Goal: Submit feedback/report problem

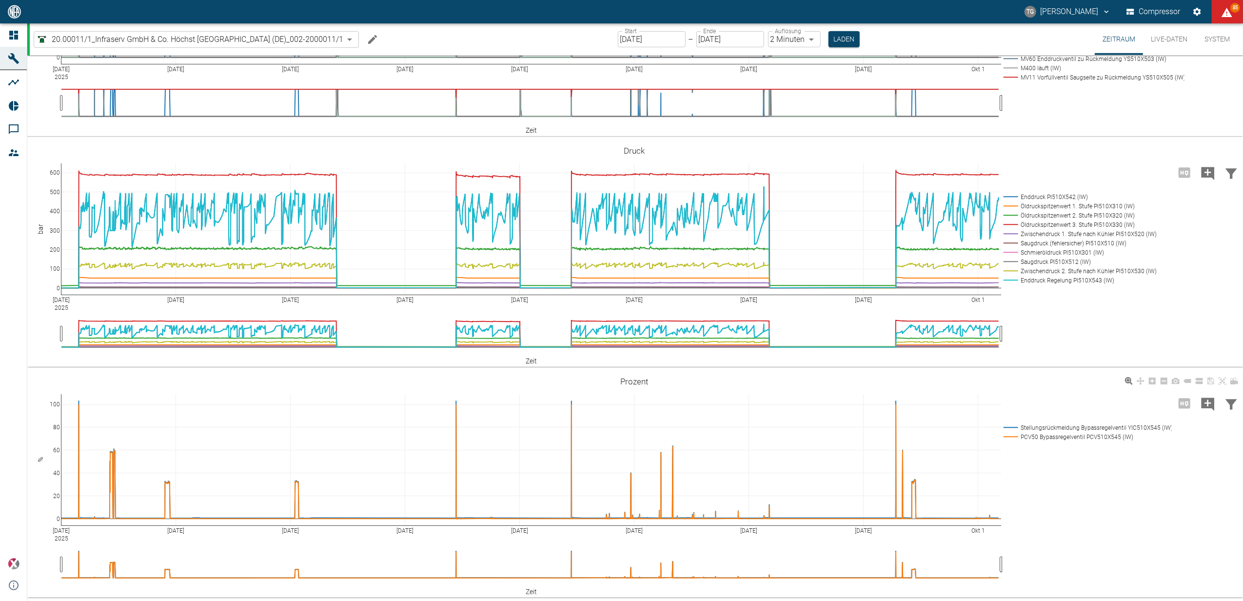
scroll to position [543, 0]
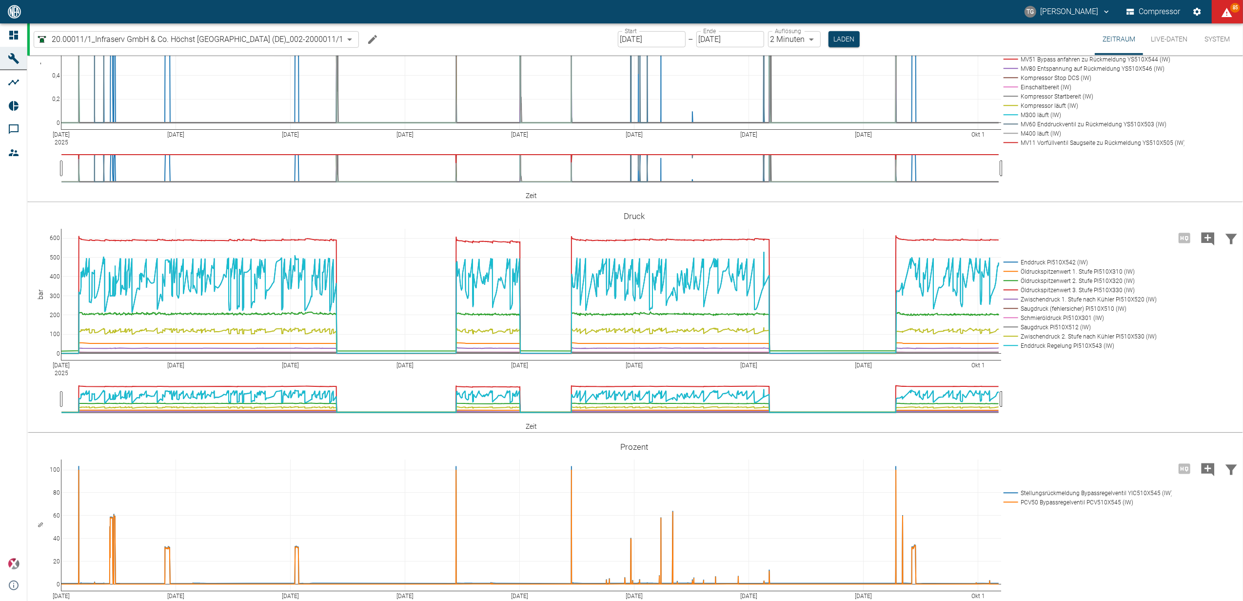
click at [1171, 41] on button "Live-Daten" at bounding box center [1169, 39] width 52 height 32
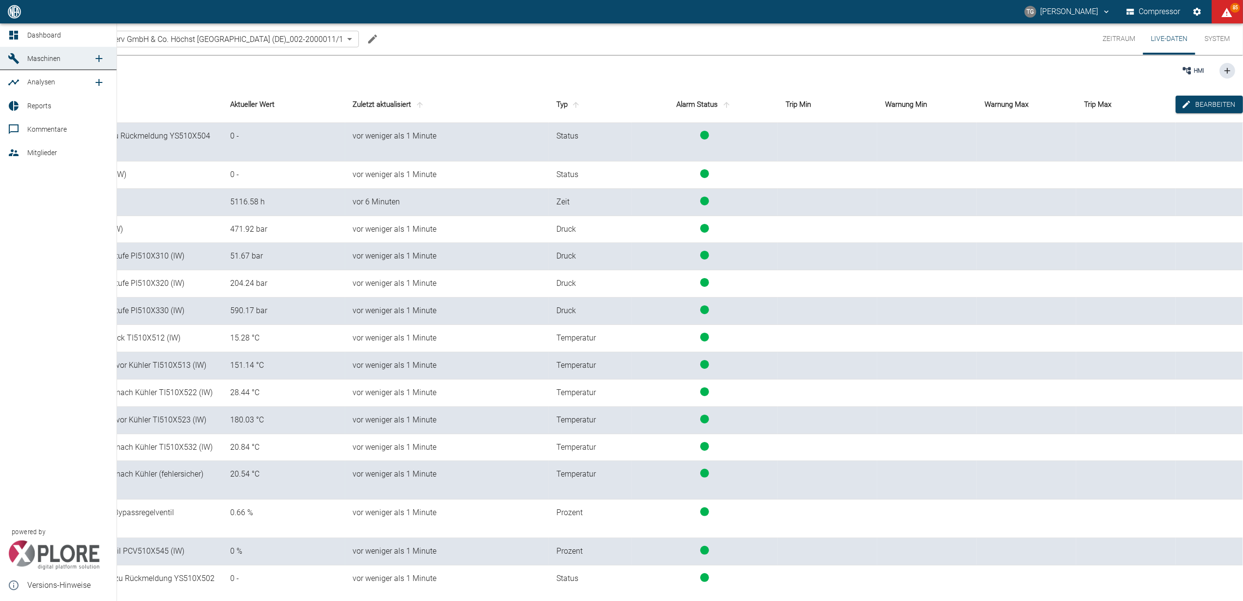
drag, startPoint x: 11, startPoint y: 30, endPoint x: 79, endPoint y: 104, distance: 100.8
click at [11, 30] on icon at bounding box center [14, 35] width 12 height 12
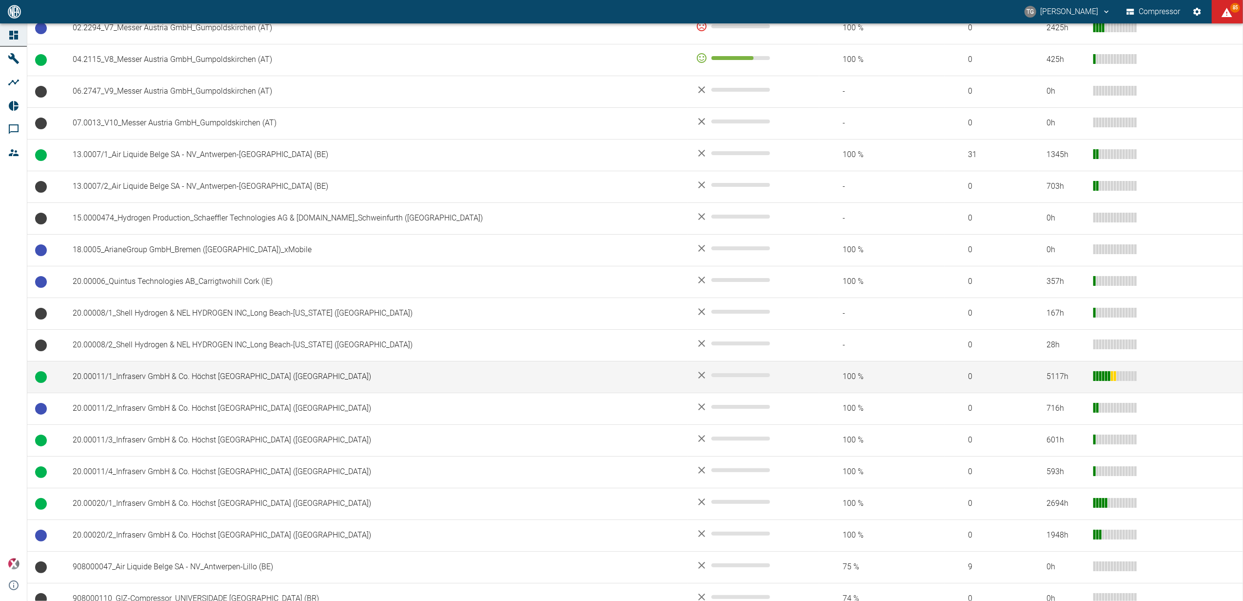
scroll to position [325, 0]
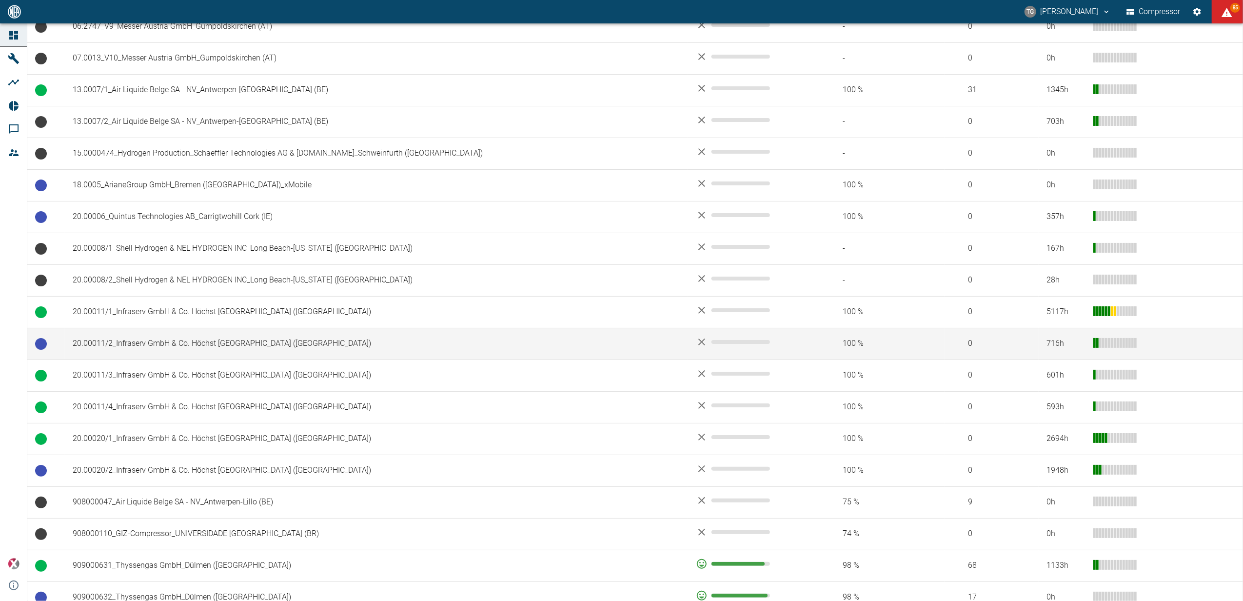
click at [139, 350] on td "20.00011/2_Infraserv GmbH & Co. Höchst KG_Frankfurt am Main (DE)" at bounding box center [376, 344] width 623 height 32
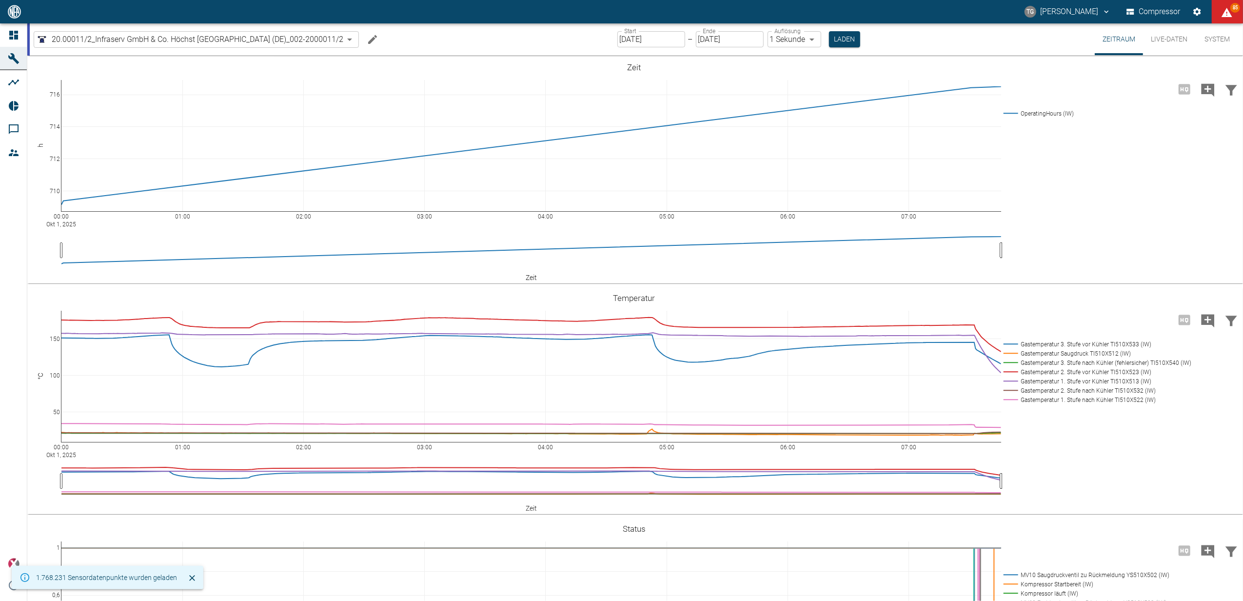
click at [635, 33] on label "Start" at bounding box center [630, 31] width 12 height 8
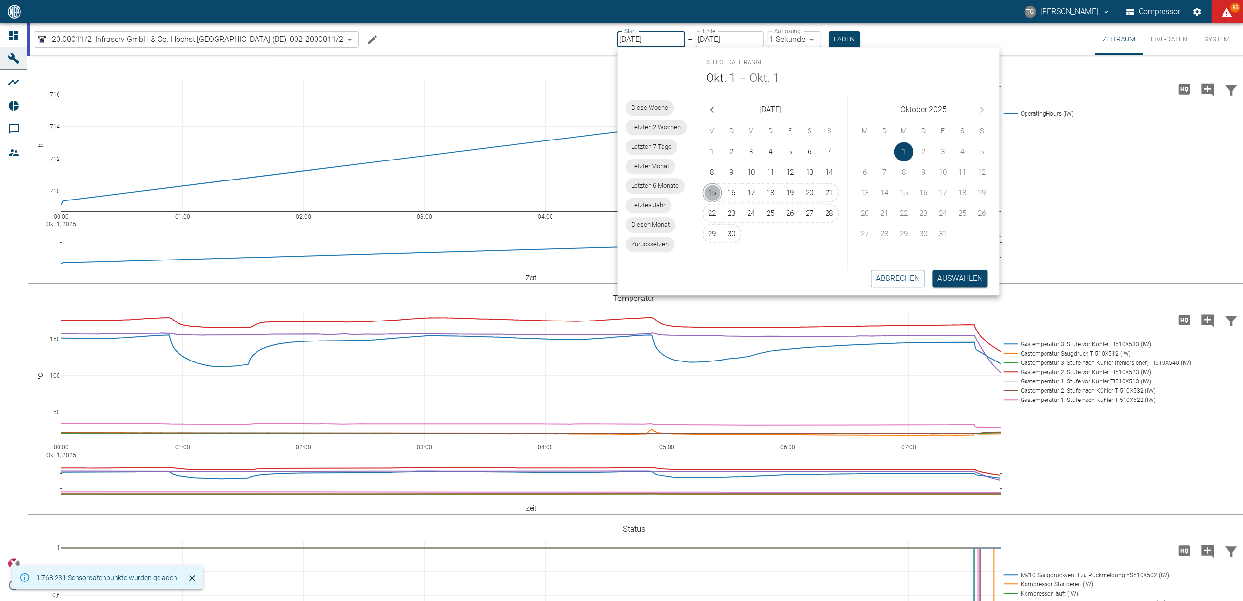
click at [713, 198] on button "15" at bounding box center [713, 193] width 20 height 20
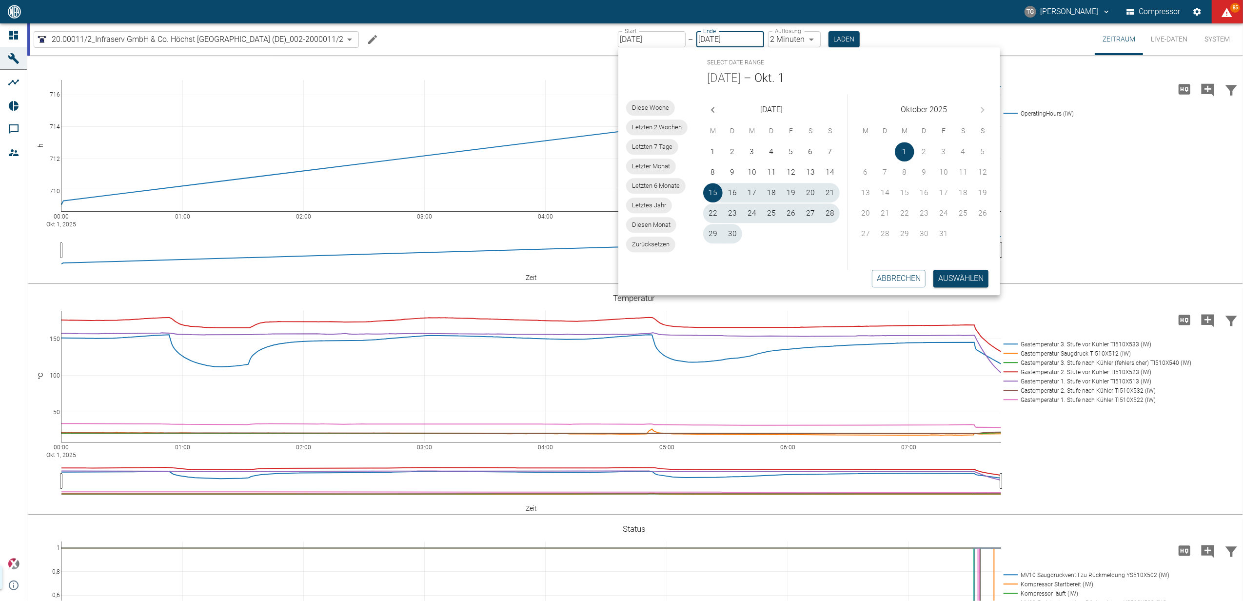
type input "15.09.2025"
type input "2min"
click at [946, 282] on button "Auswählen" at bounding box center [960, 279] width 55 height 18
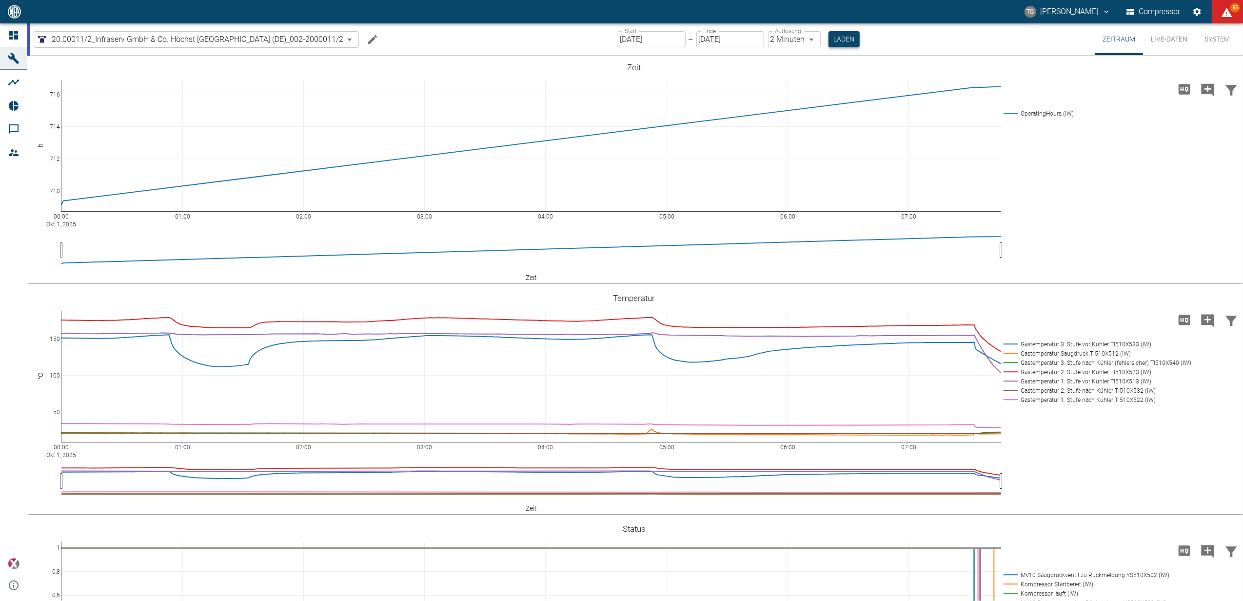
click at [839, 38] on button "Laden" at bounding box center [843, 39] width 31 height 16
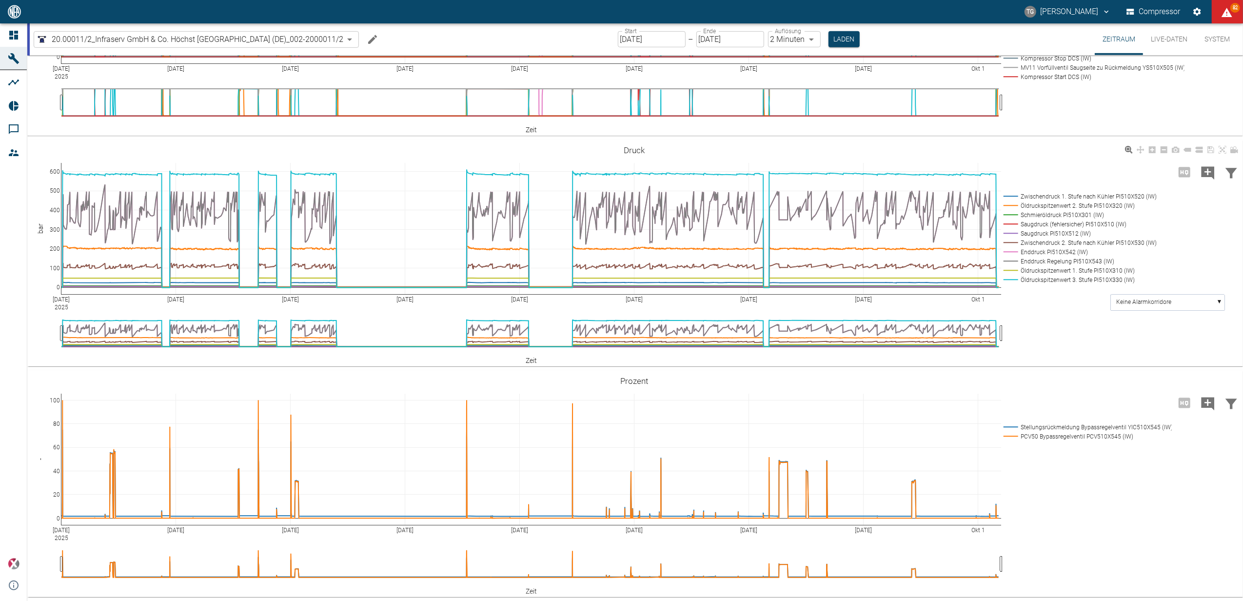
scroll to position [608, 0]
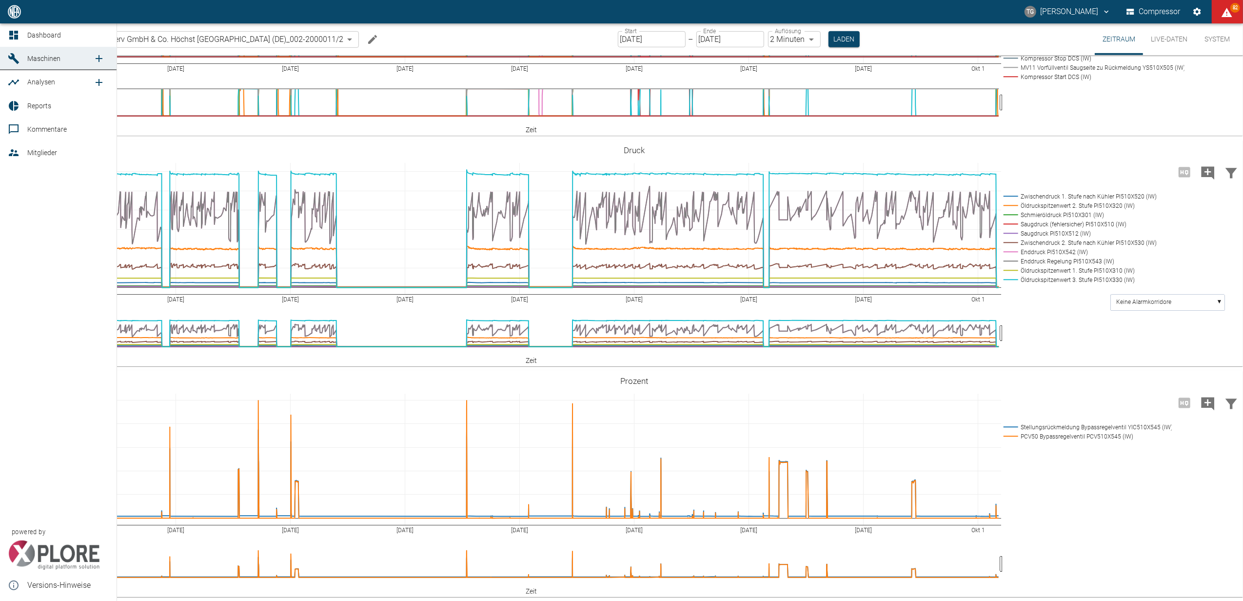
click at [8, 35] on icon at bounding box center [14, 35] width 12 height 12
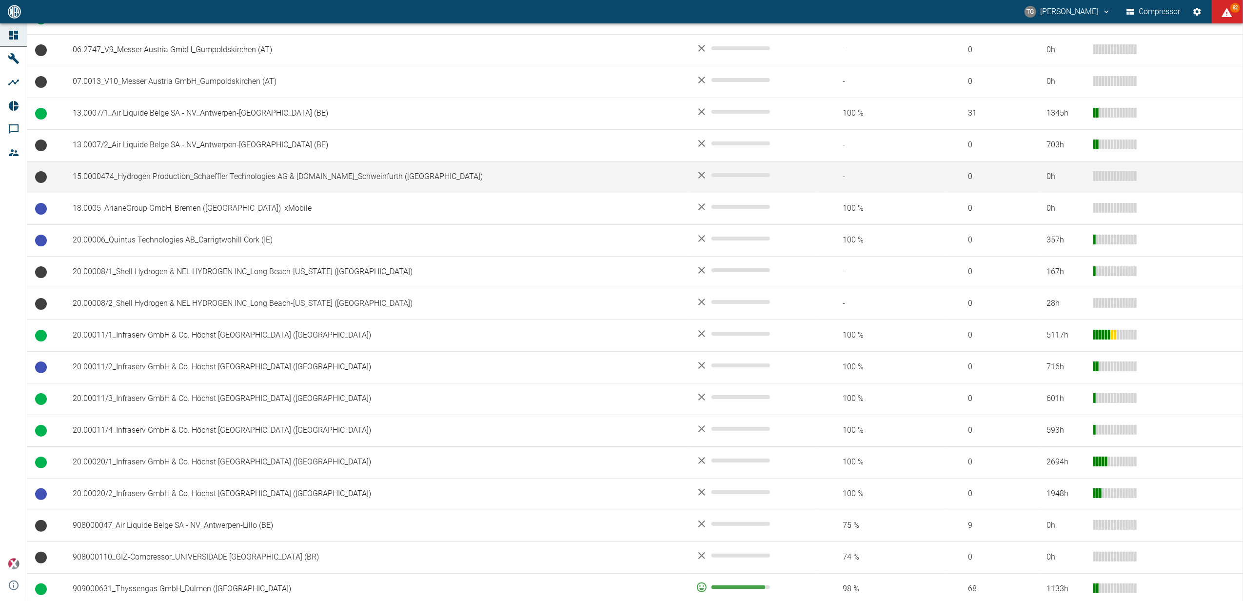
scroll to position [325, 0]
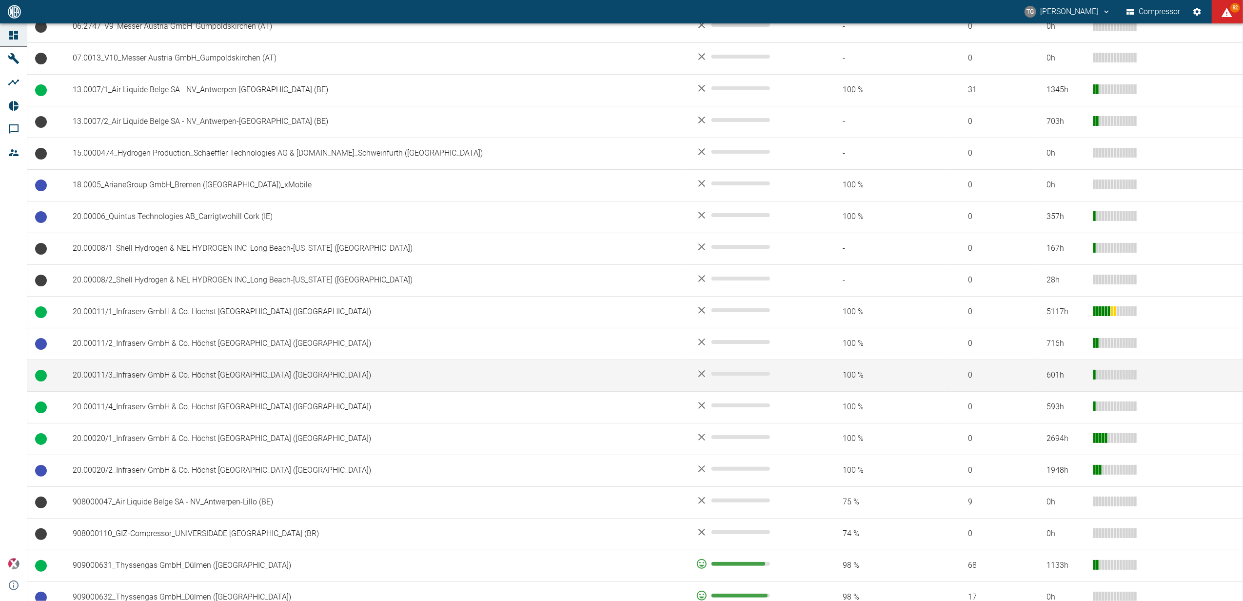
click at [119, 377] on td "20.00011/3_Infraserv GmbH & Co. Höchst [GEOGRAPHIC_DATA] (DE)" at bounding box center [376, 375] width 623 height 32
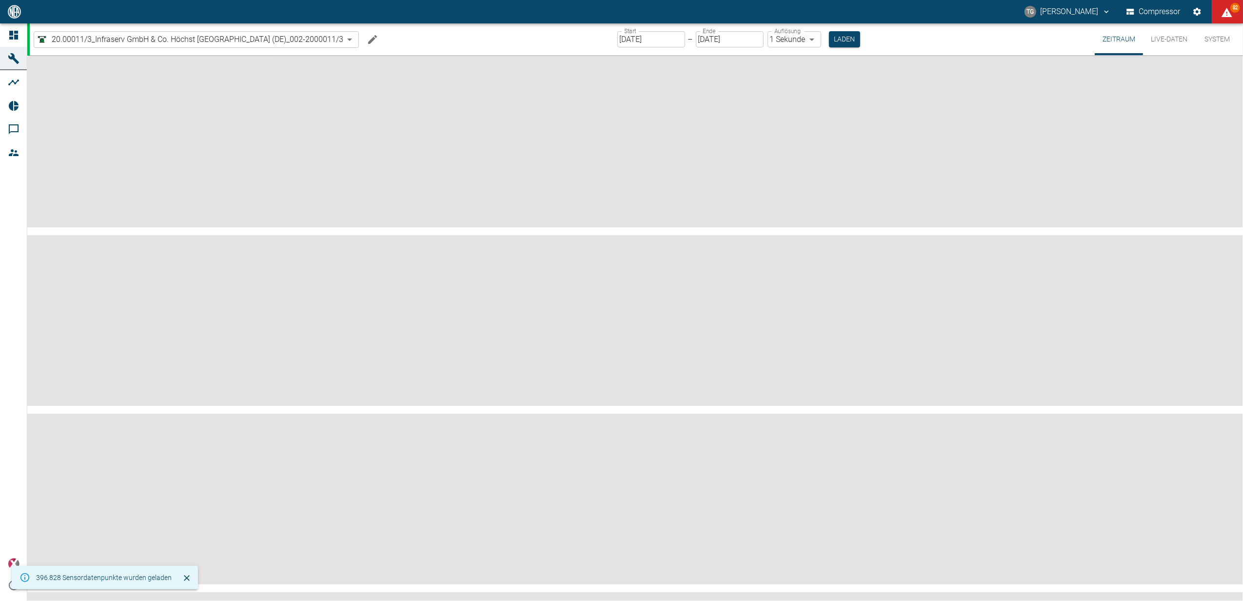
click at [626, 41] on input "01.10.2025" at bounding box center [651, 39] width 68 height 16
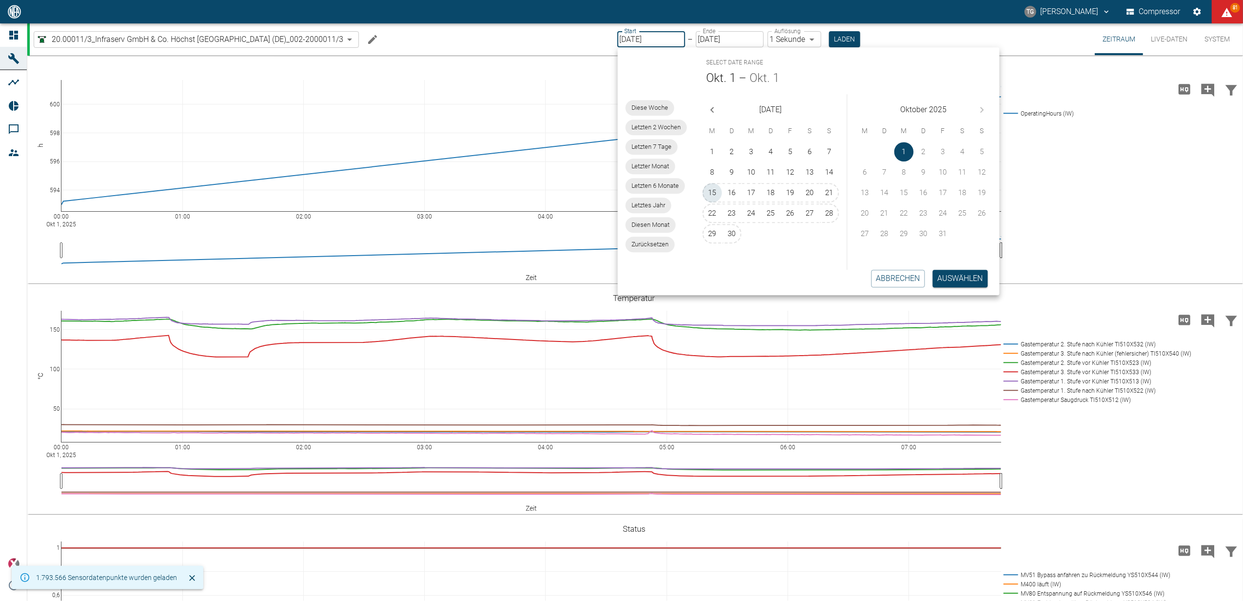
click at [713, 195] on button "15" at bounding box center [713, 193] width 20 height 20
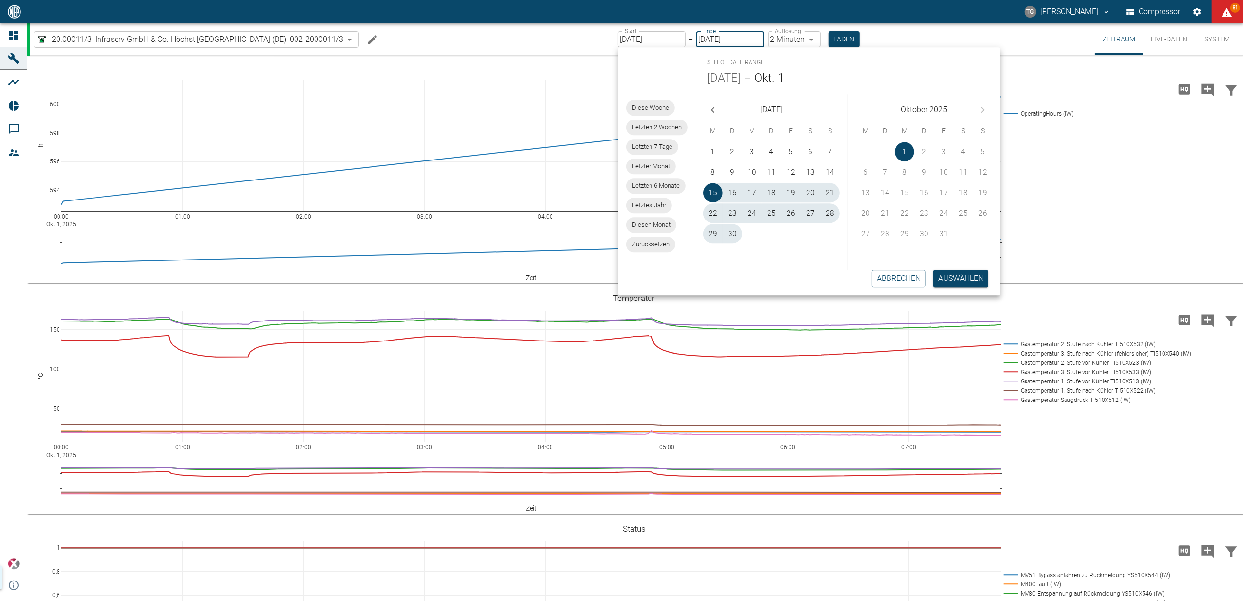
type input "15.09.2025"
type input "2min"
click at [956, 281] on button "Auswählen" at bounding box center [960, 279] width 55 height 18
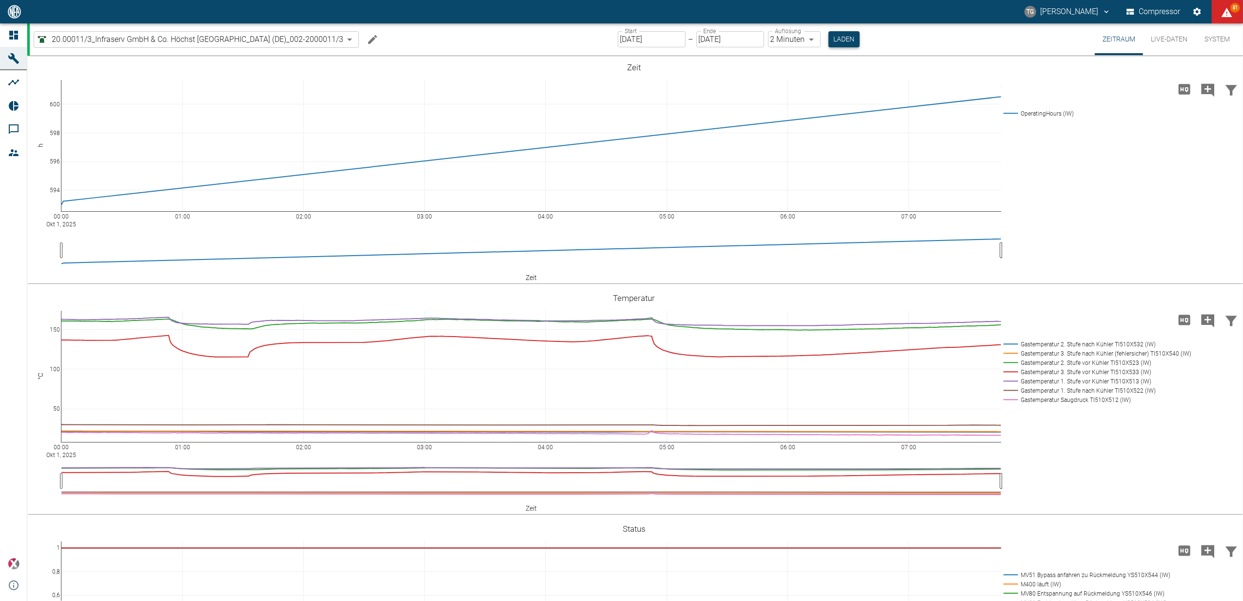
click at [845, 38] on button "Laden" at bounding box center [843, 39] width 31 height 16
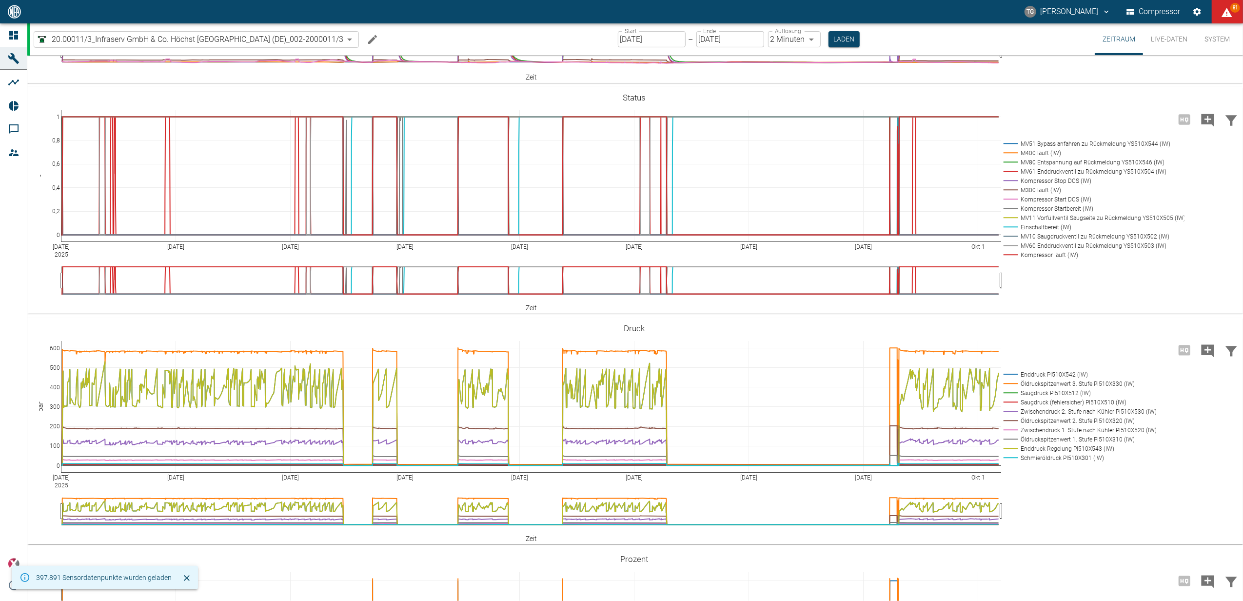
scroll to position [390, 0]
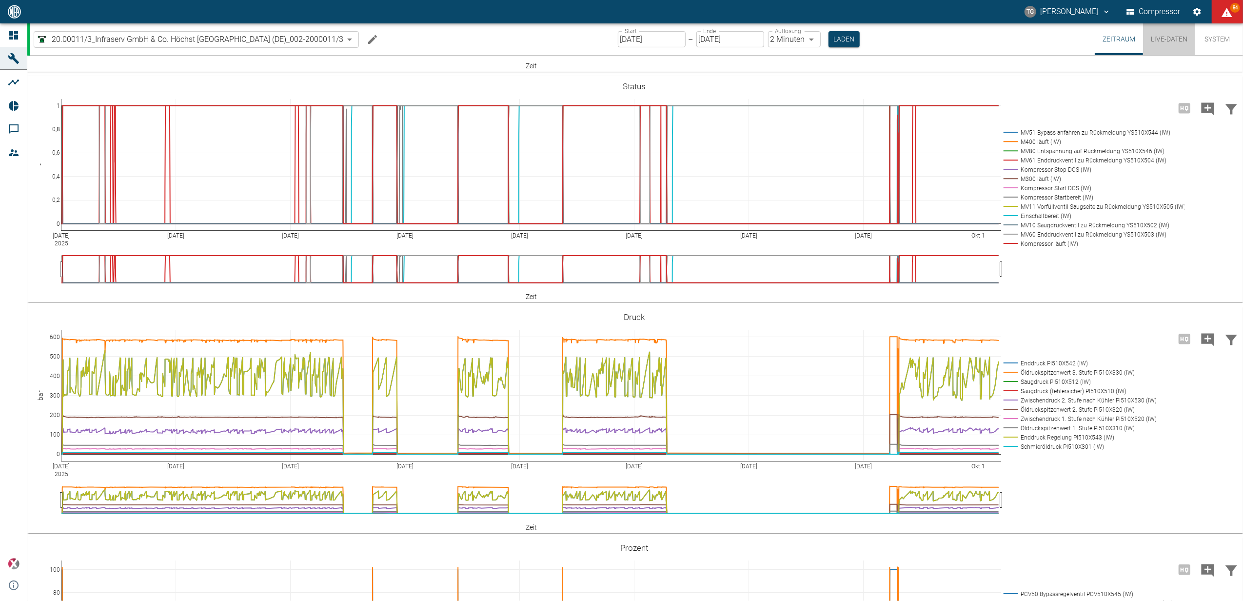
click at [1163, 35] on button "Live-Daten" at bounding box center [1169, 39] width 52 height 32
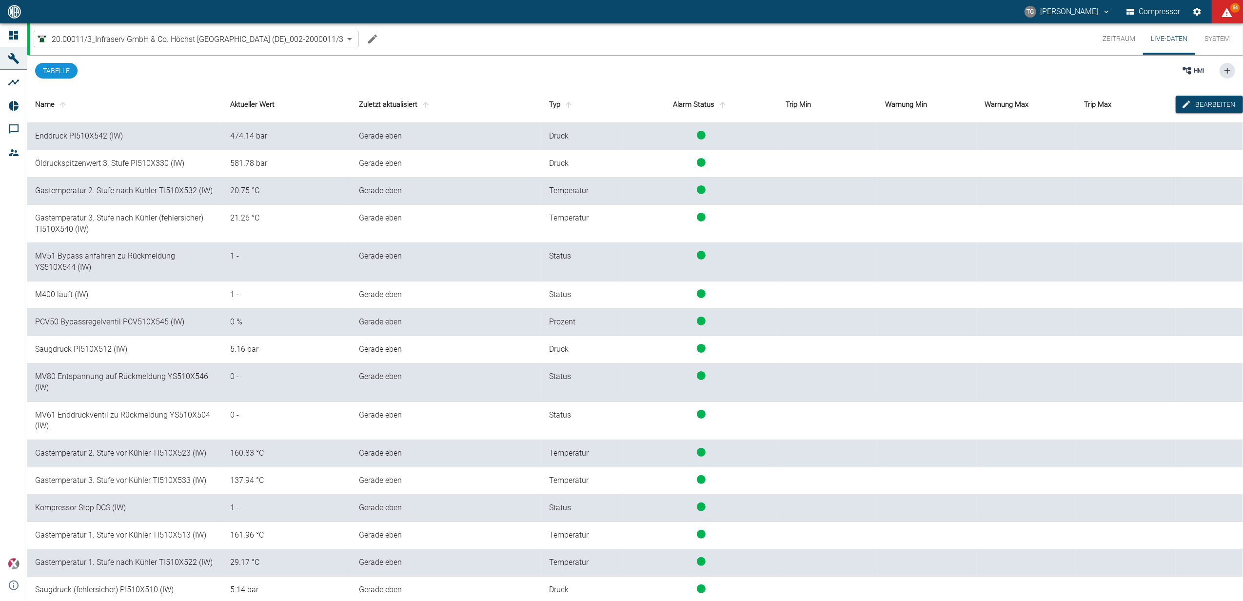
click at [1116, 39] on button "Zeitraum" at bounding box center [1119, 38] width 48 height 31
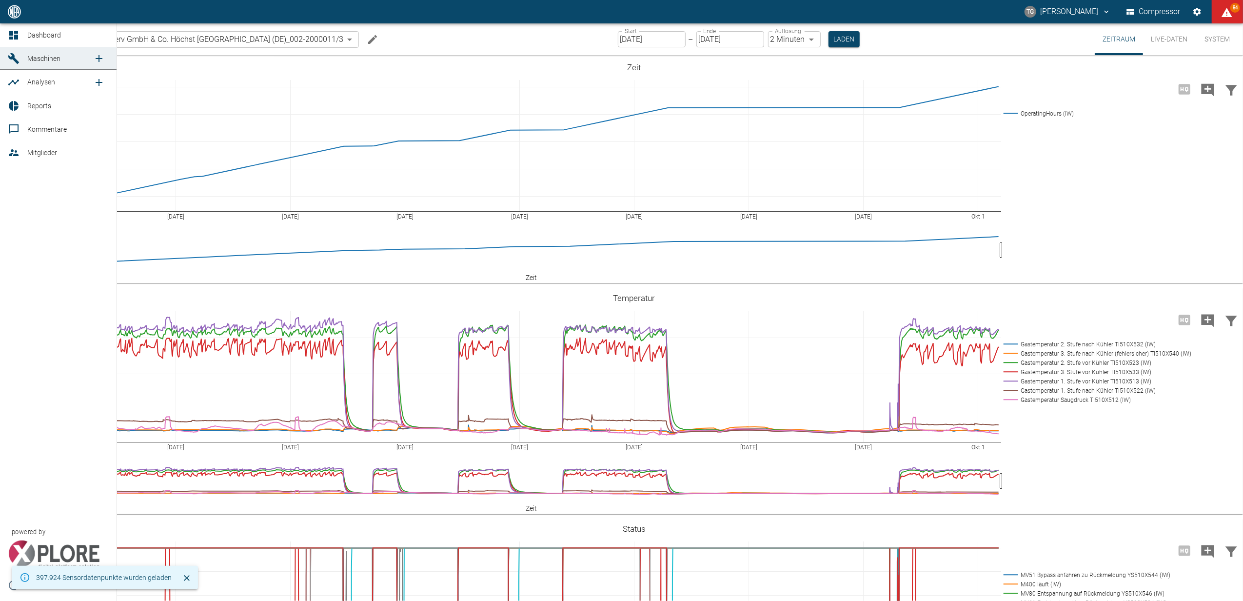
click at [28, 38] on span "Dashboard" at bounding box center [44, 35] width 34 height 8
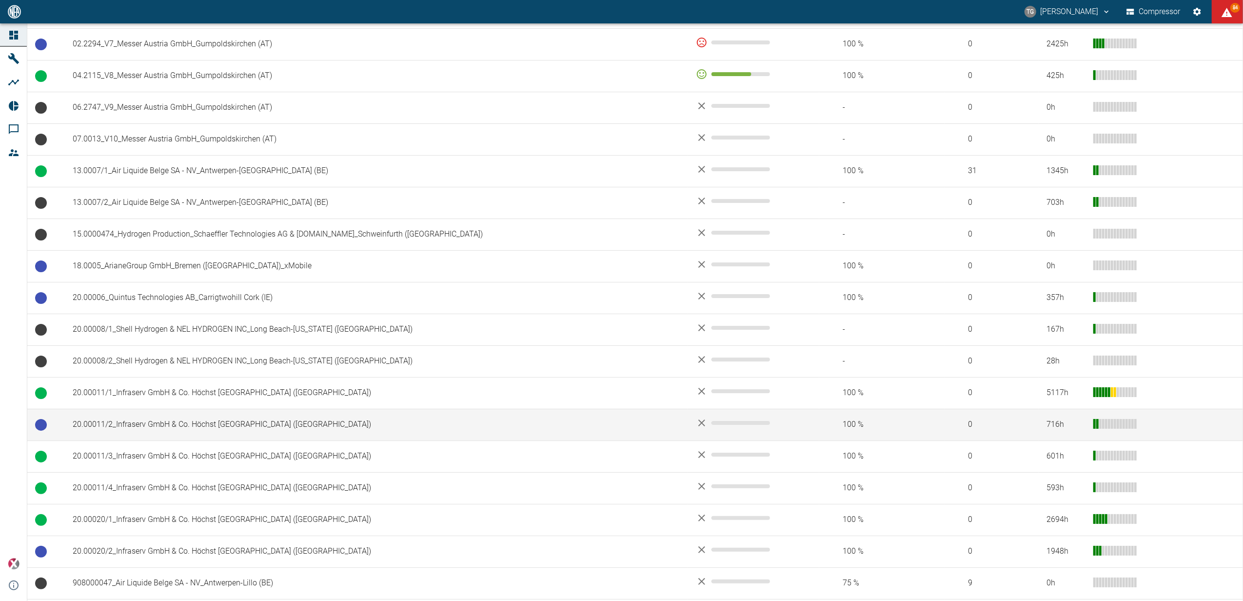
scroll to position [260, 0]
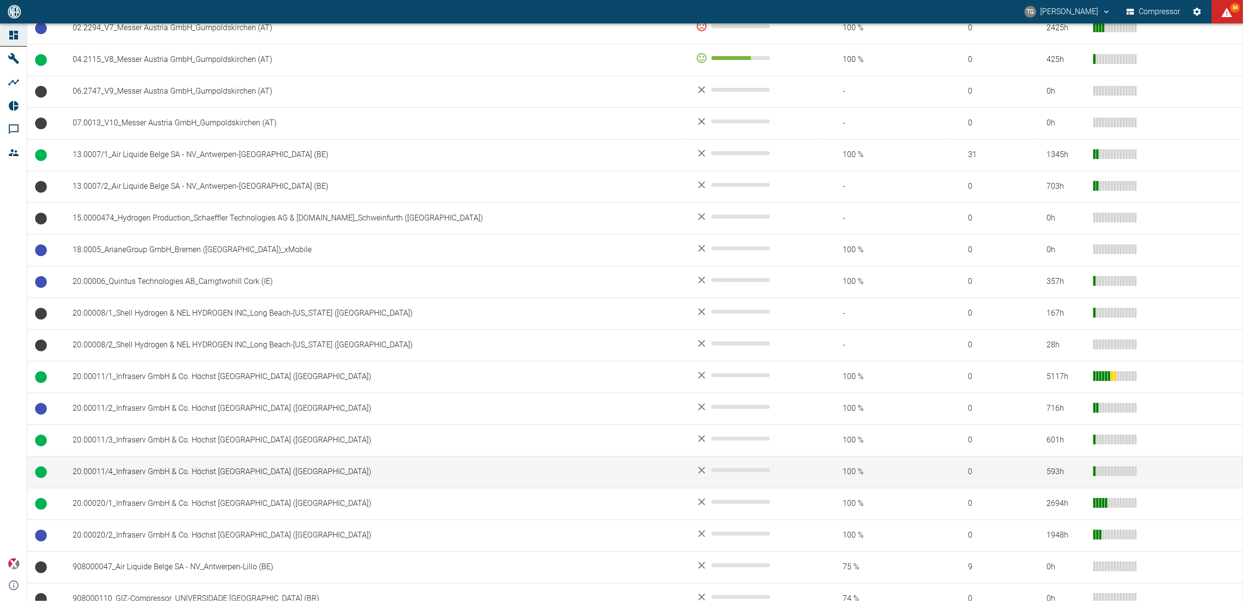
click at [129, 467] on td "20.00011/4_Infraserv GmbH & Co. Höchst [GEOGRAPHIC_DATA] (DE)" at bounding box center [376, 472] width 623 height 32
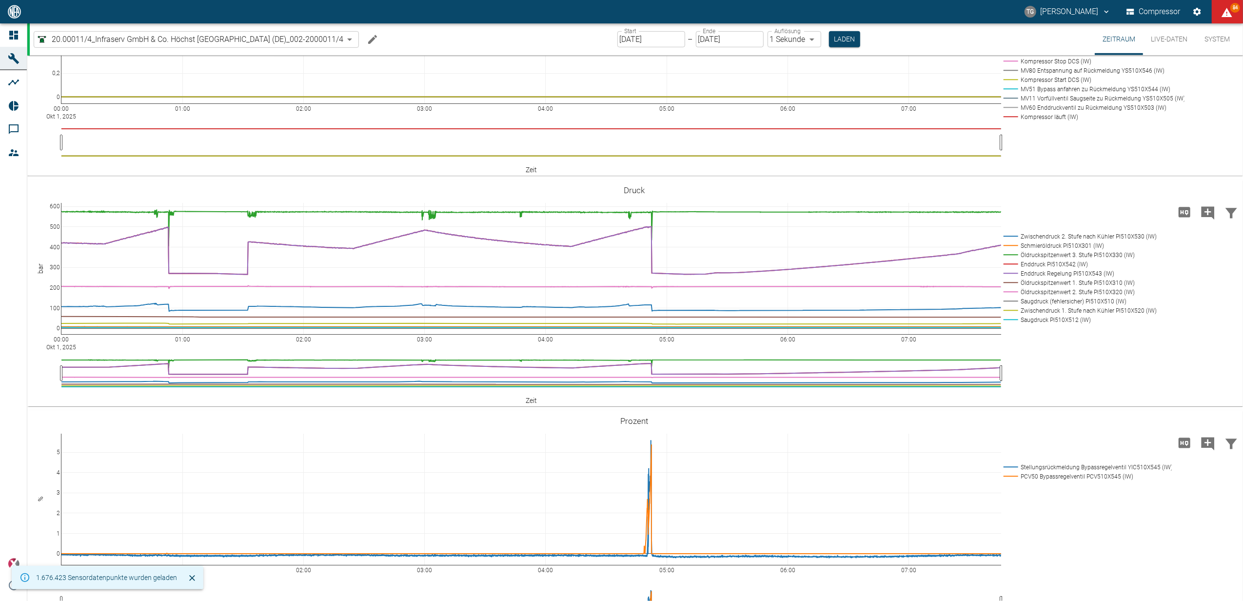
scroll to position [520, 0]
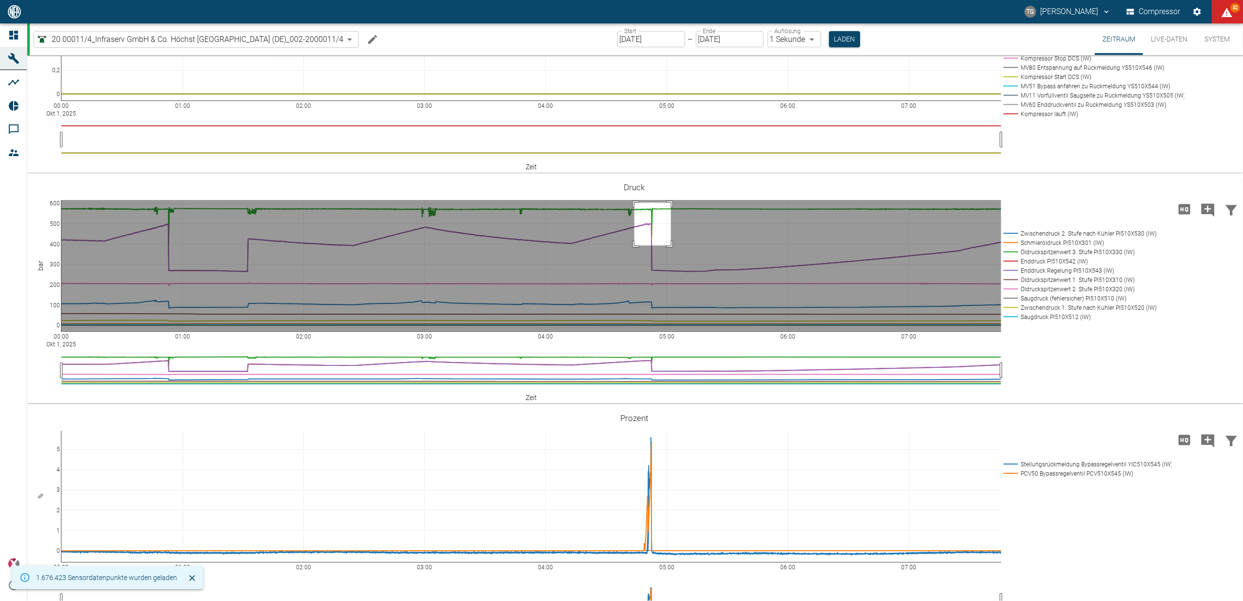
drag, startPoint x: 634, startPoint y: 254, endPoint x: 671, endPoint y: 297, distance: 56.7
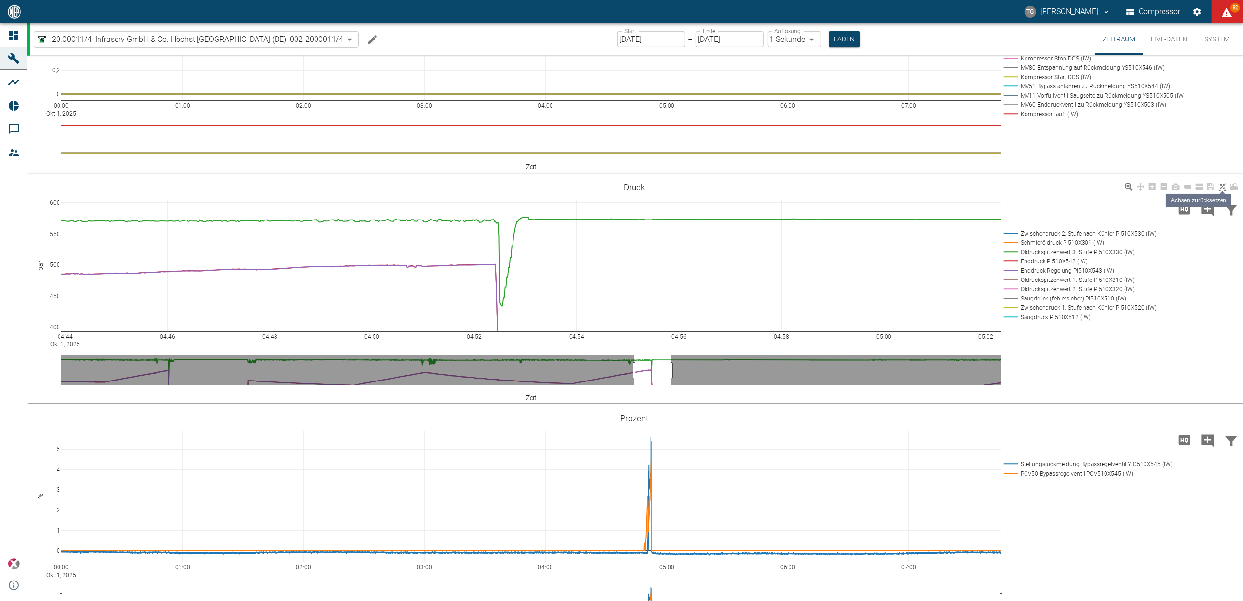
click at [1217, 193] on link at bounding box center [1222, 186] width 12 height 11
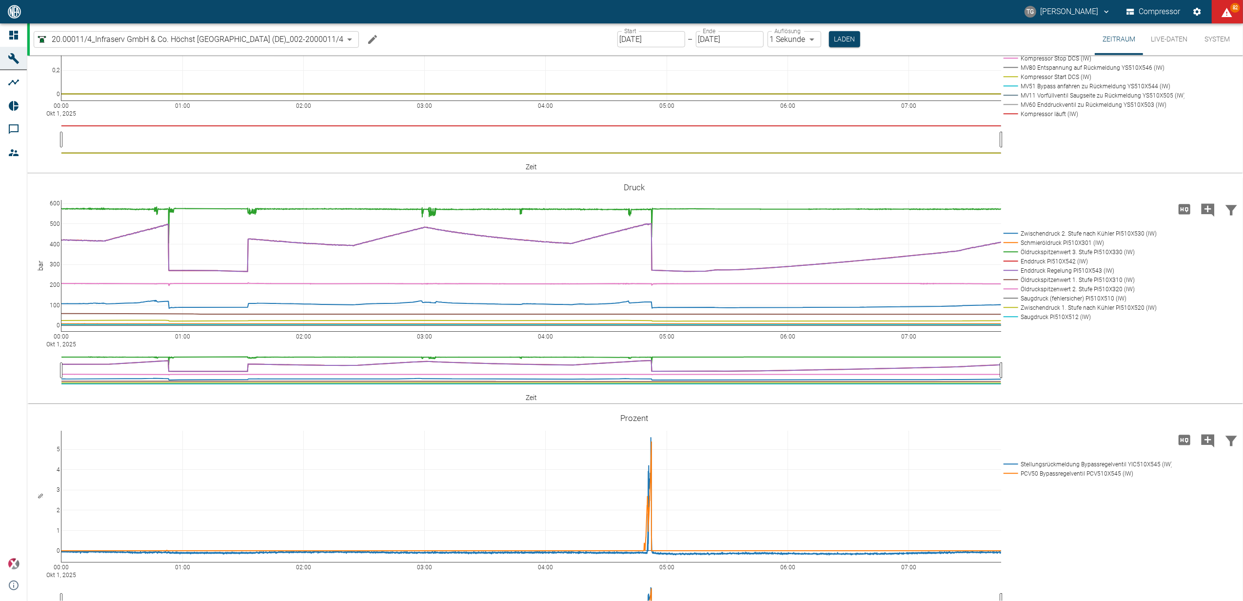
click at [630, 40] on input "01.10.2025" at bounding box center [651, 39] width 68 height 16
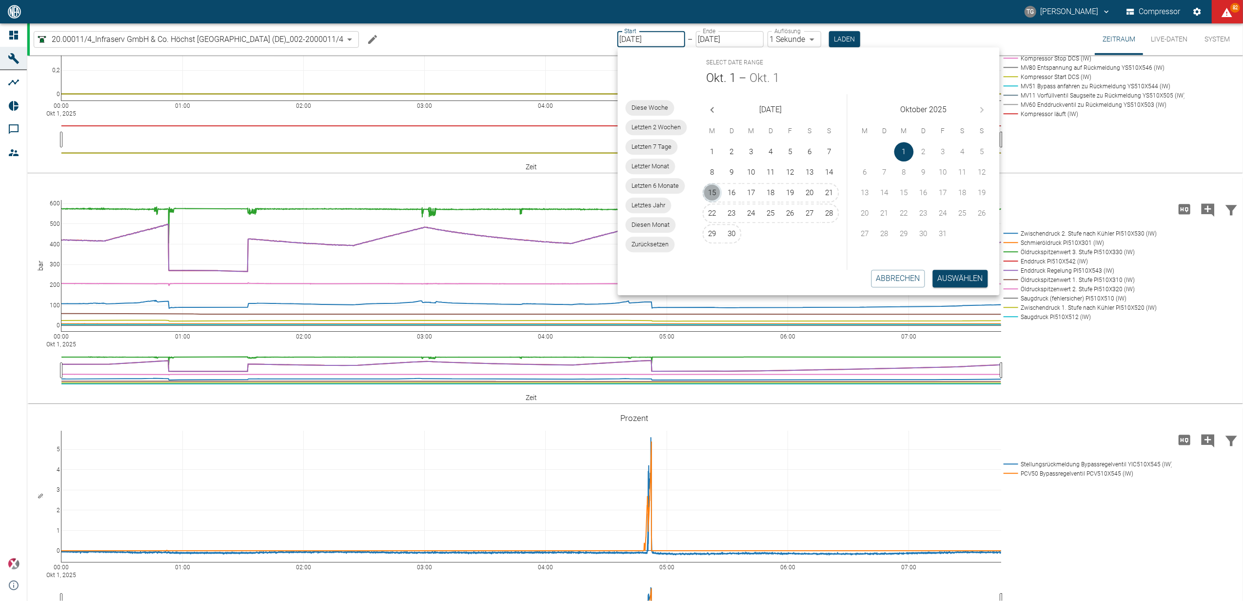
drag, startPoint x: 706, startPoint y: 188, endPoint x: 774, endPoint y: 227, distance: 78.6
click at [706, 188] on button "15" at bounding box center [713, 193] width 20 height 20
type input "15.09.2025"
type input "2min"
click at [942, 264] on div "1 2 3 4 5 6 7 8 9 10 11 12 13 14 15 16 17 18 19 20 21 22 23 24 25 26 27 28 29 3…" at bounding box center [924, 205] width 152 height 129
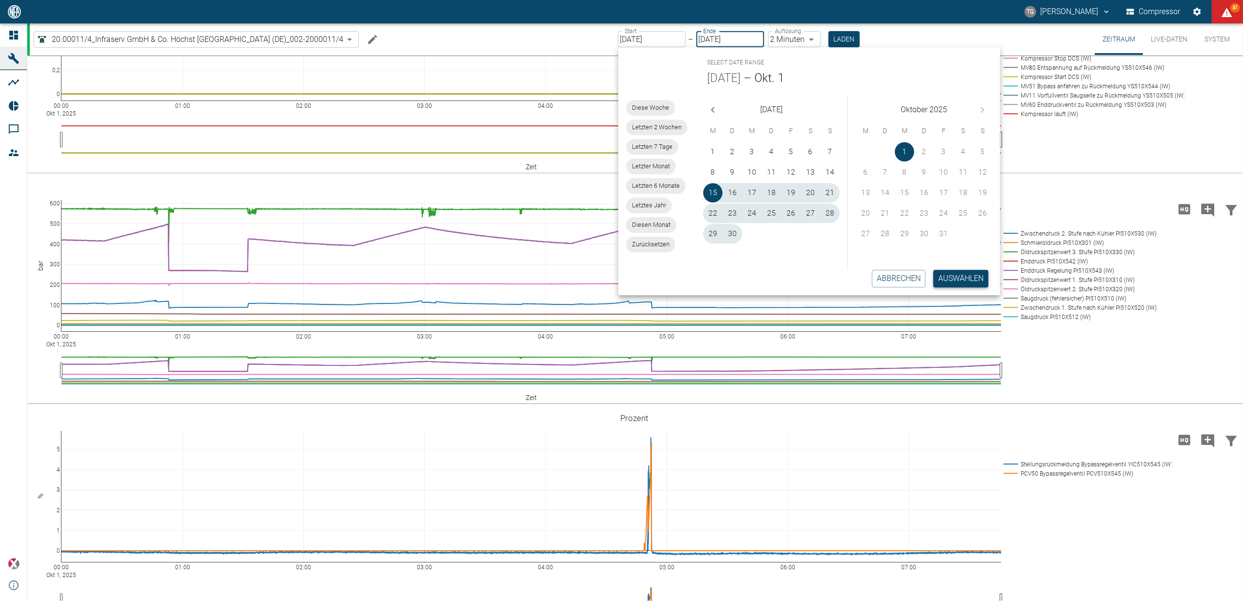
click at [950, 281] on button "Auswählen" at bounding box center [960, 279] width 55 height 18
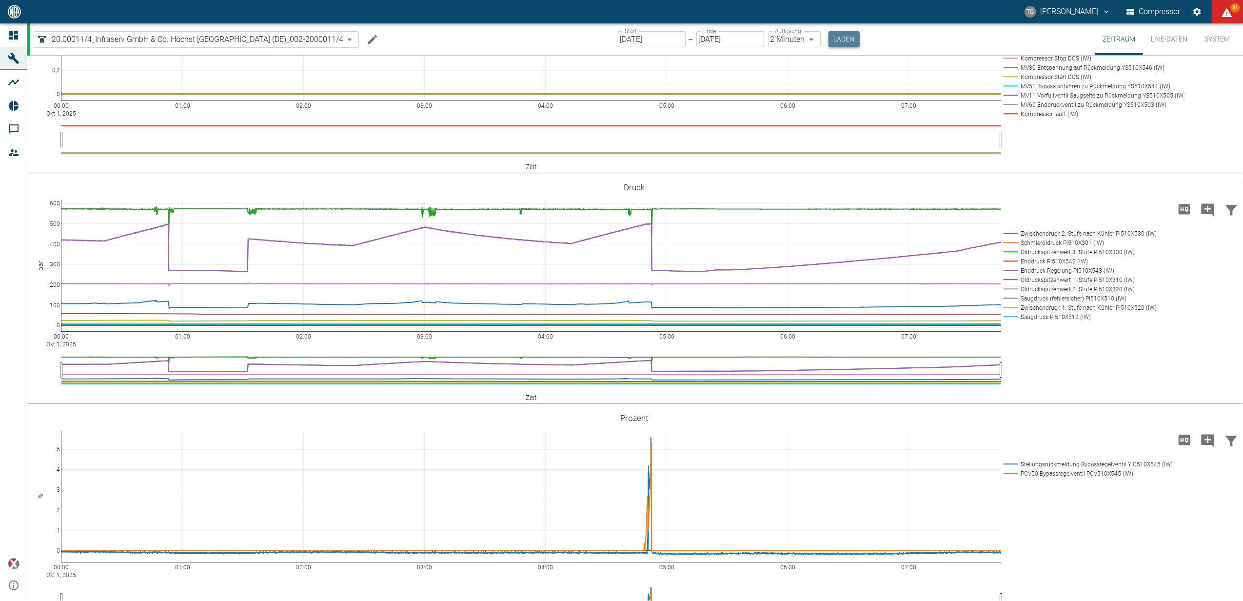
click at [845, 40] on button "Laden" at bounding box center [843, 39] width 31 height 16
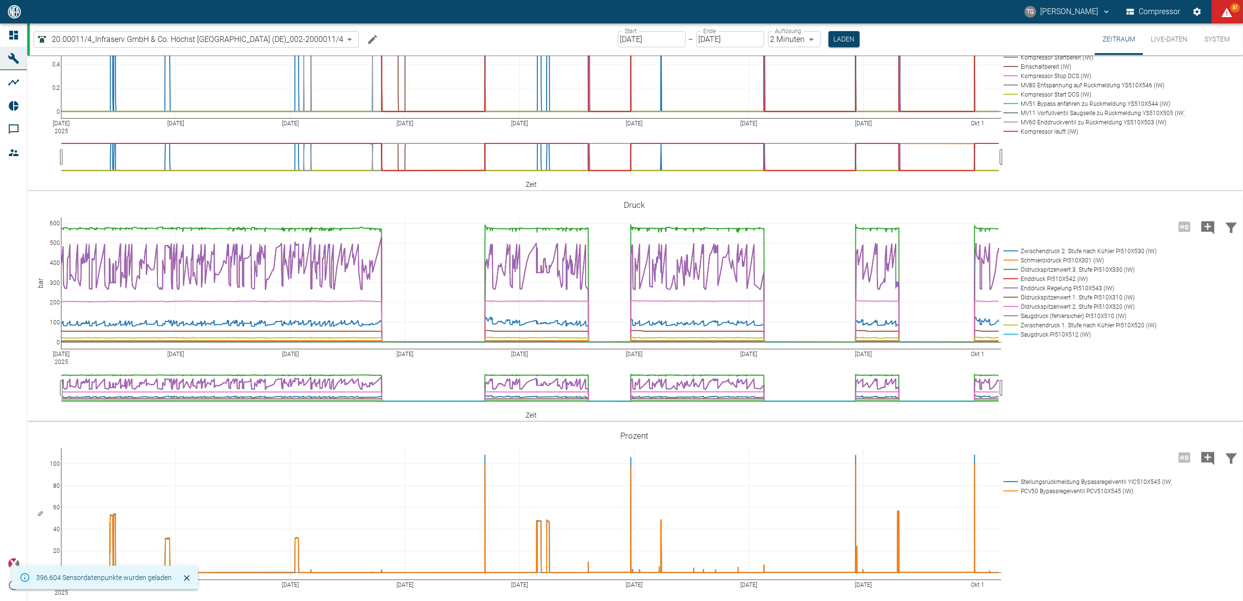
scroll to position [520, 0]
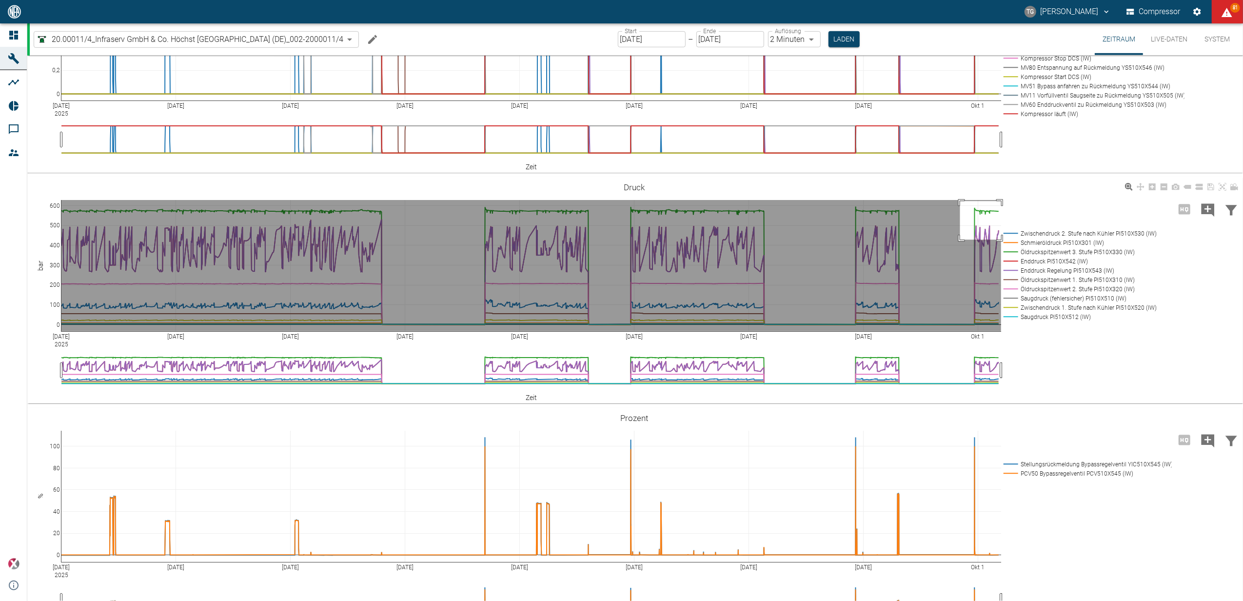
drag, startPoint x: 960, startPoint y: 253, endPoint x: 1035, endPoint y: 303, distance: 89.9
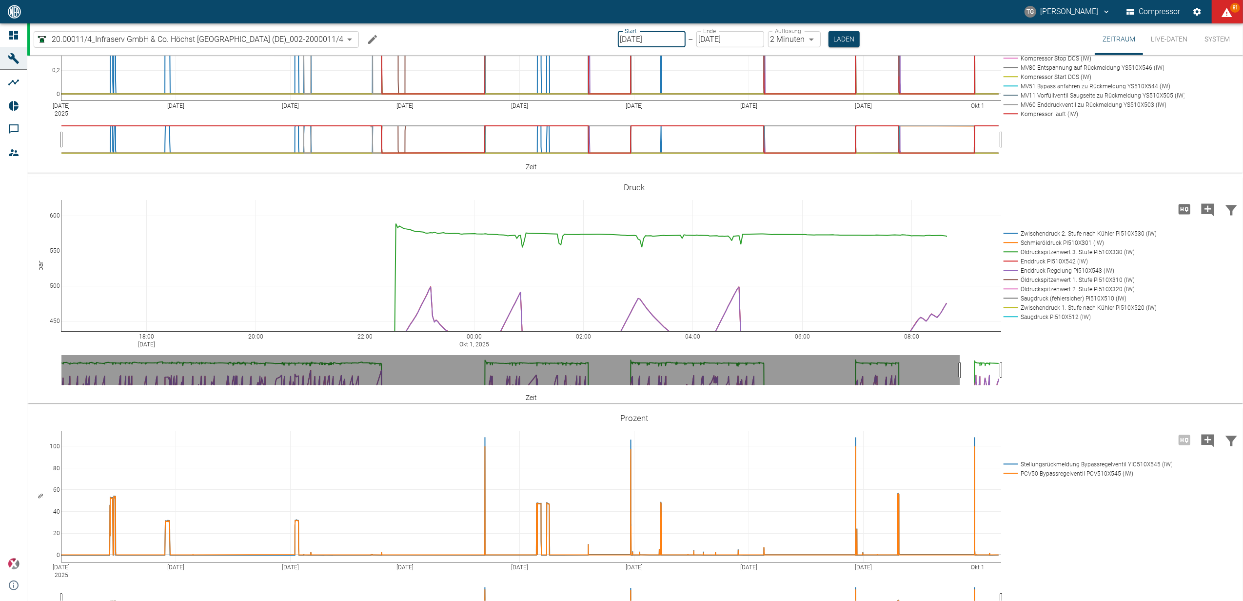
click at [677, 35] on input "15.09.2025" at bounding box center [652, 39] width 68 height 16
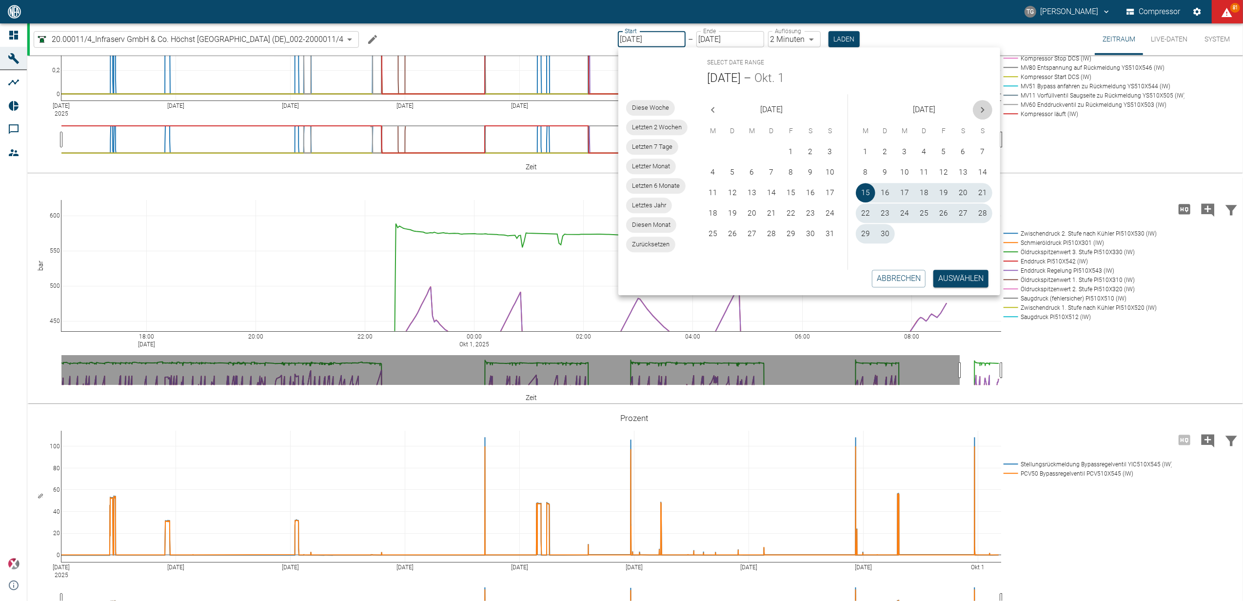
click at [984, 106] on icon "Next month" at bounding box center [983, 110] width 12 height 12
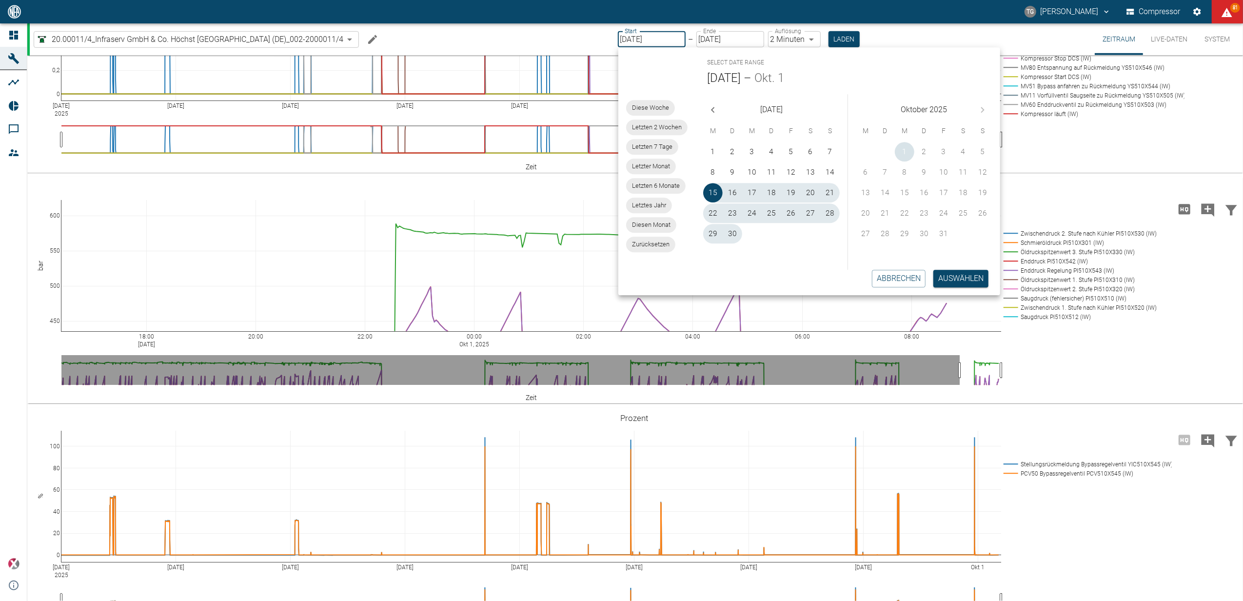
click at [902, 153] on button "1" at bounding box center [905, 152] width 20 height 20
type input "01.10.2025"
click at [902, 153] on button "1" at bounding box center [905, 152] width 20 height 20
click at [950, 275] on button "Auswählen" at bounding box center [960, 279] width 55 height 18
type input "1sec"
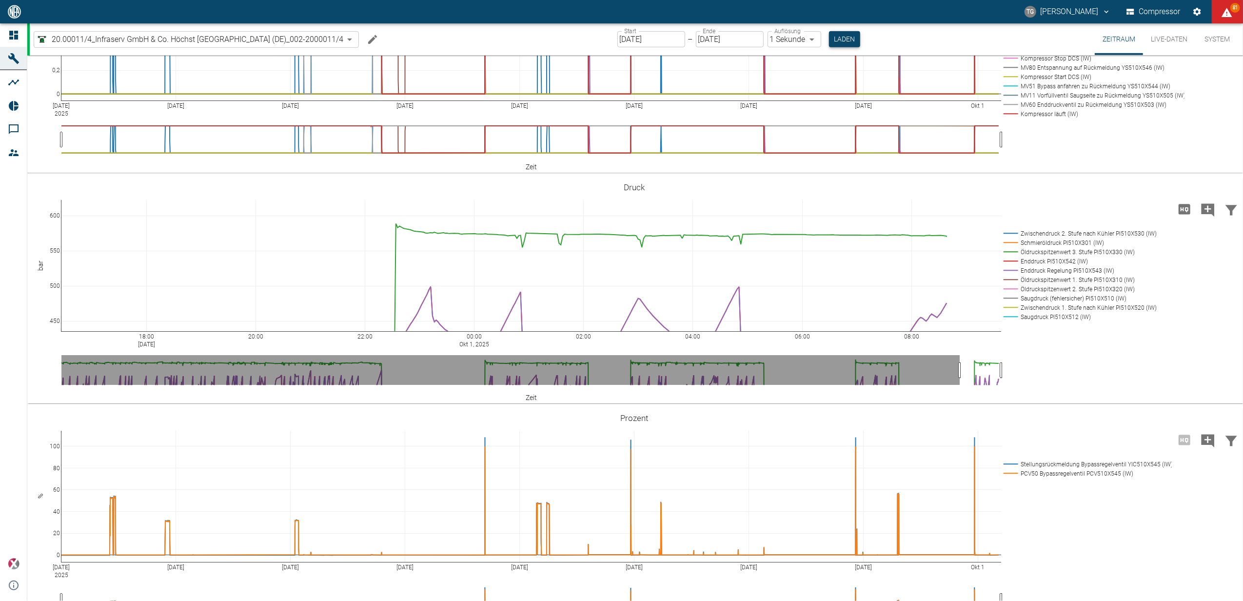
click at [838, 36] on button "Laden" at bounding box center [844, 39] width 31 height 16
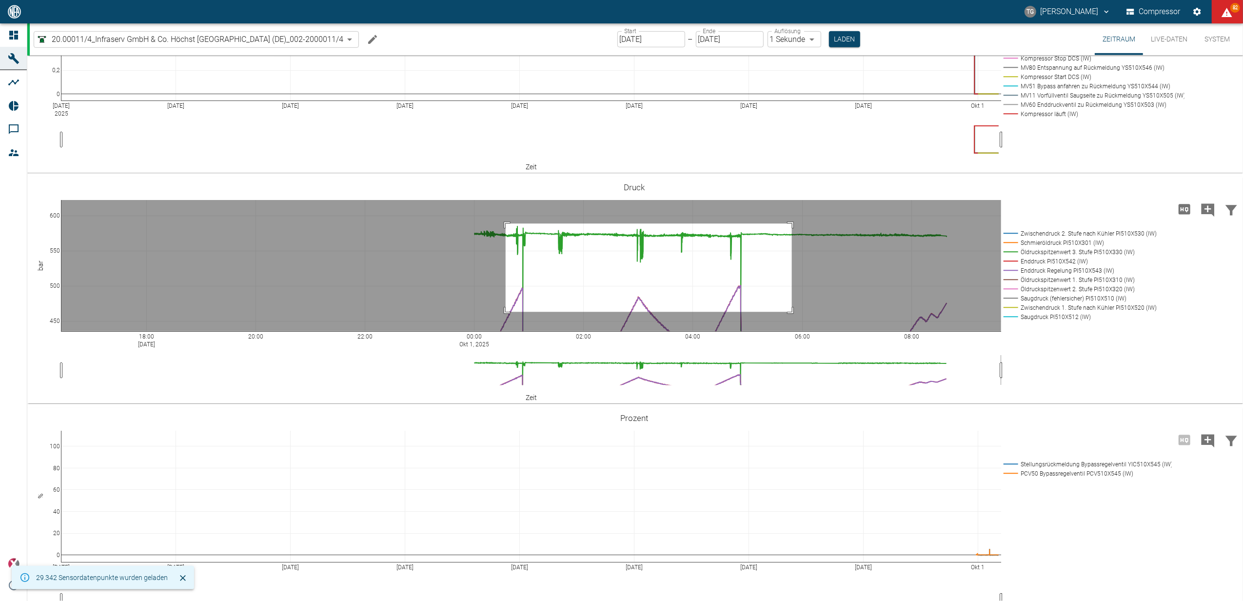
drag, startPoint x: 506, startPoint y: 275, endPoint x: 794, endPoint y: 373, distance: 304.8
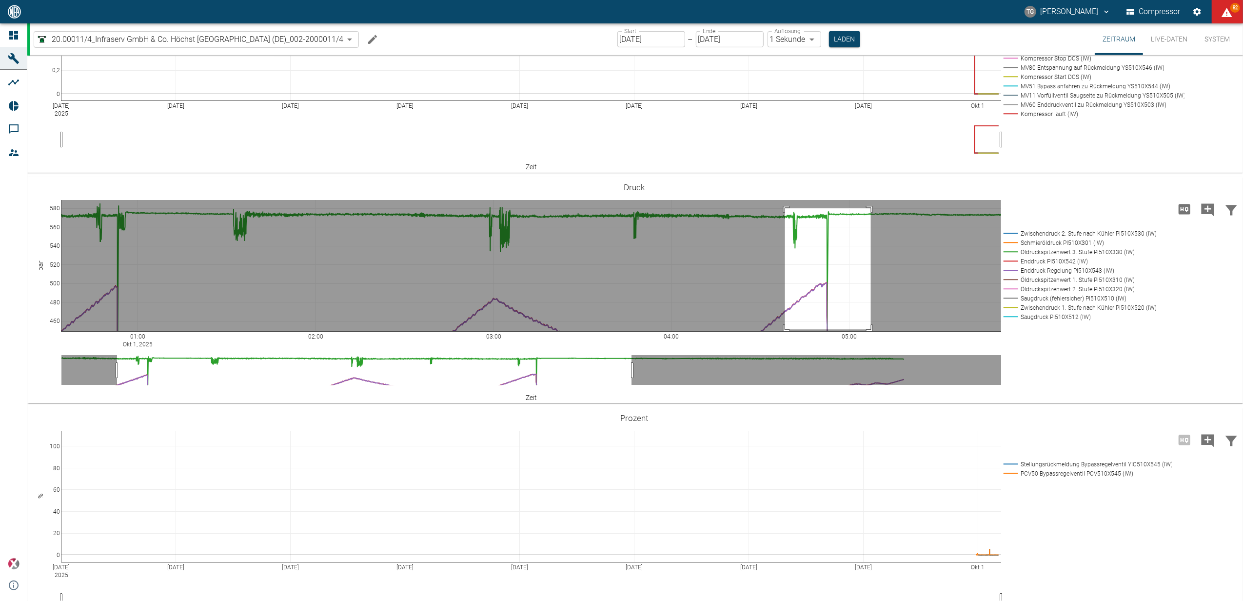
drag, startPoint x: 785, startPoint y: 259, endPoint x: 871, endPoint y: 381, distance: 148.7
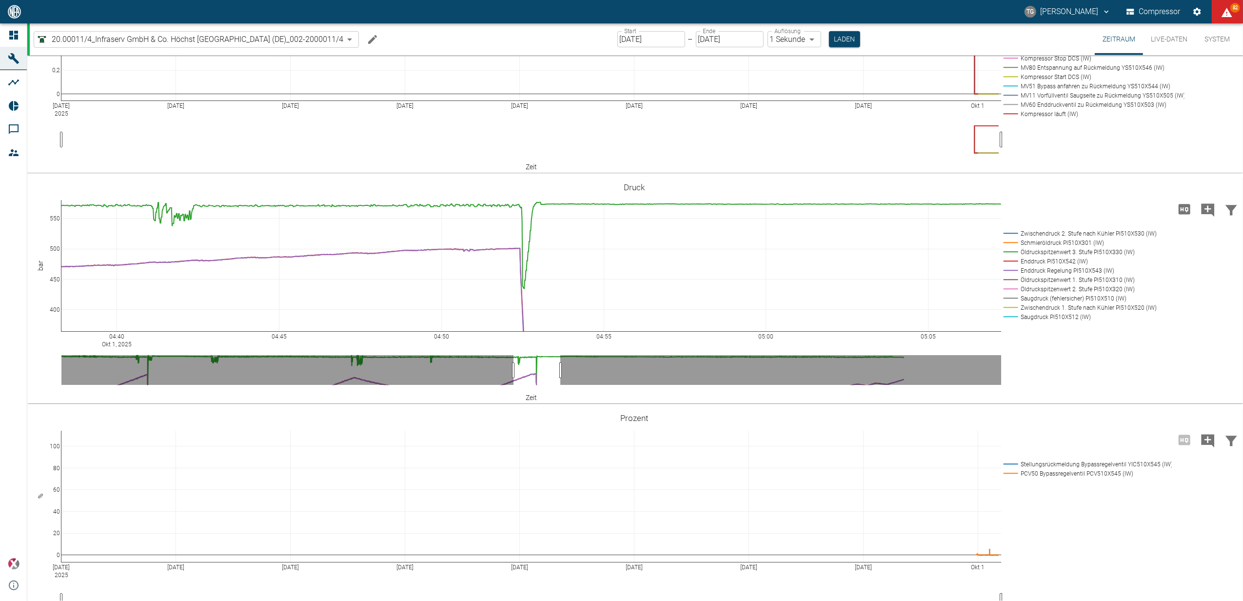
drag, startPoint x: 55, startPoint y: 372, endPoint x: 70, endPoint y: 319, distance: 54.9
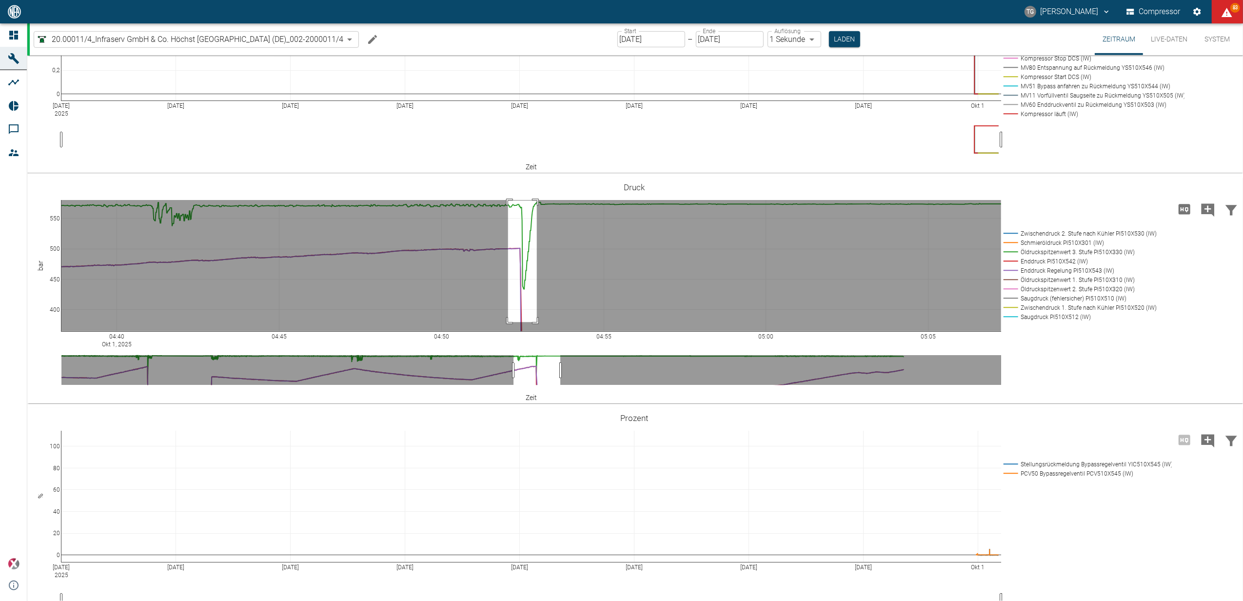
drag, startPoint x: 508, startPoint y: 252, endPoint x: 554, endPoint y: 380, distance: 136.3
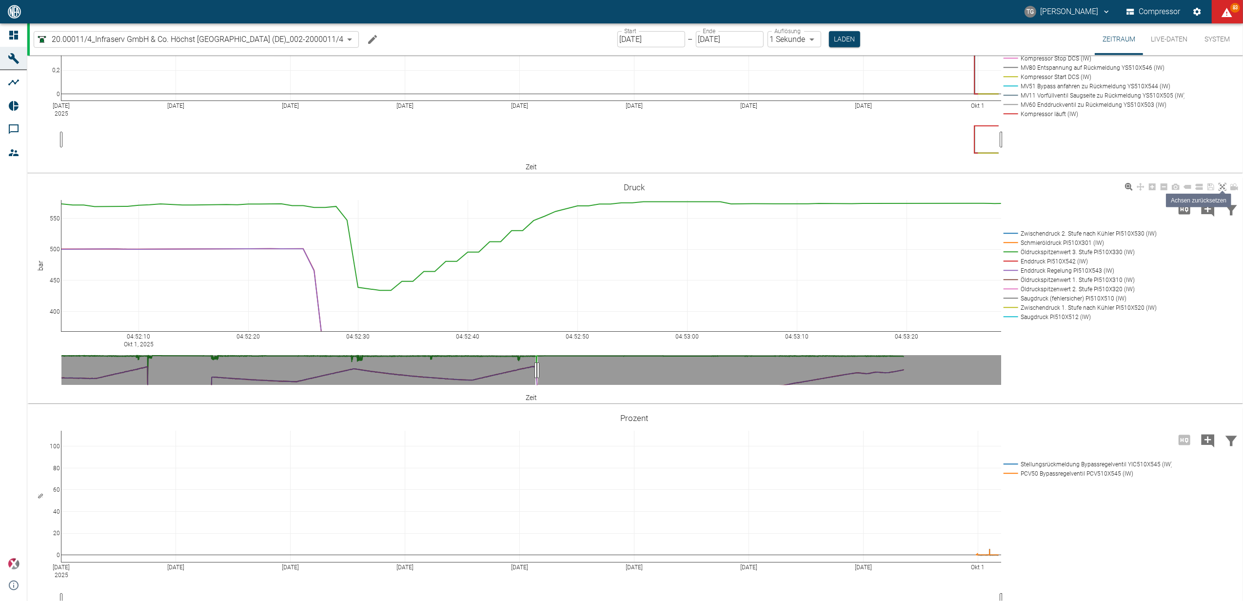
click at [1225, 193] on link at bounding box center [1222, 186] width 12 height 11
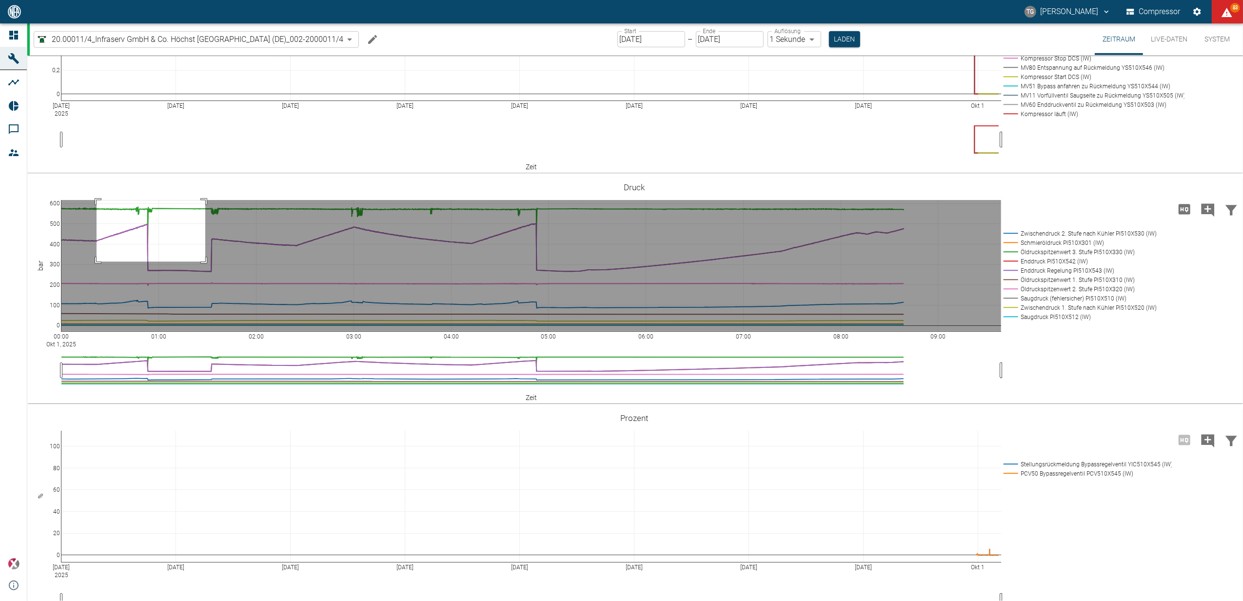
drag, startPoint x: 205, startPoint y: 252, endPoint x: 97, endPoint y: 313, distance: 124.9
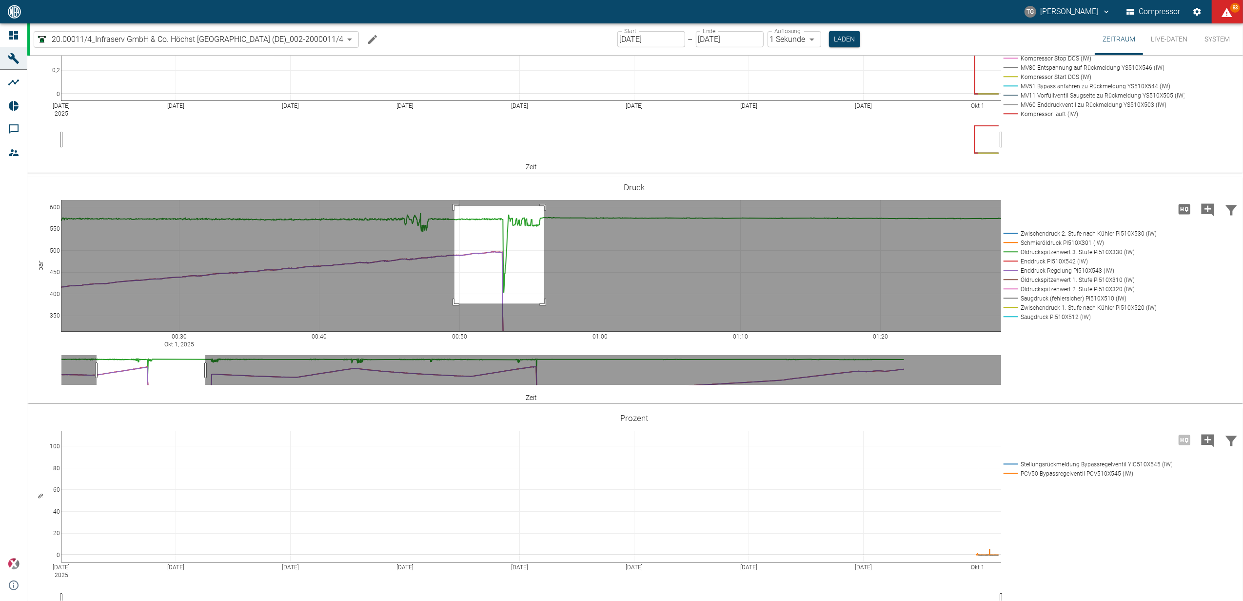
drag, startPoint x: 544, startPoint y: 257, endPoint x: 454, endPoint y: 355, distance: 132.5
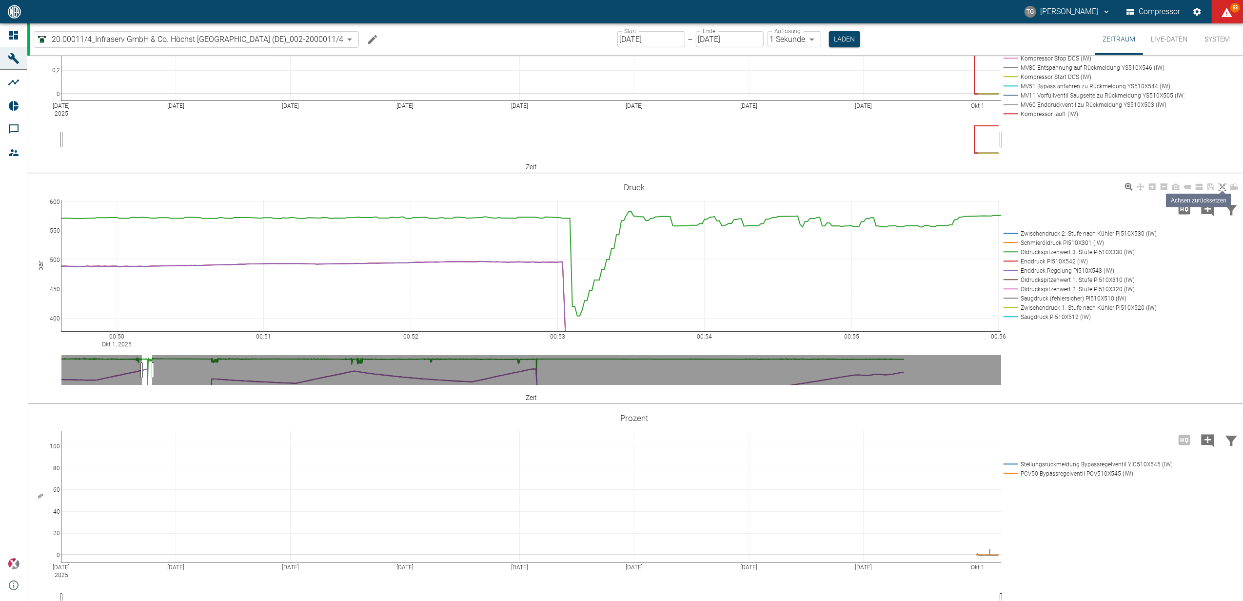
click at [1227, 193] on link at bounding box center [1222, 186] width 12 height 11
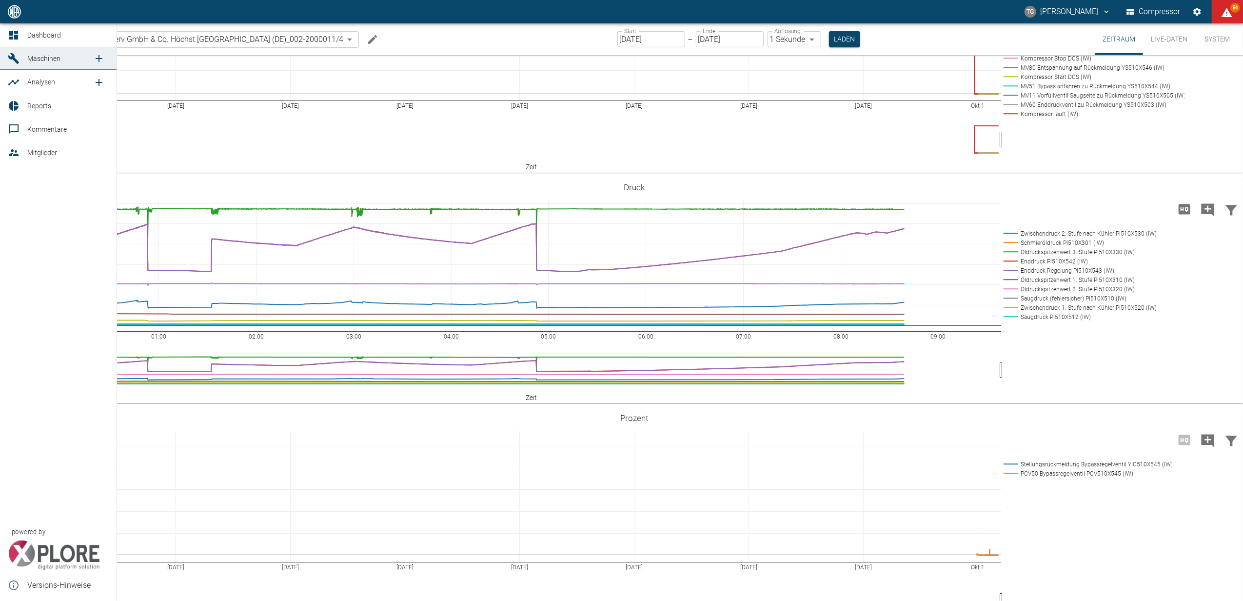
click at [17, 36] on icon at bounding box center [13, 35] width 9 height 9
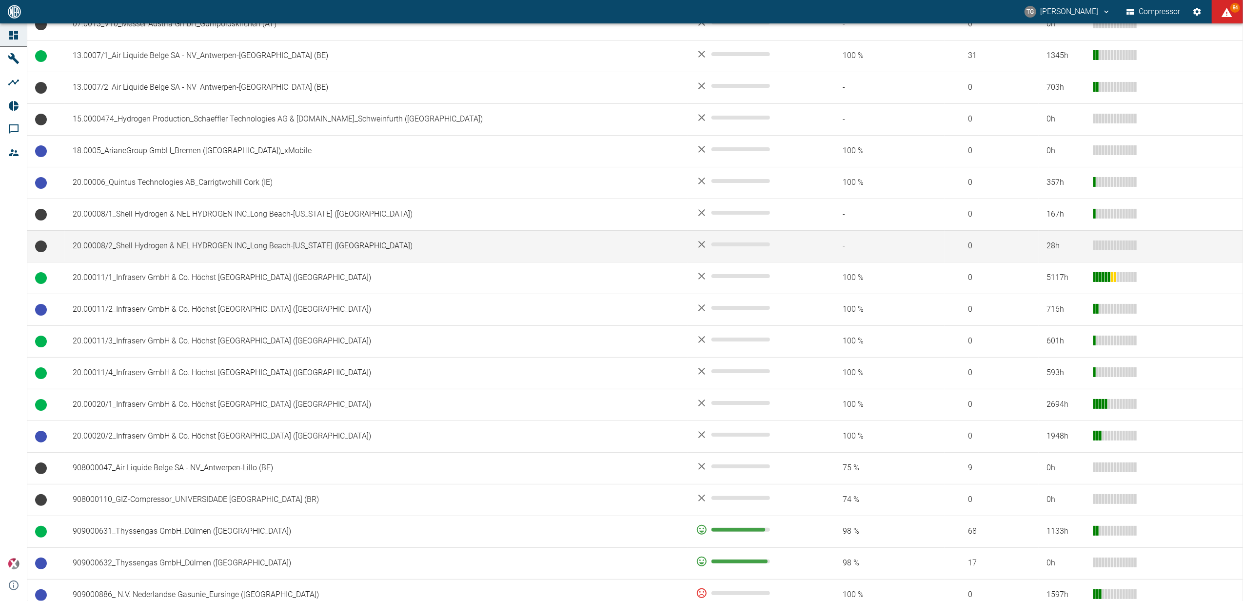
scroll to position [390, 0]
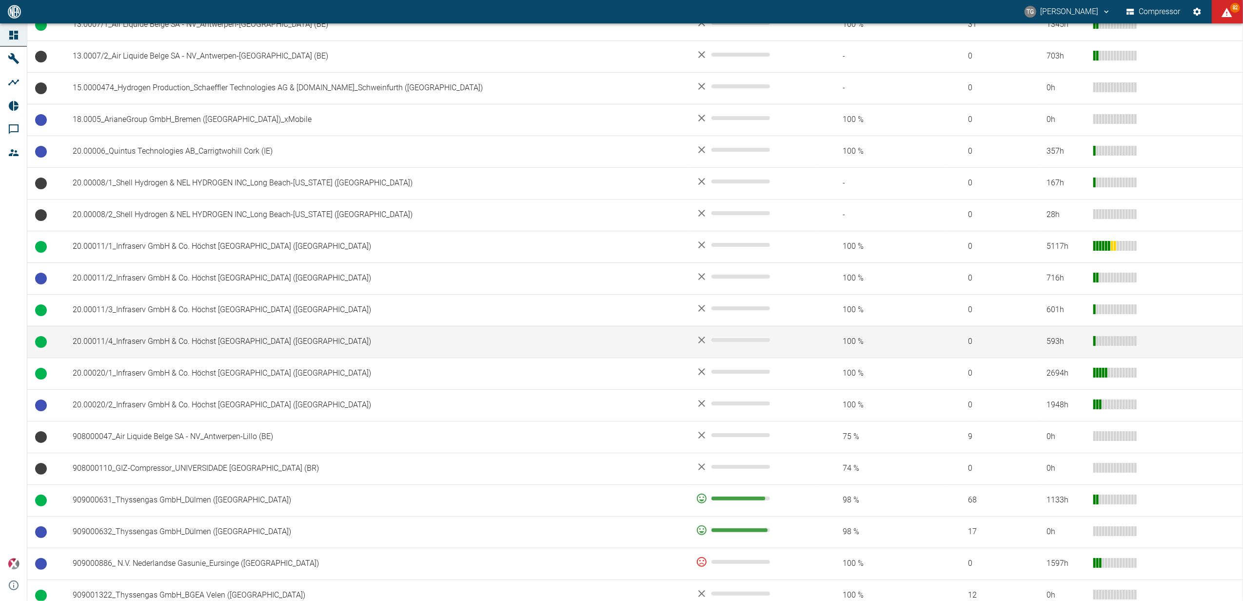
click at [130, 347] on td "20.00011/4_Infraserv GmbH & Co. Höchst [GEOGRAPHIC_DATA] (DE)" at bounding box center [376, 342] width 623 height 32
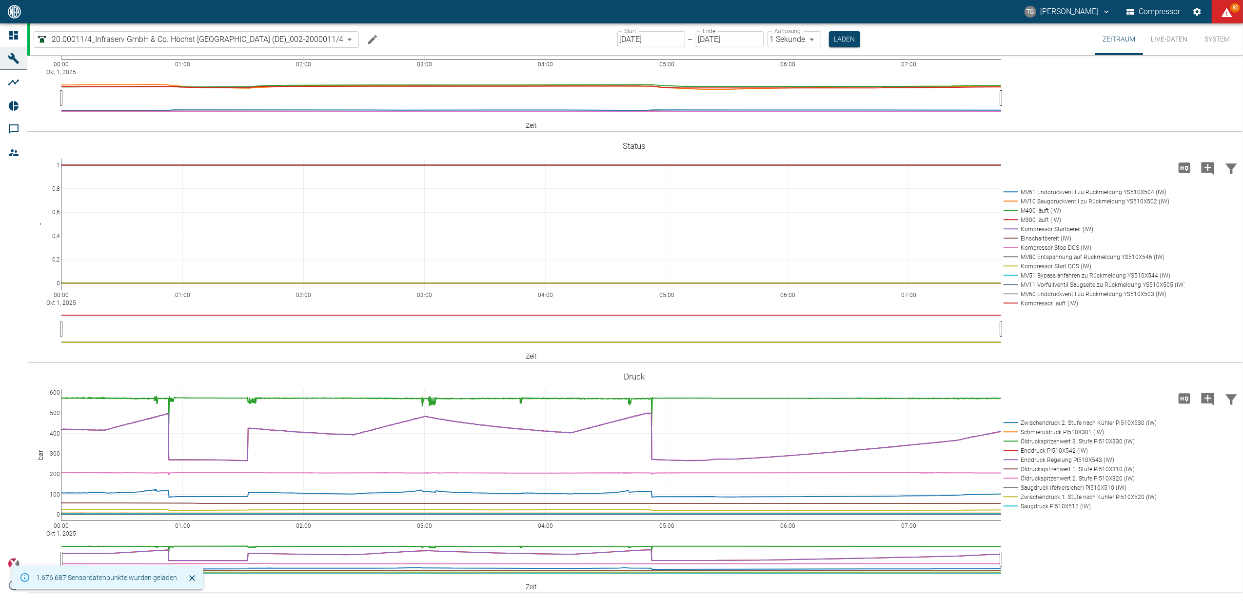
scroll to position [390, 0]
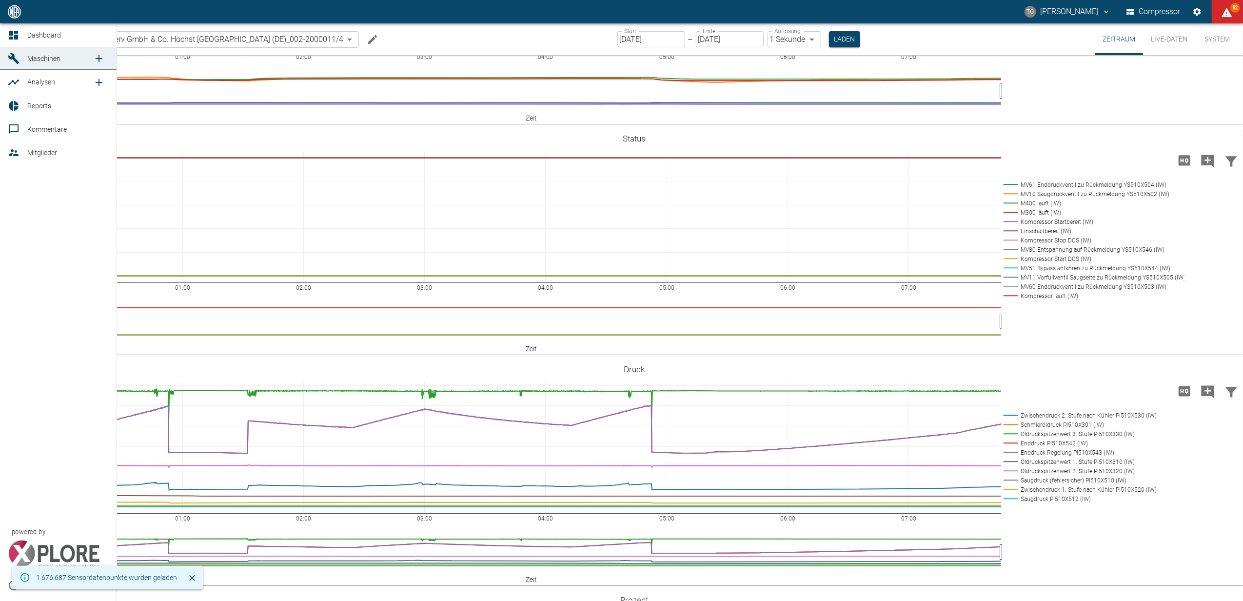
click at [8, 36] on icon at bounding box center [14, 35] width 12 height 12
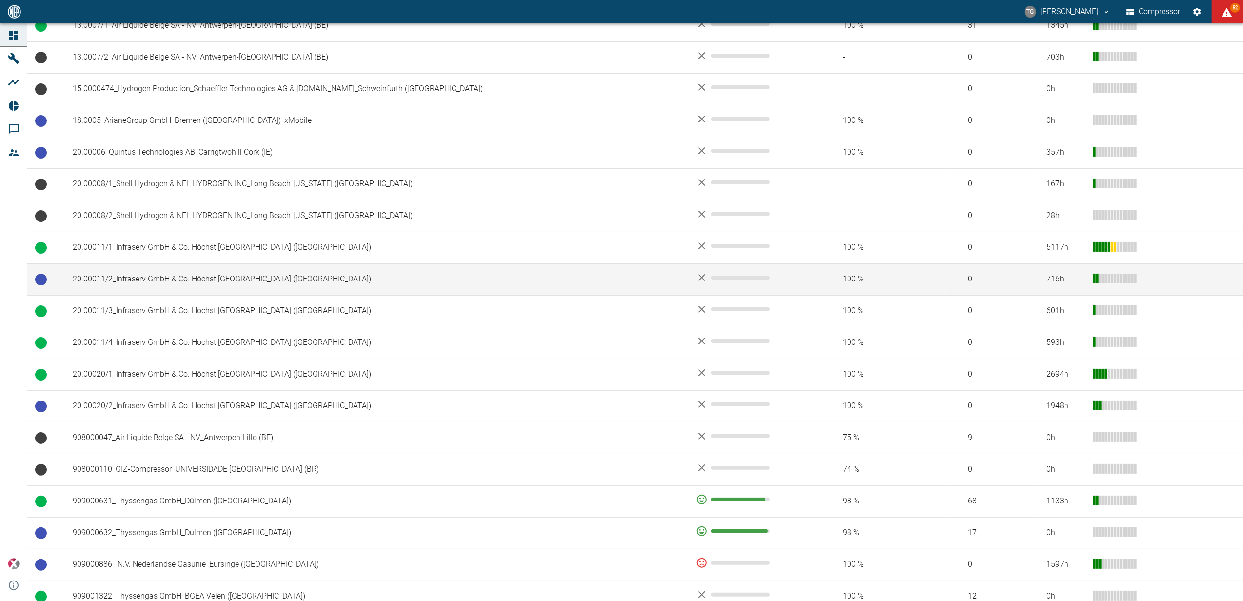
scroll to position [390, 0]
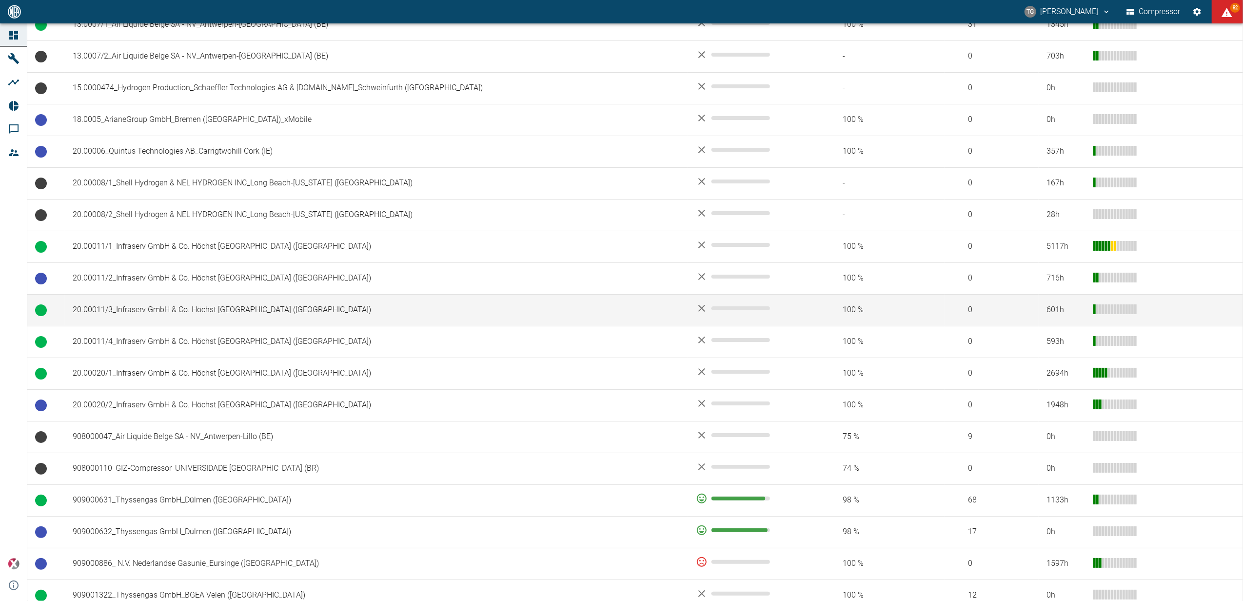
click at [133, 304] on td "20.00011/3_Infraserv GmbH & Co. Höchst [GEOGRAPHIC_DATA] (DE)" at bounding box center [376, 310] width 623 height 32
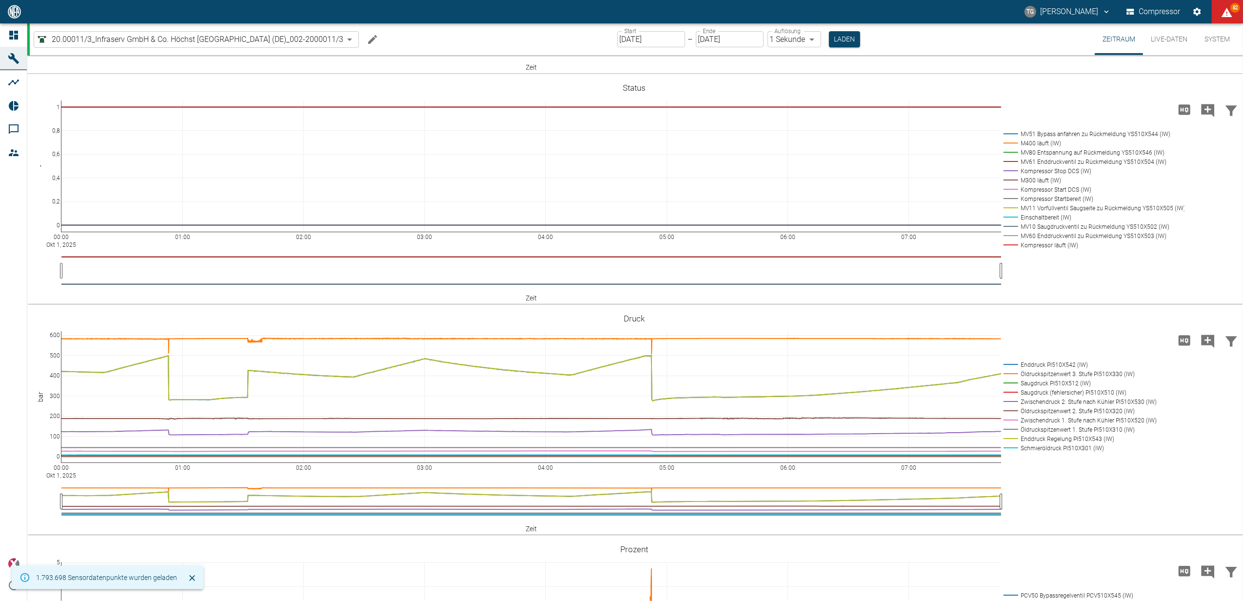
scroll to position [455, 0]
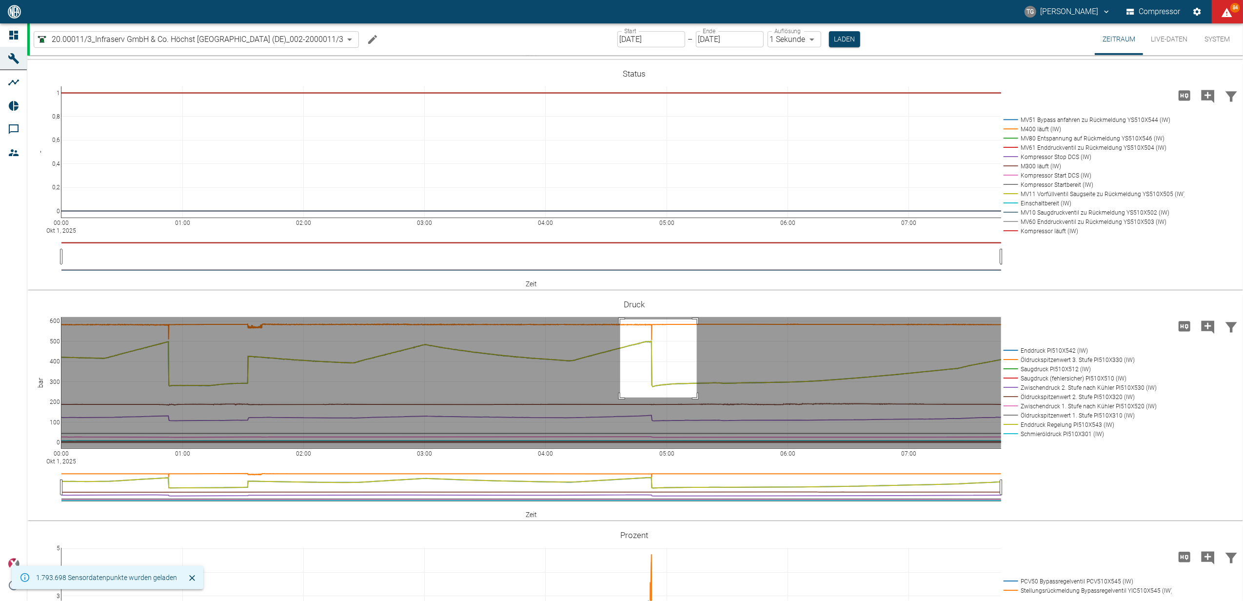
drag, startPoint x: 620, startPoint y: 319, endPoint x: 697, endPoint y: 397, distance: 109.3
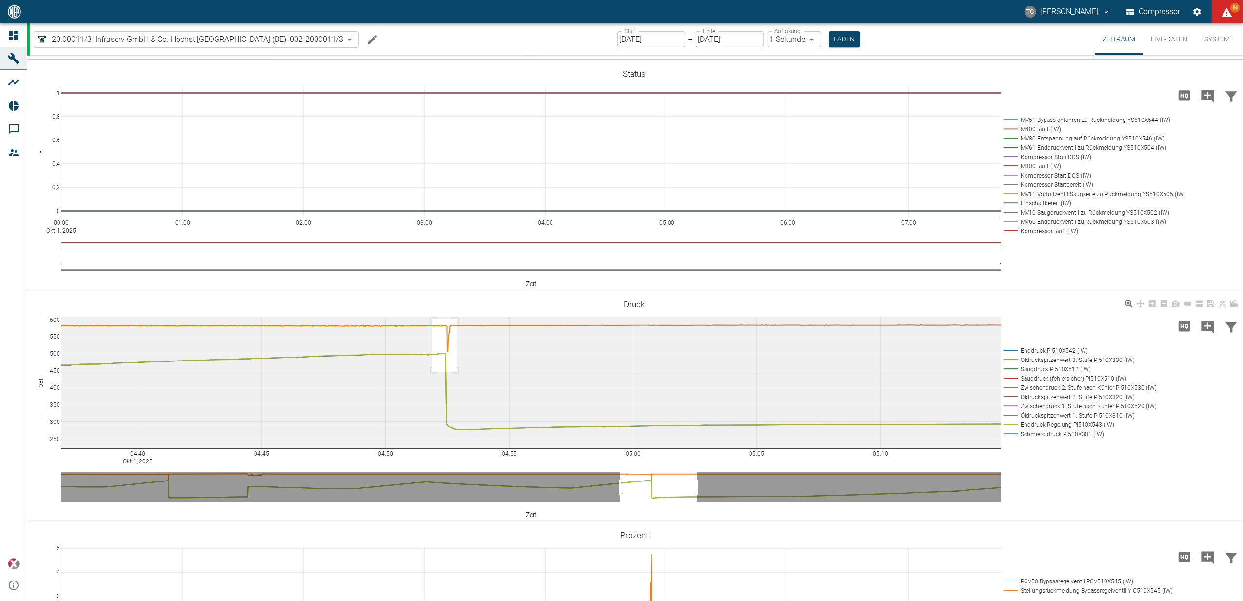
drag, startPoint x: 432, startPoint y: 318, endPoint x: 491, endPoint y: 404, distance: 104.0
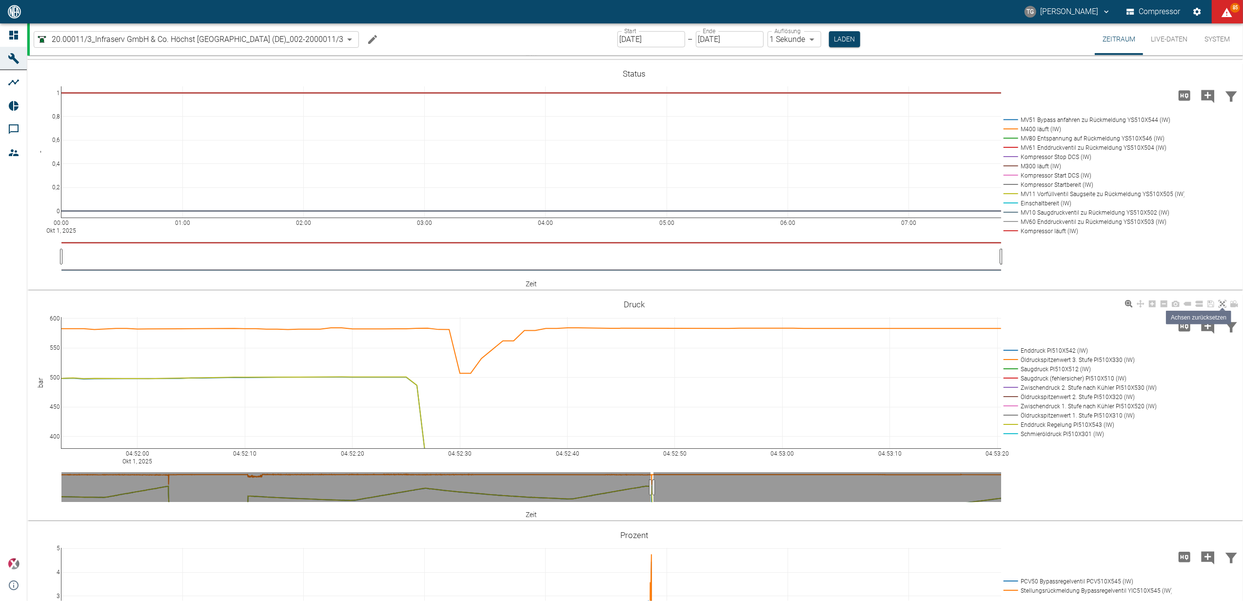
click at [1225, 300] on icon at bounding box center [1222, 304] width 8 height 8
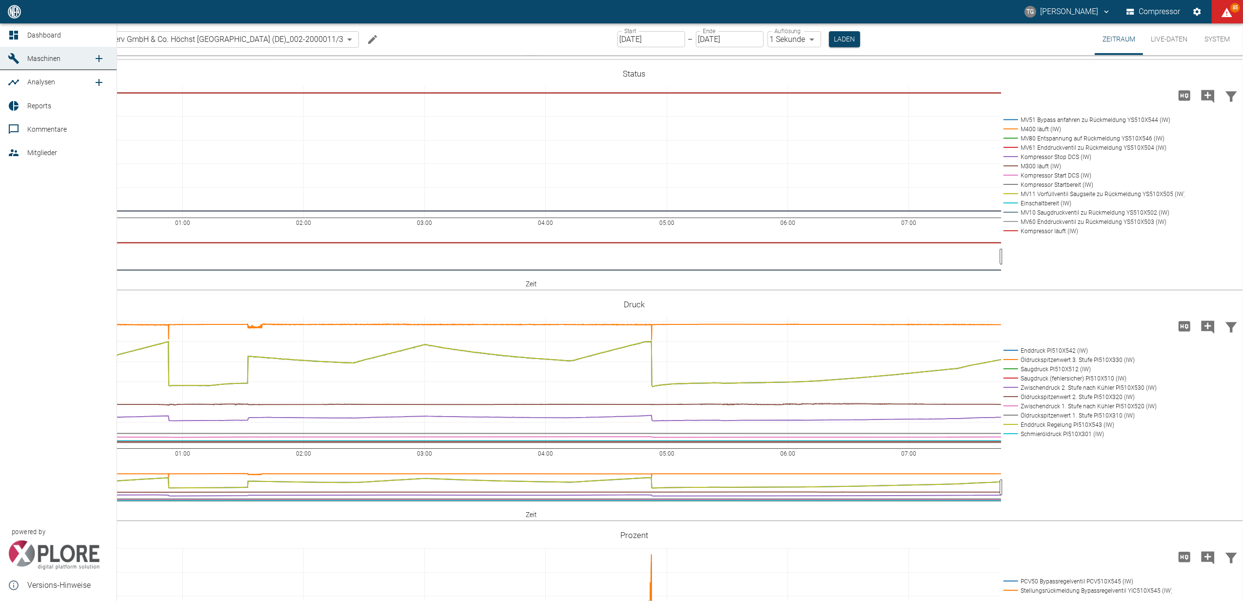
click at [14, 30] on icon at bounding box center [14, 35] width 12 height 12
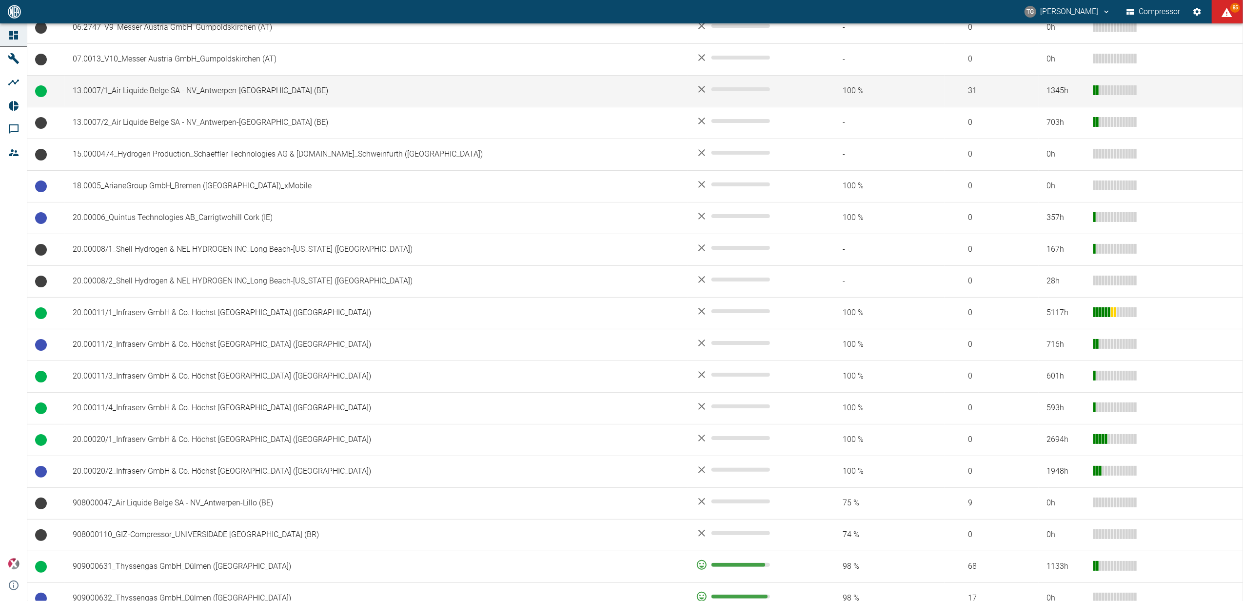
scroll to position [325, 0]
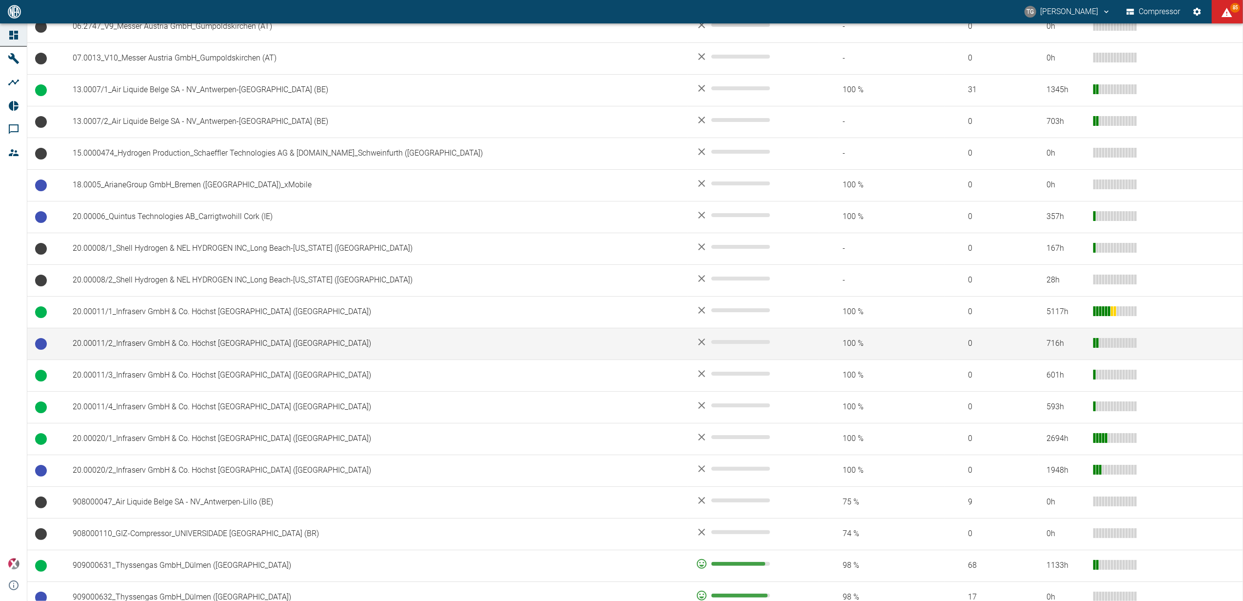
click at [193, 344] on td "20.00011/2_Infraserv GmbH & Co. Höchst [GEOGRAPHIC_DATA] (DE)" at bounding box center [376, 344] width 623 height 32
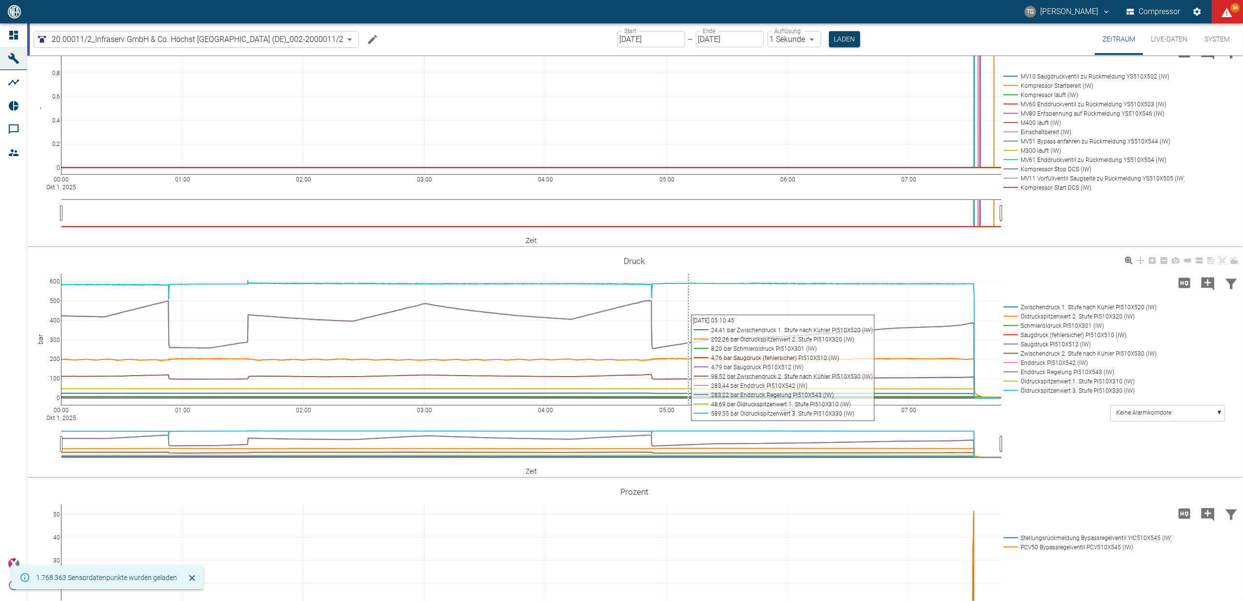
scroll to position [520, 0]
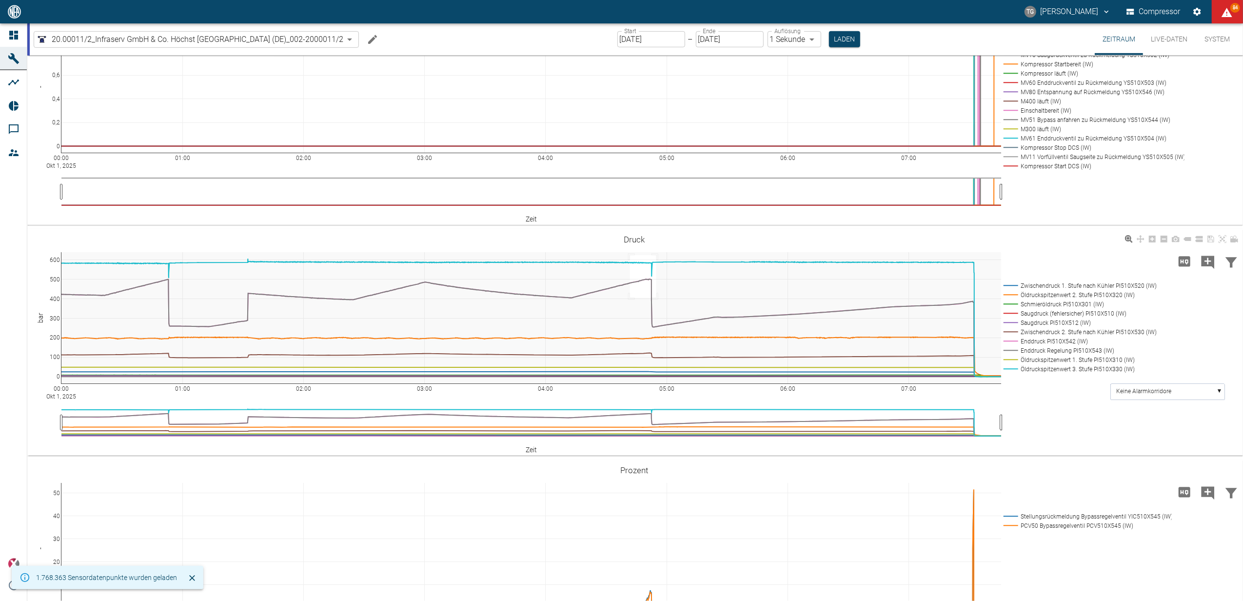
drag, startPoint x: 630, startPoint y: 254, endPoint x: 672, endPoint y: 336, distance: 91.6
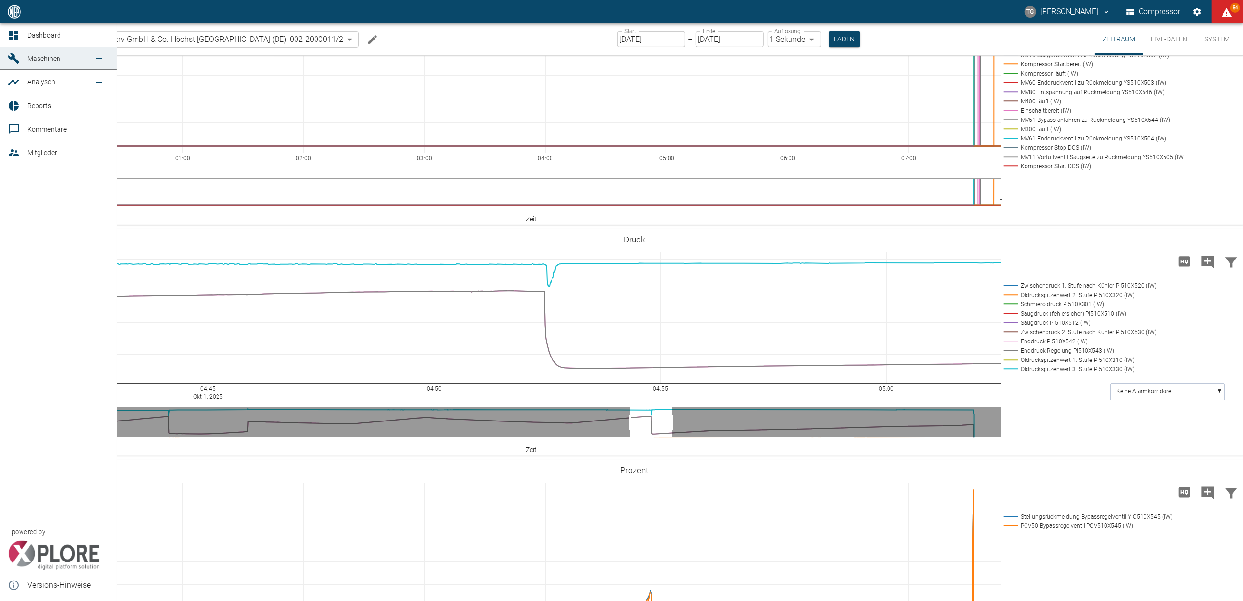
click at [14, 31] on icon at bounding box center [14, 35] width 12 height 12
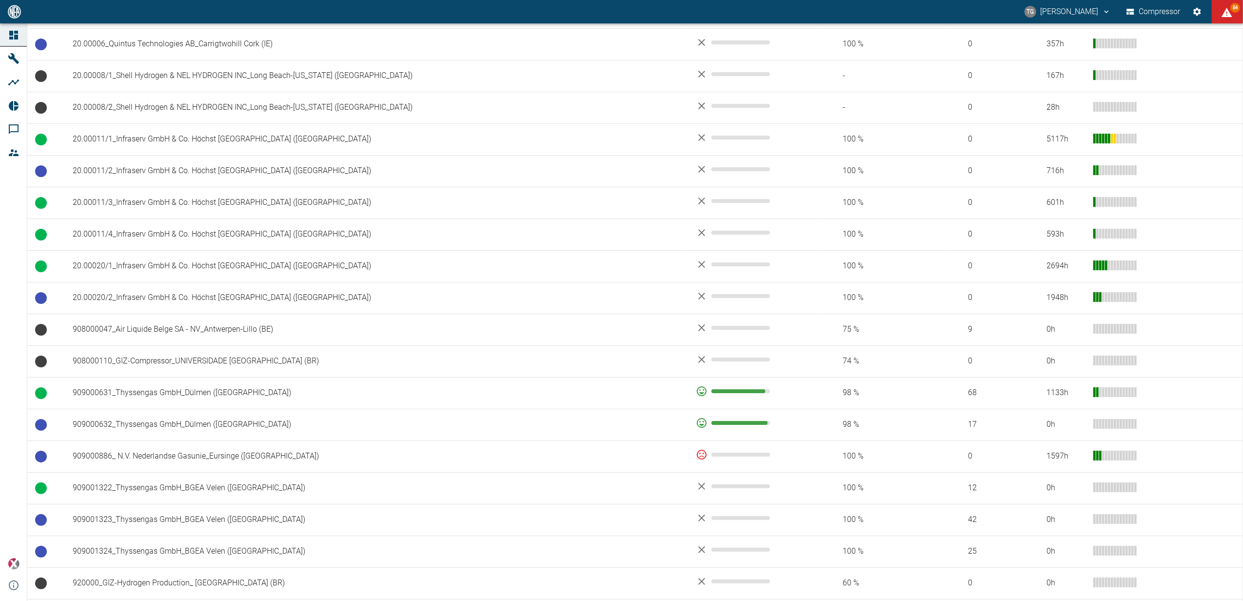
scroll to position [520, 0]
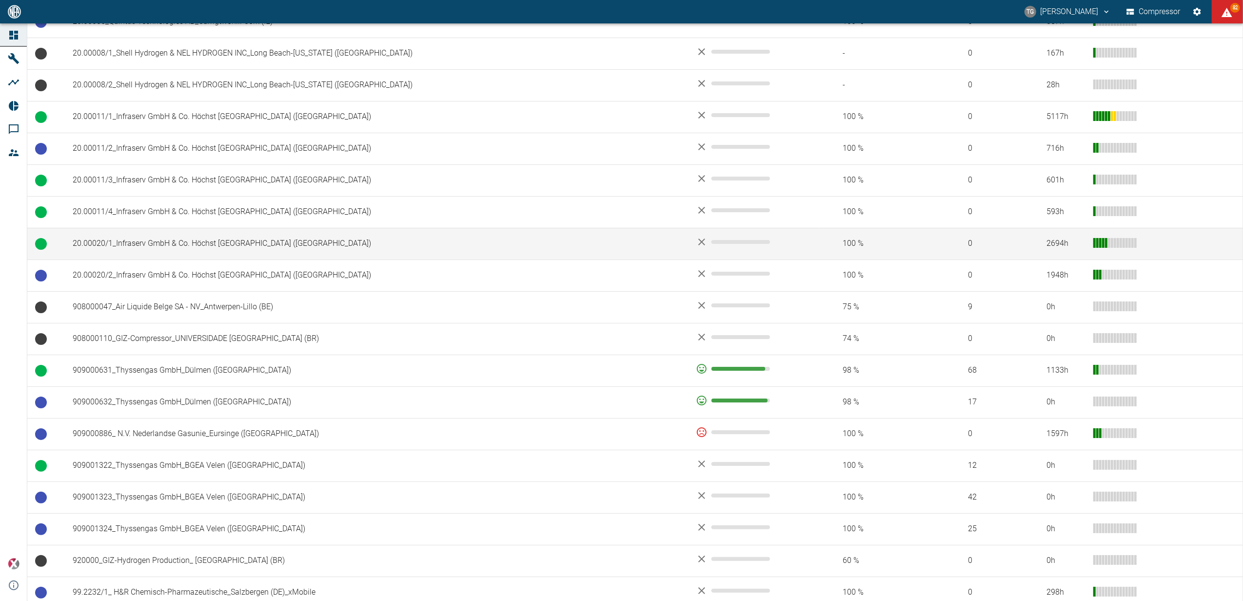
click at [124, 242] on td "20.00020/1_Infraserv GmbH & Co. Höchst [GEOGRAPHIC_DATA] (DE)" at bounding box center [376, 244] width 623 height 32
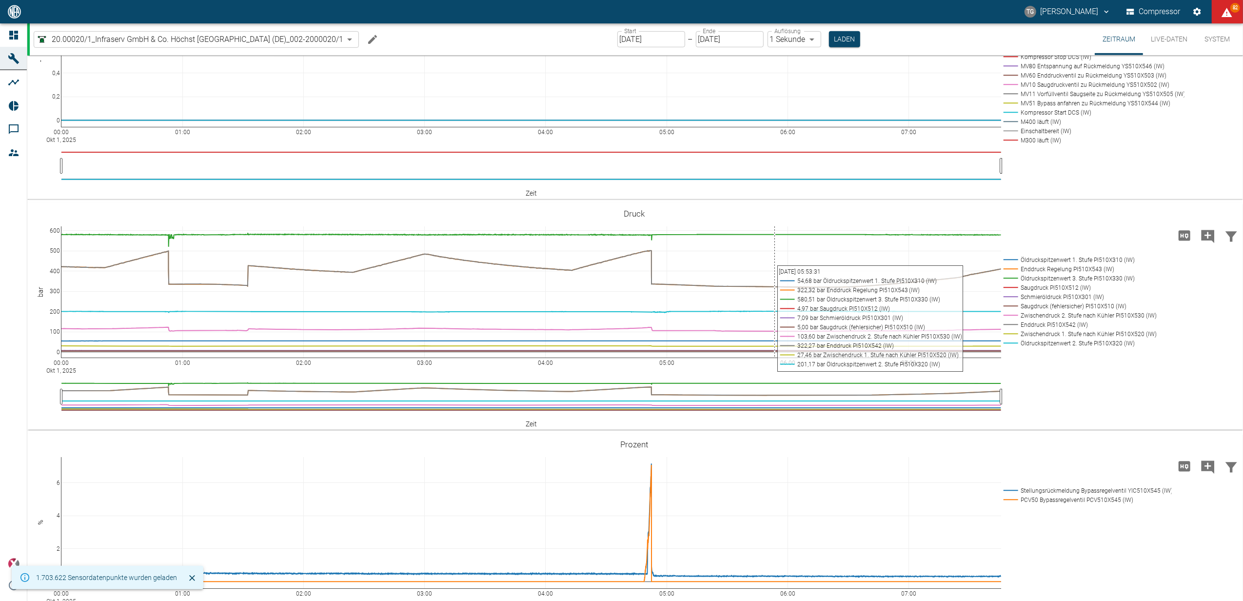
scroll to position [348, 0]
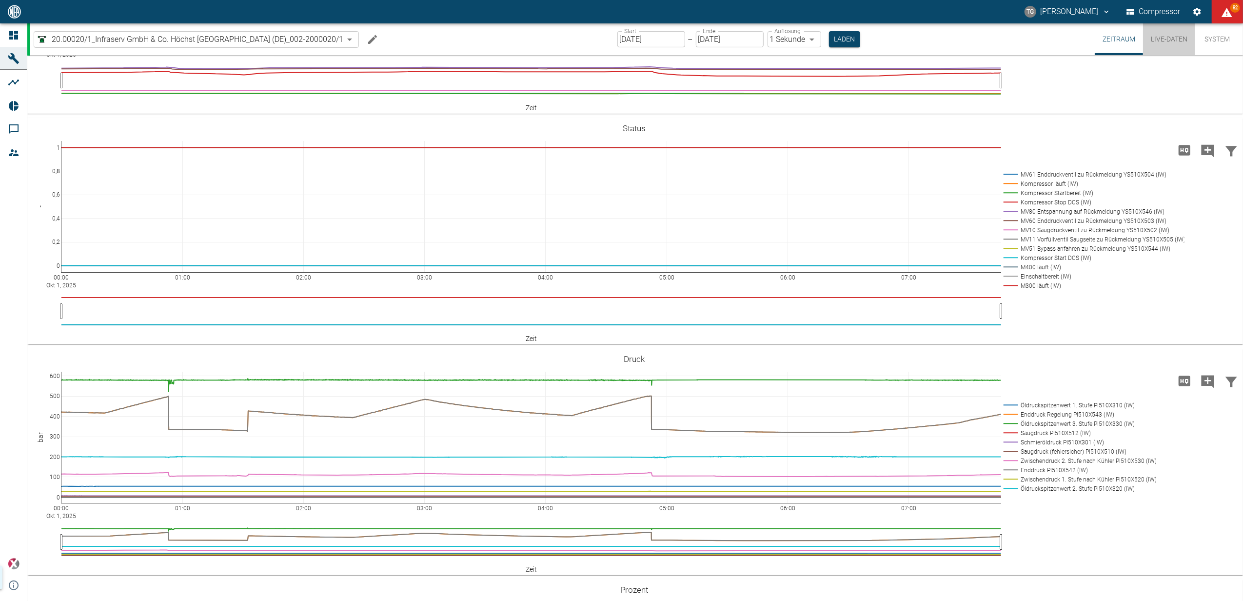
click at [1169, 38] on button "Live-Daten" at bounding box center [1169, 39] width 52 height 32
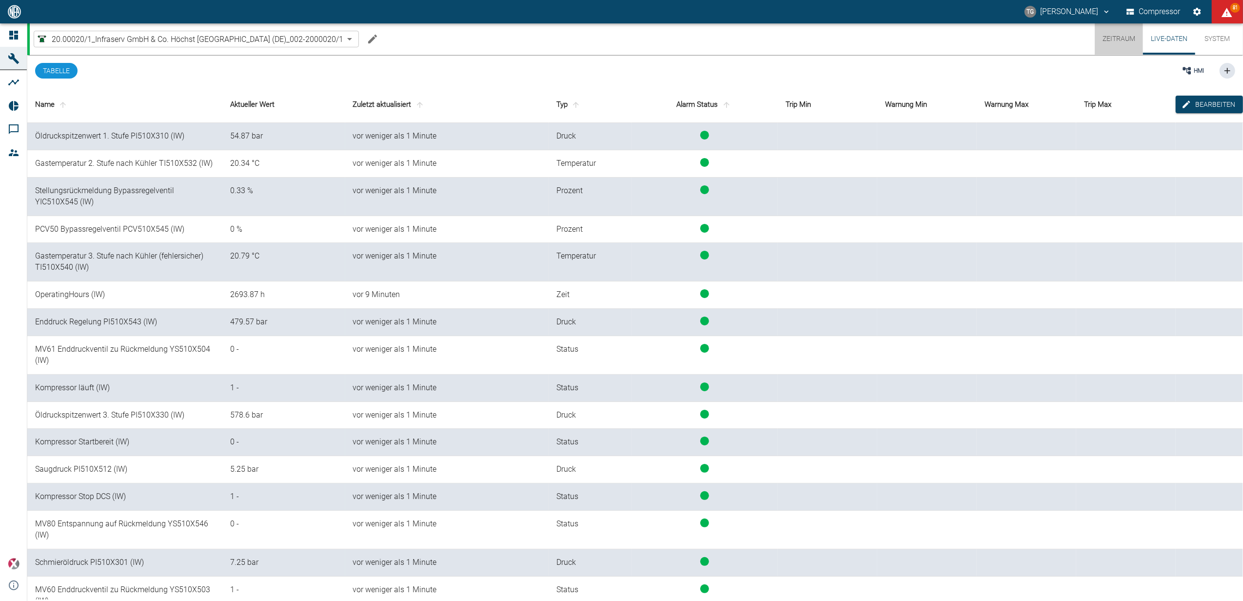
click at [1112, 42] on button "Zeitraum" at bounding box center [1119, 38] width 48 height 31
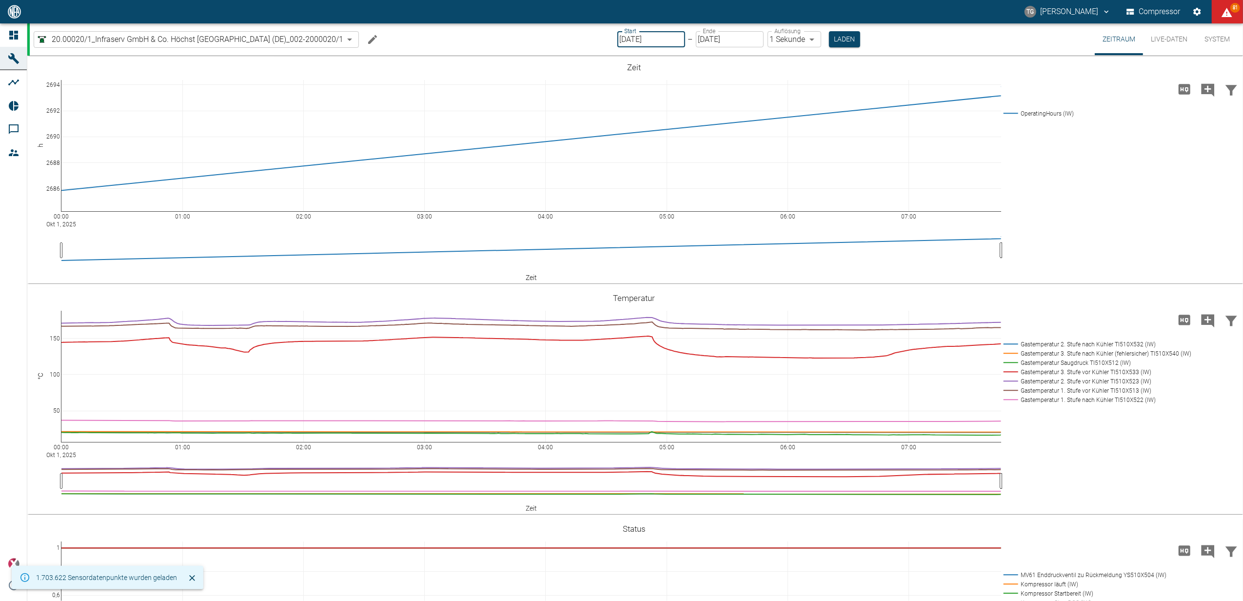
click at [636, 41] on input "01.10.2025" at bounding box center [651, 39] width 68 height 16
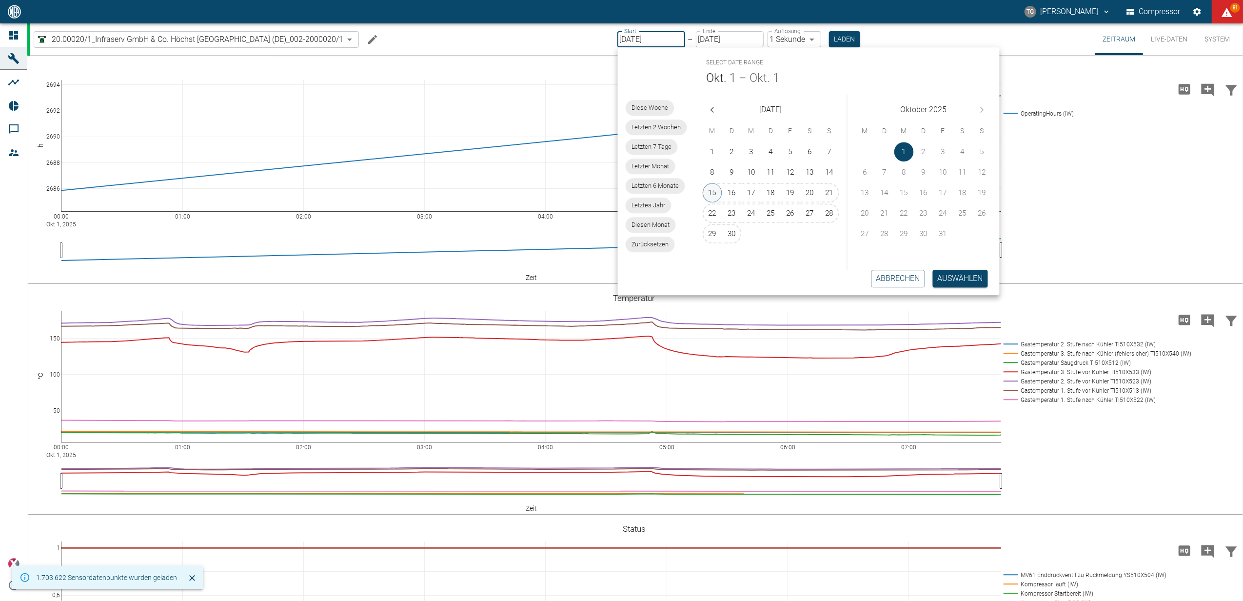
click at [707, 188] on button "15" at bounding box center [713, 193] width 20 height 20
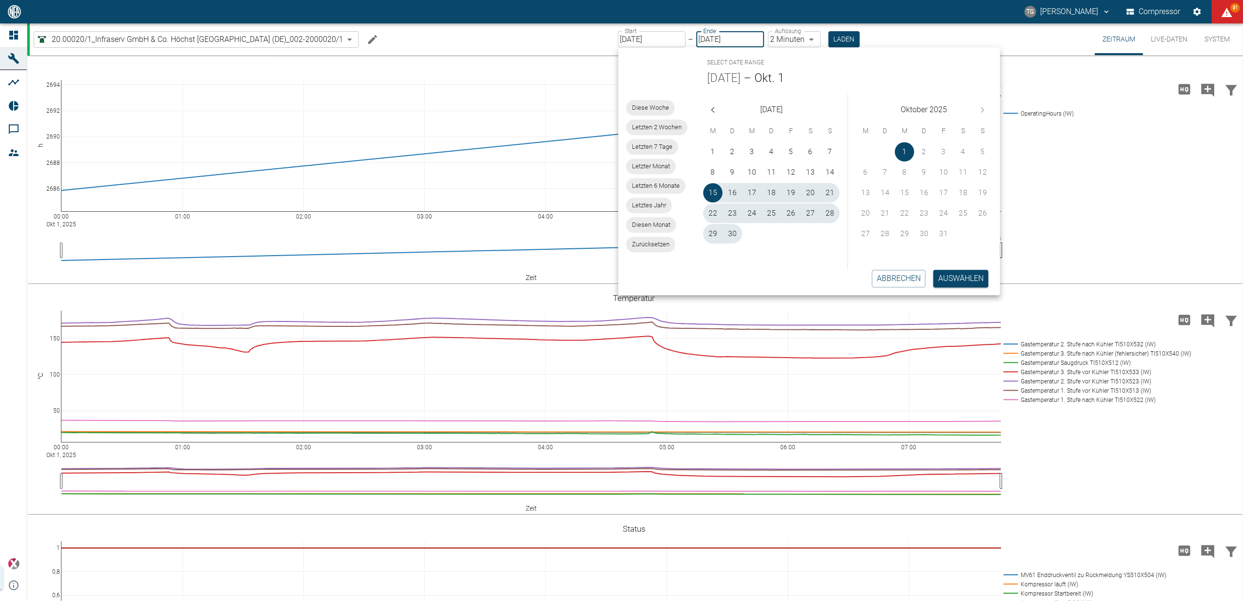
type input "15.09.2025"
type input "2min"
click at [954, 279] on button "Auswählen" at bounding box center [960, 279] width 55 height 18
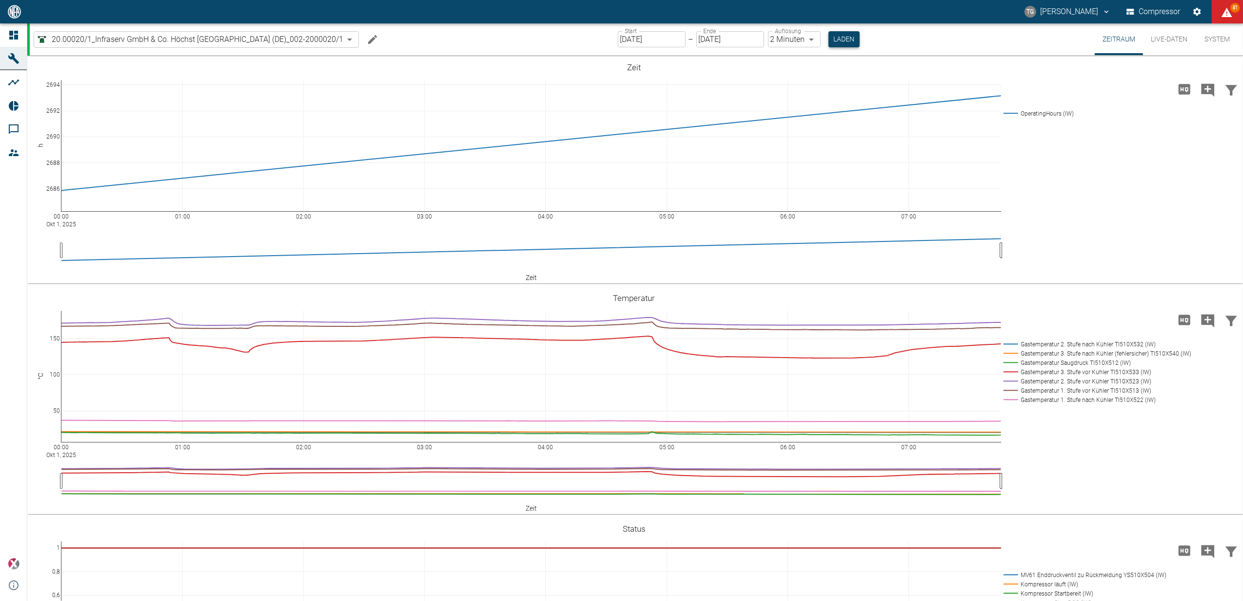
click at [841, 43] on button "Laden" at bounding box center [843, 39] width 31 height 16
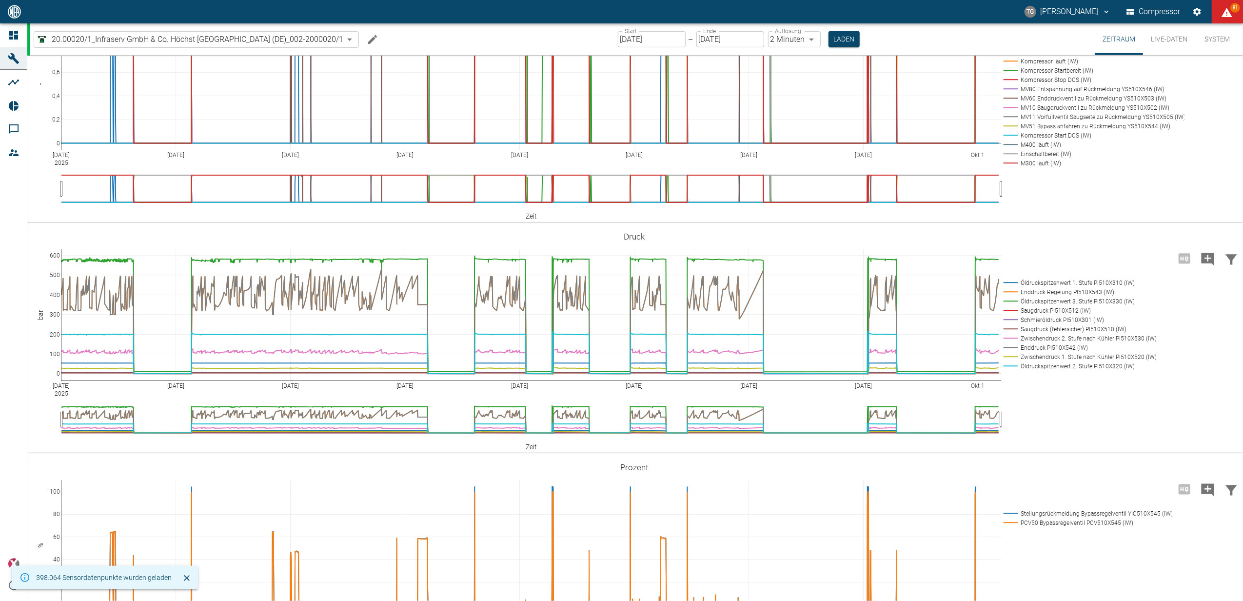
scroll to position [585, 0]
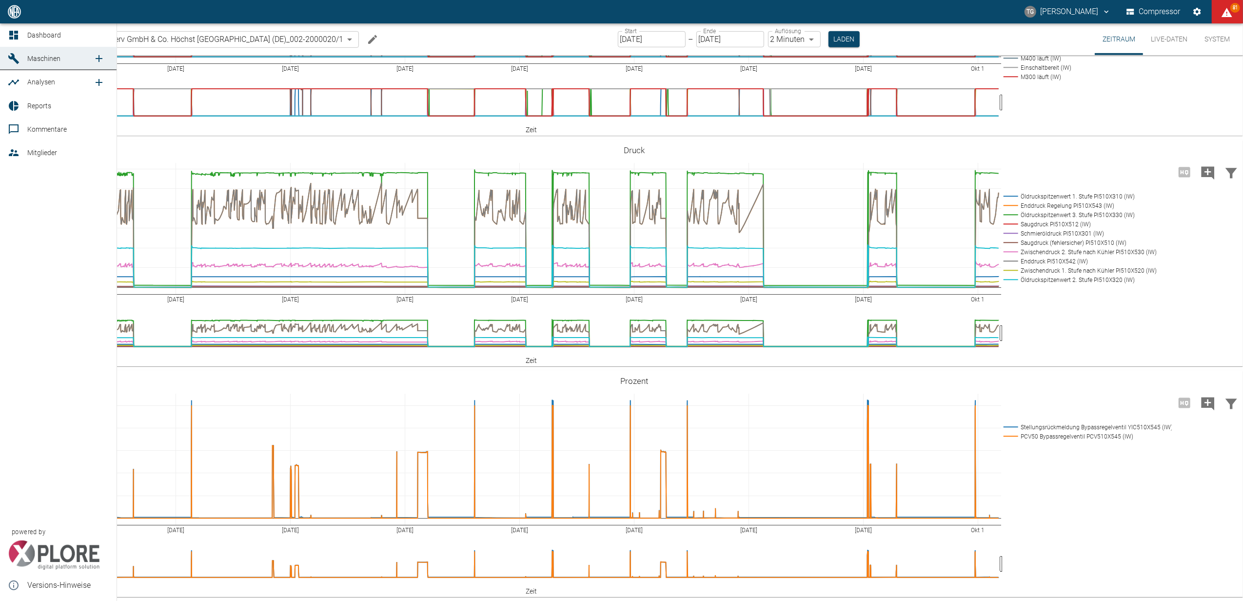
click at [20, 33] on div at bounding box center [15, 35] width 15 height 12
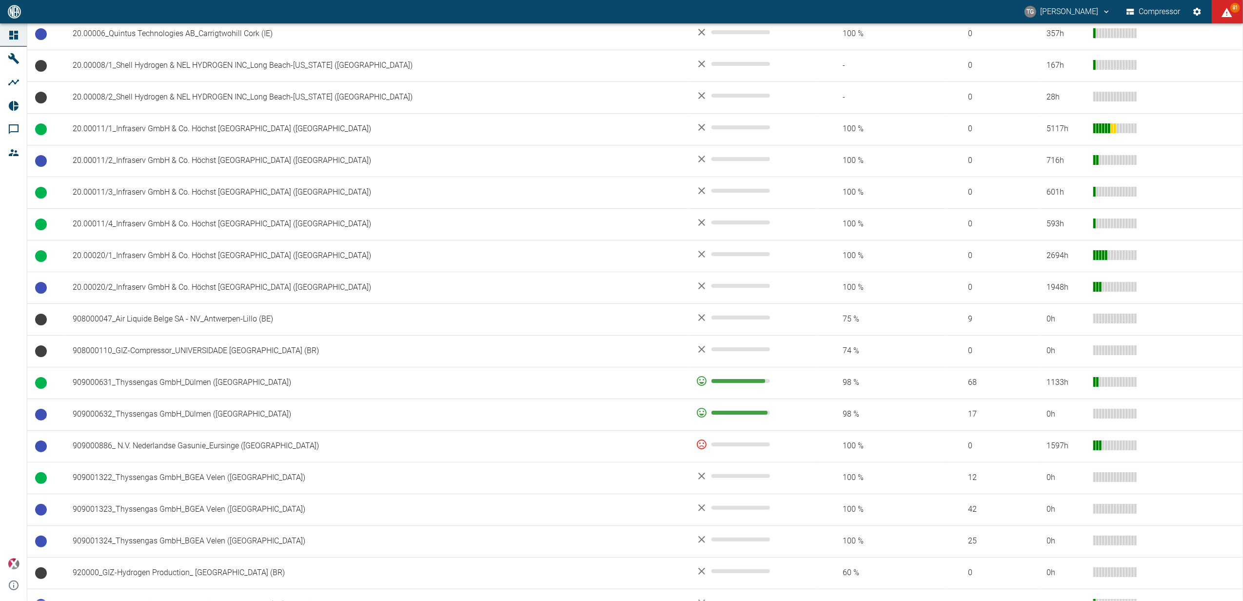
scroll to position [520, 0]
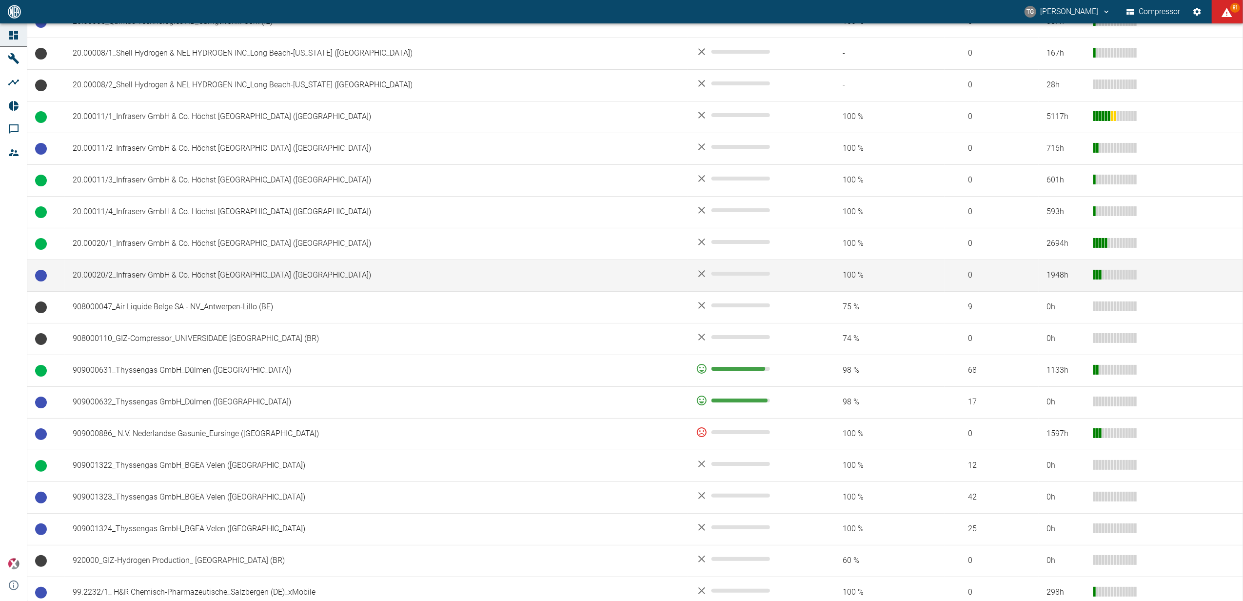
click at [158, 274] on td "20.00020/2_Infraserv GmbH & Co. Höchst [GEOGRAPHIC_DATA] (DE)" at bounding box center [376, 275] width 623 height 32
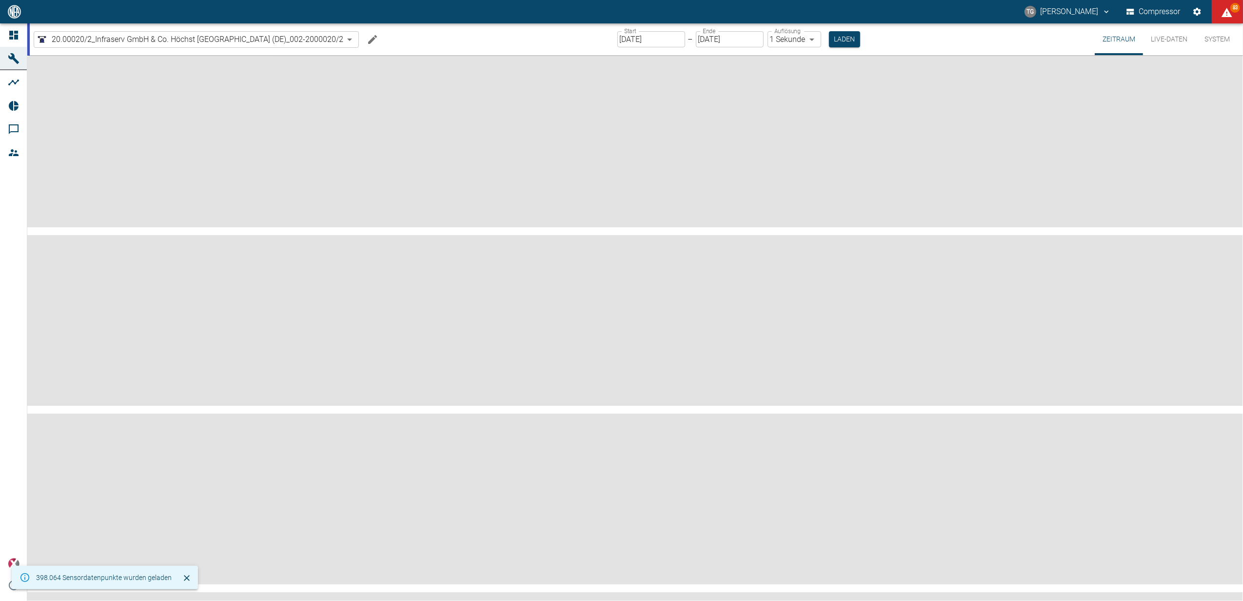
click at [646, 40] on input "01.10.2025" at bounding box center [651, 39] width 68 height 16
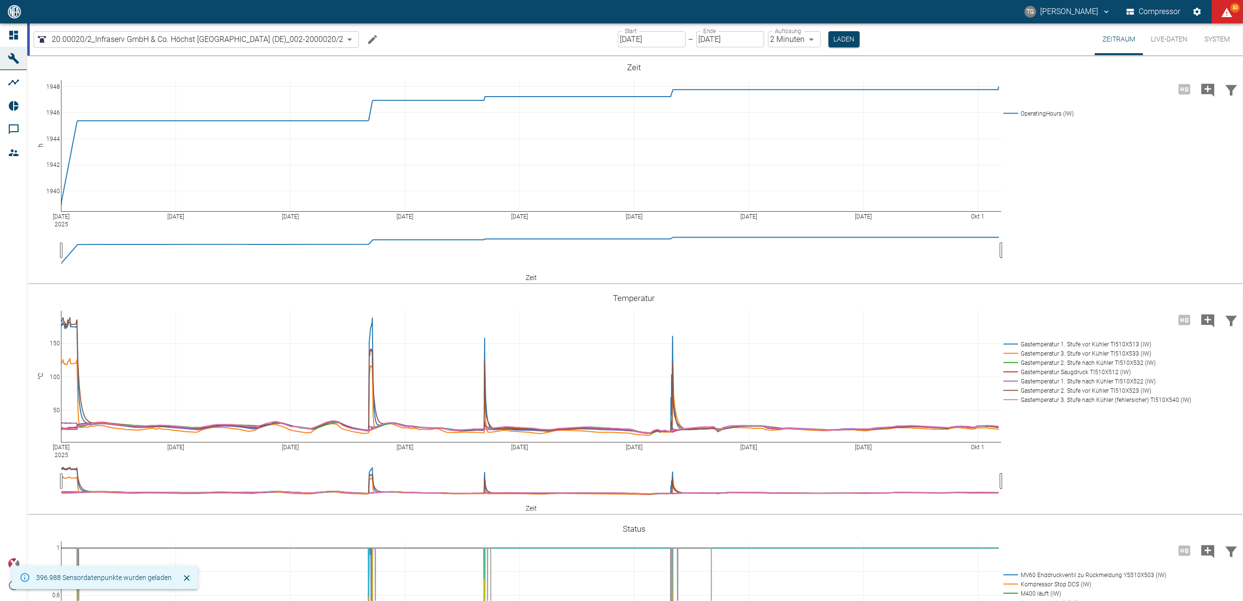
scroll to position [585, 0]
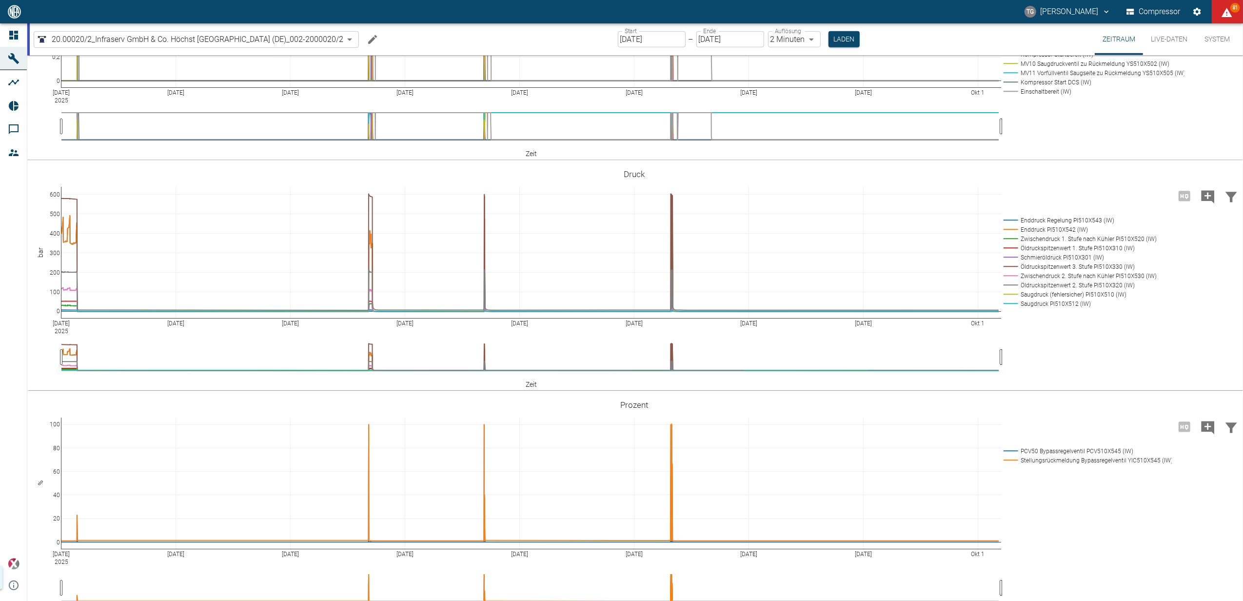
click at [1176, 36] on button "Live-Daten" at bounding box center [1169, 39] width 52 height 32
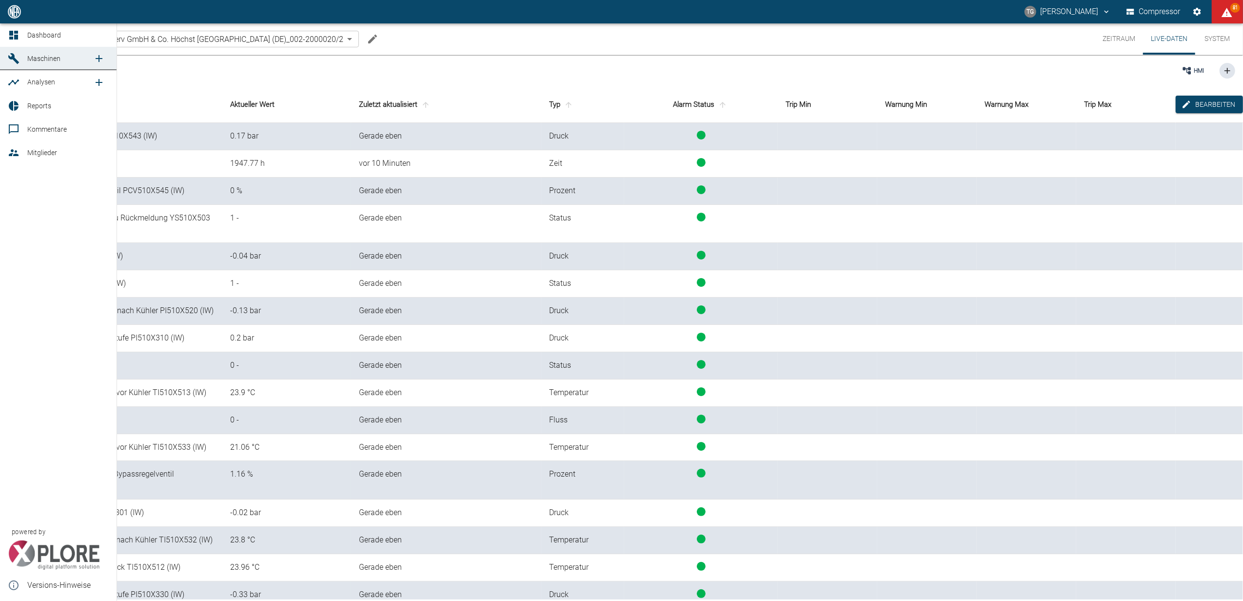
drag, startPoint x: 8, startPoint y: 32, endPoint x: 26, endPoint y: 56, distance: 29.8
click at [8, 32] on icon at bounding box center [14, 35] width 12 height 12
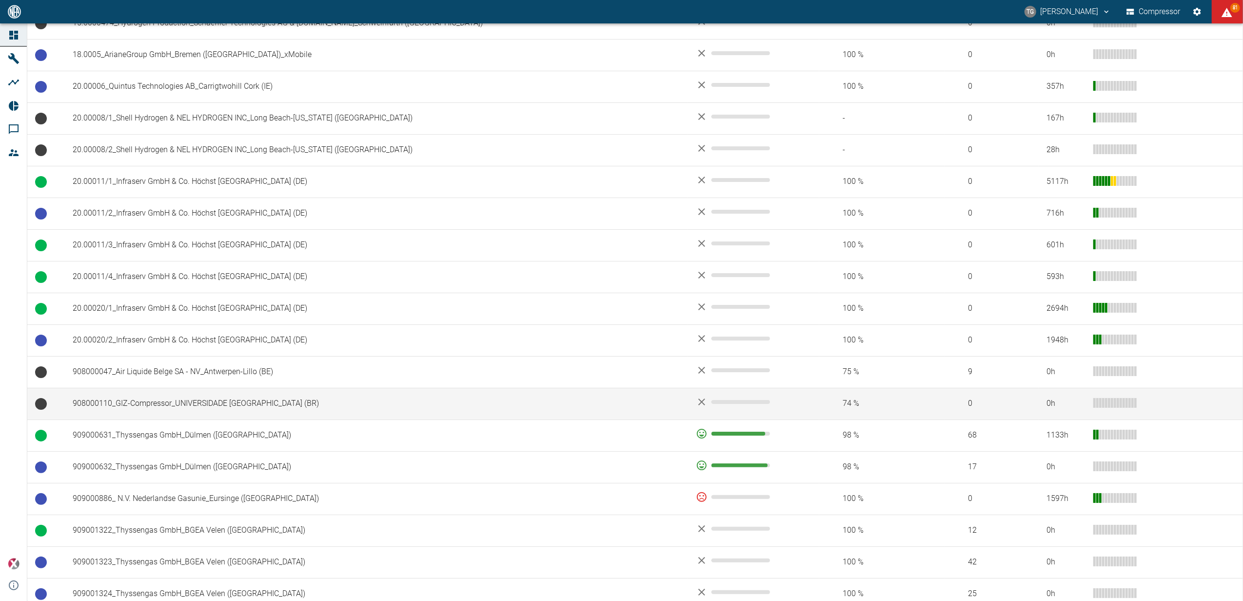
scroll to position [520, 0]
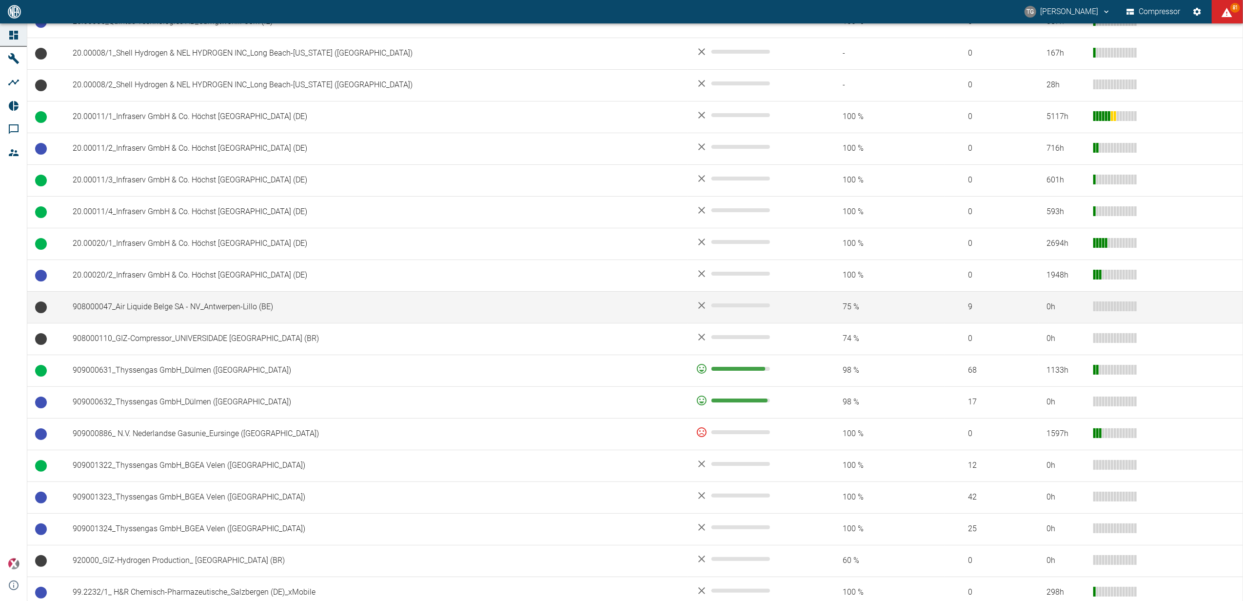
click at [231, 302] on td "908000047_Air Liquide Belge SA - NV_Antwerpen-Lillo (BE)" at bounding box center [376, 307] width 623 height 32
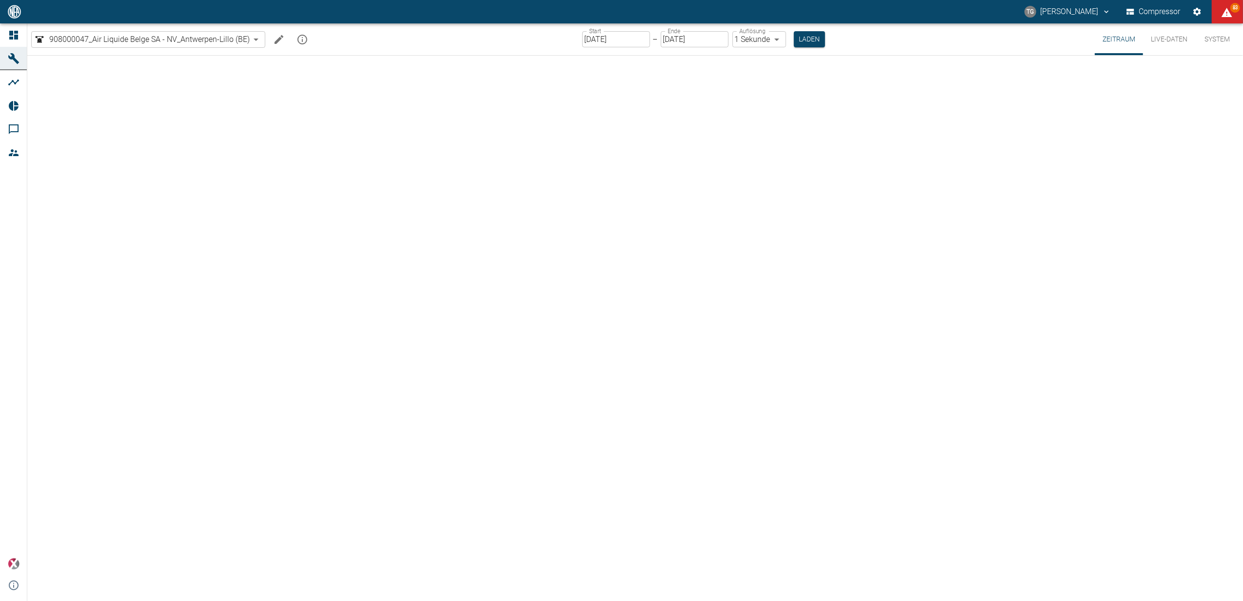
click at [608, 39] on input "[DATE]" at bounding box center [616, 39] width 68 height 16
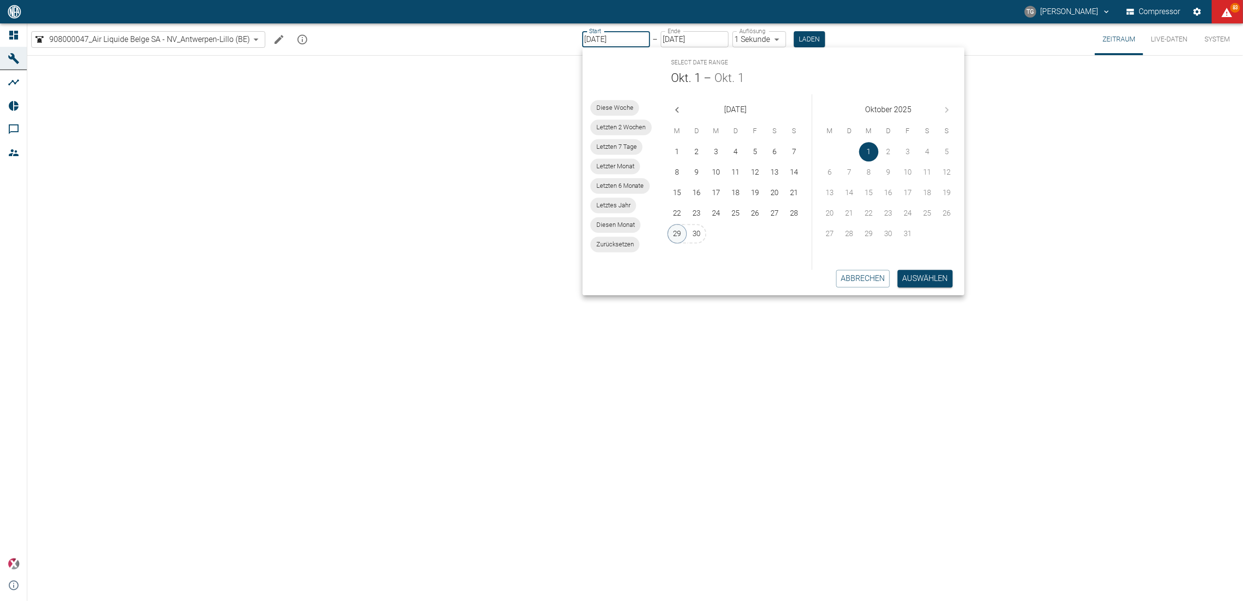
click at [682, 230] on button "29" at bounding box center [677, 234] width 20 height 20
type input "29.09.2025"
type input "2min"
click at [910, 275] on button "Auswählen" at bounding box center [925, 279] width 55 height 18
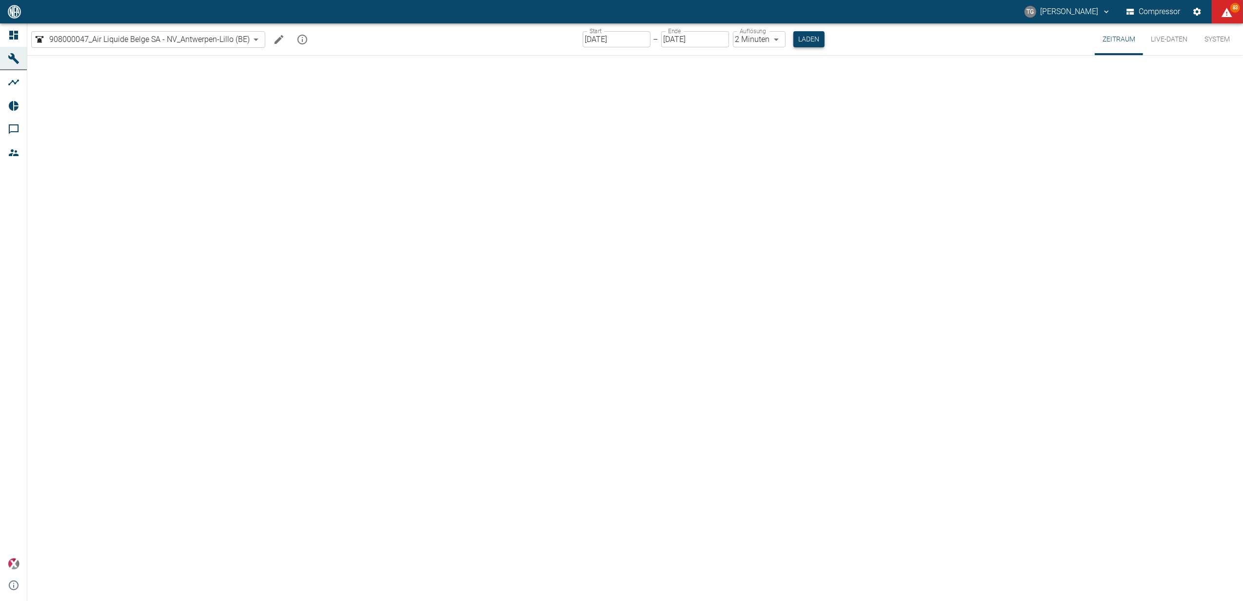
click at [812, 43] on button "Laden" at bounding box center [808, 39] width 31 height 16
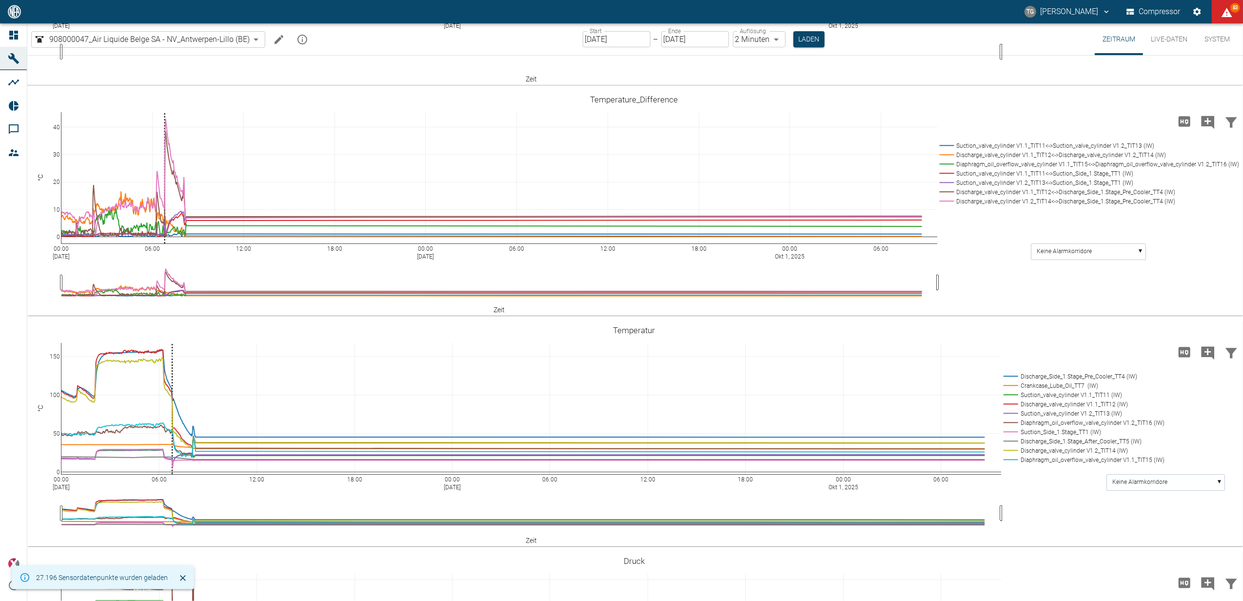
scroll to position [455, 0]
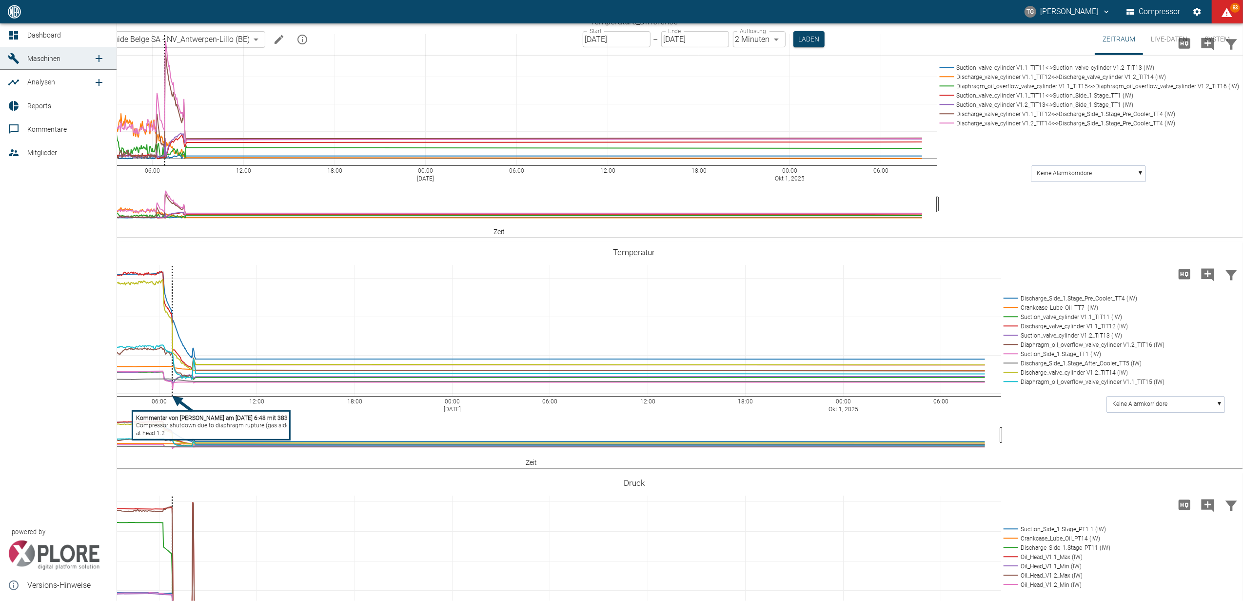
click at [18, 36] on icon at bounding box center [14, 35] width 12 height 12
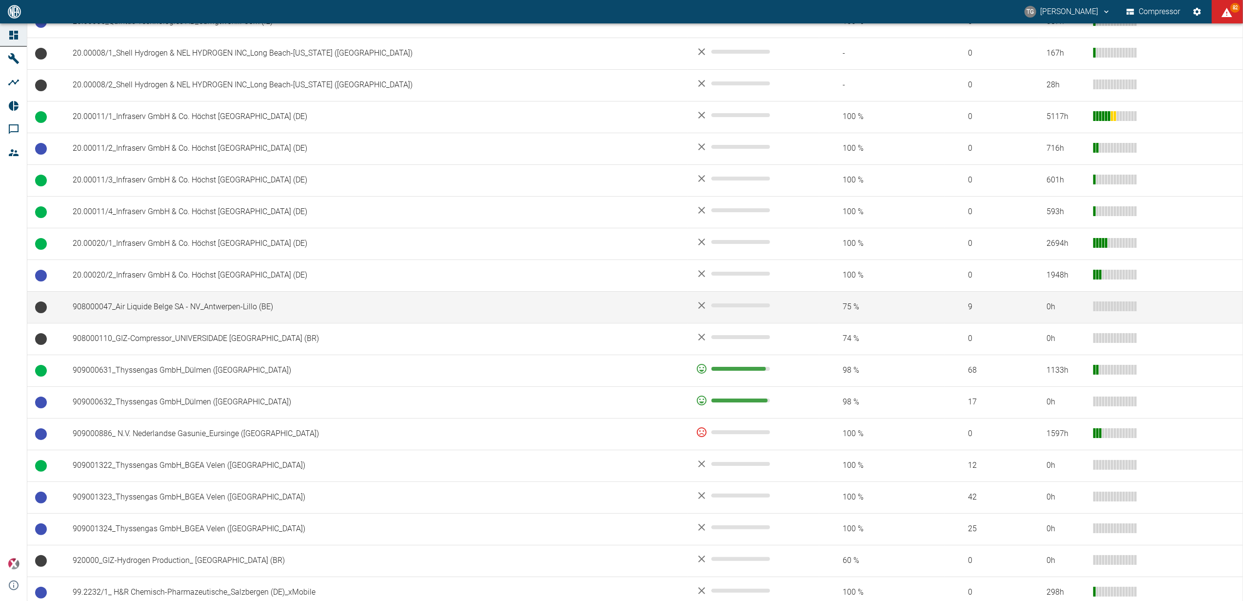
scroll to position [585, 0]
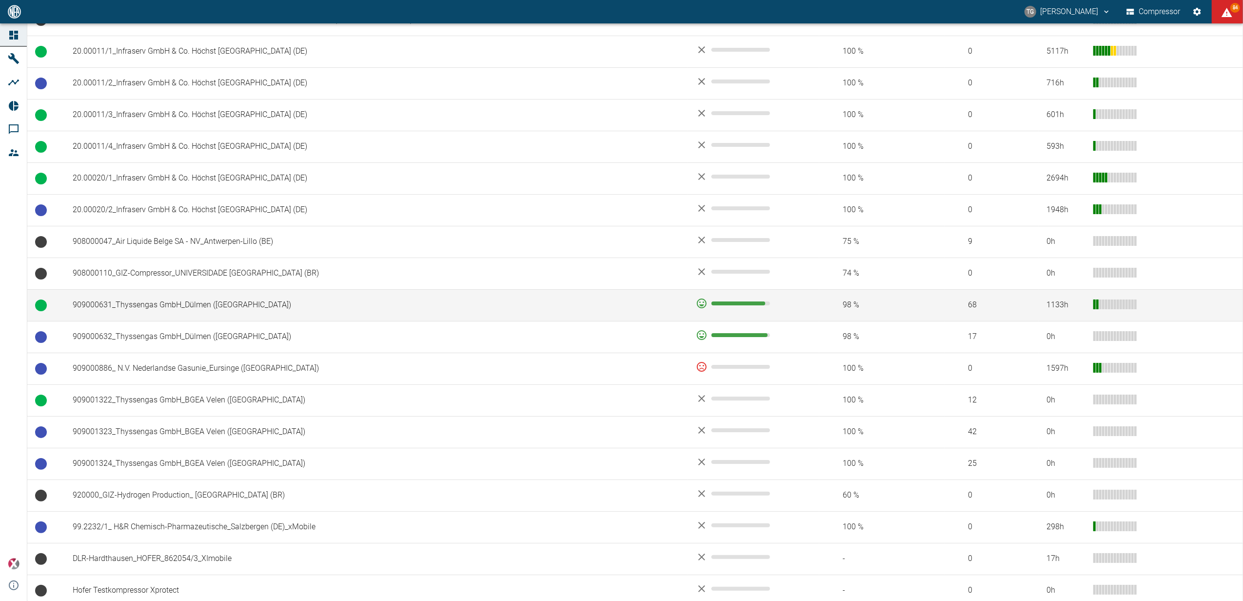
click at [165, 309] on td "909000631_Thyssengas GmbH_Dülmen ([GEOGRAPHIC_DATA])" at bounding box center [376, 305] width 623 height 32
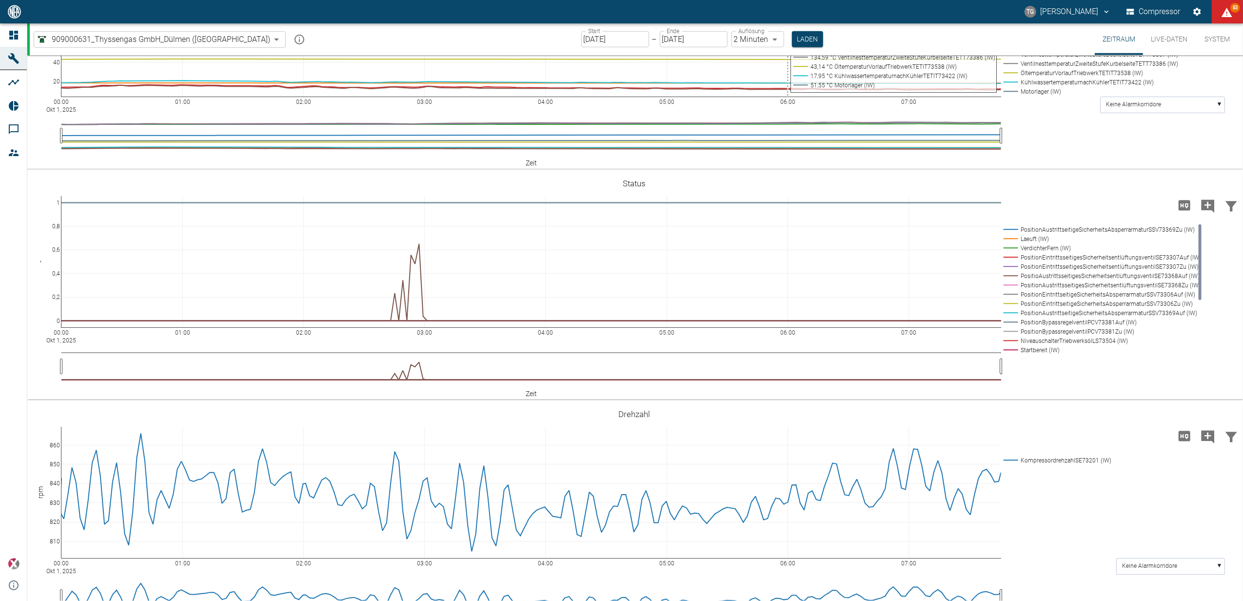
scroll to position [390, 0]
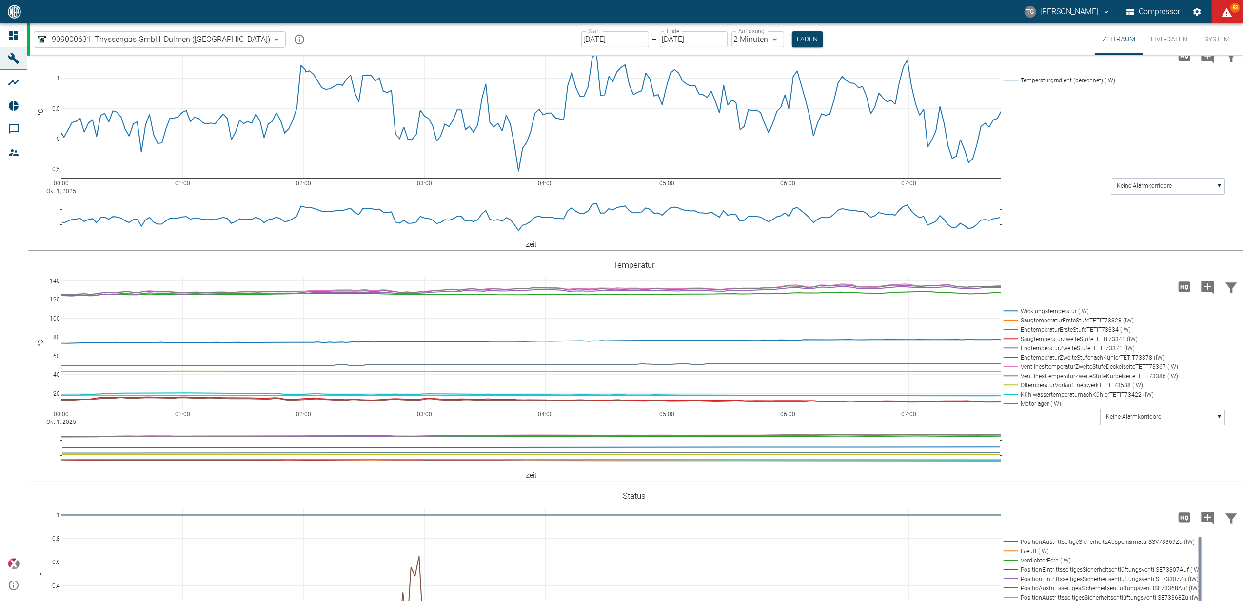
click at [737, 34] on body "TG Thomas Gregoir Compressor 83 Dashboard Maschinen Analysen Reports Kommentare…" at bounding box center [621, 300] width 1243 height 601
type input "1sec"
click at [792, 41] on button "Laden" at bounding box center [807, 39] width 31 height 16
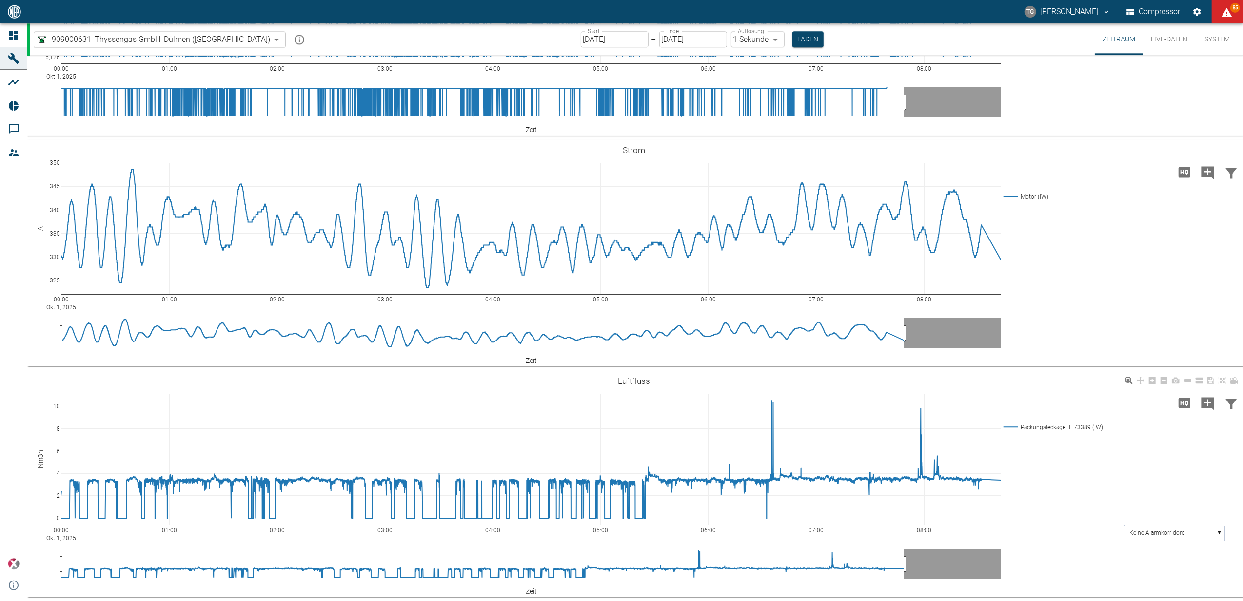
scroll to position [3143, 0]
click at [1182, 406] on icon "Hohe Auflösung" at bounding box center [1184, 402] width 12 height 10
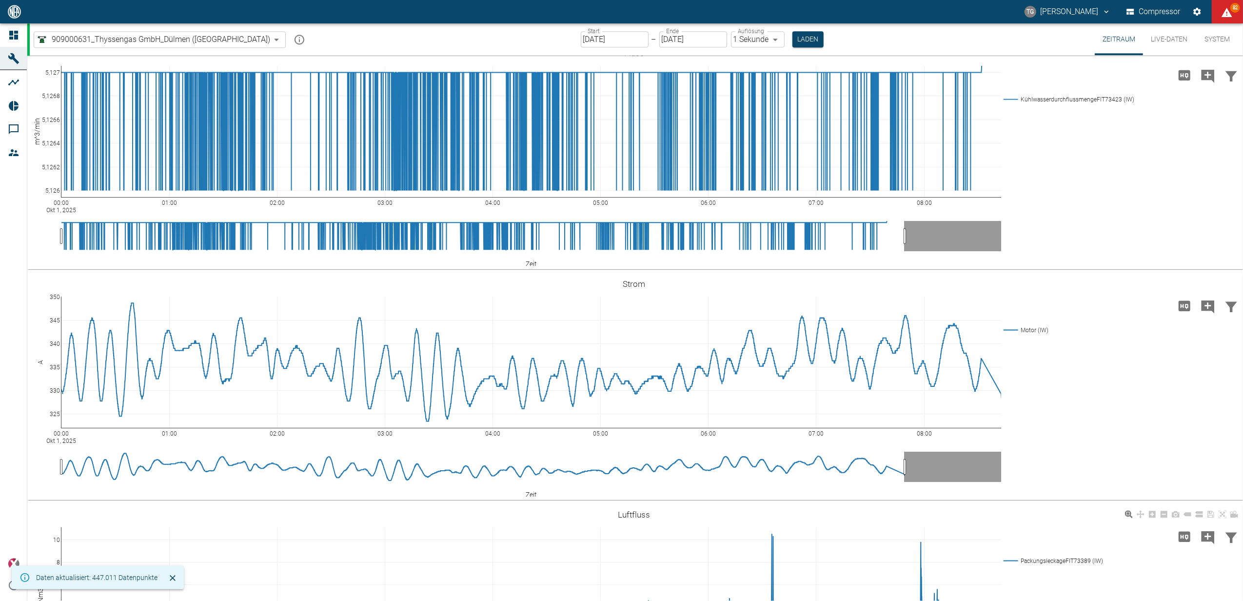
scroll to position [2363, 0]
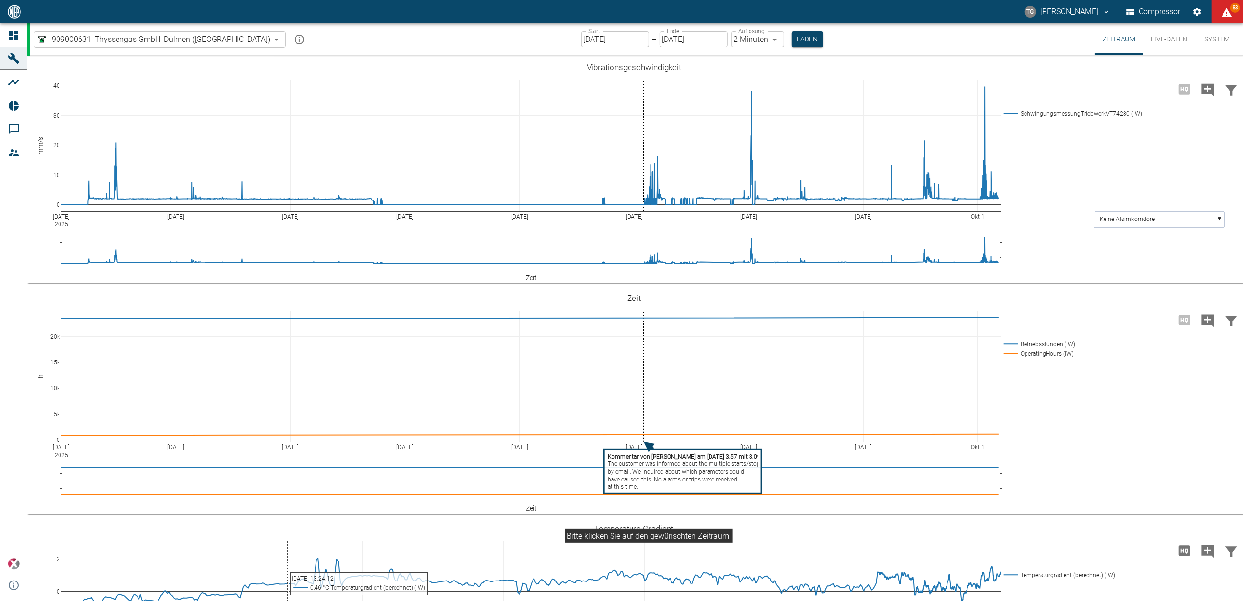
scroll to position [260, 0]
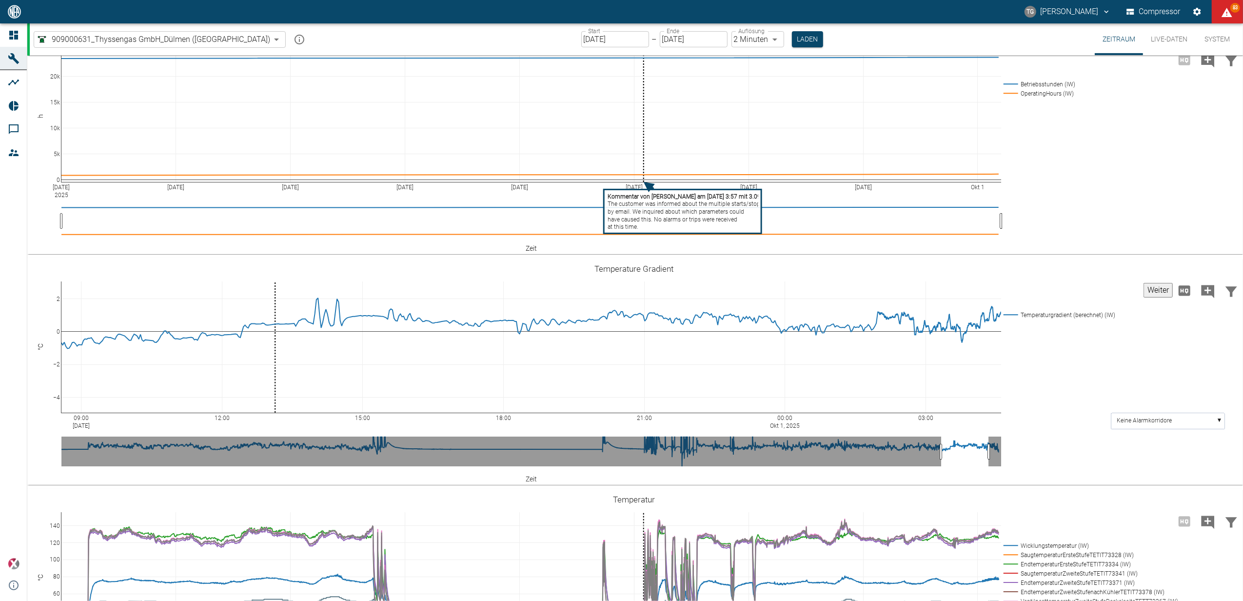
click at [1143, 291] on button "Weiter" at bounding box center [1157, 290] width 29 height 15
paste textarea "The system is flushed by the roof-mounted blower due to poor gas quality from t…"
type textarea "The system is flushed by the roof-mounted blower due to poor gas quality from t…"
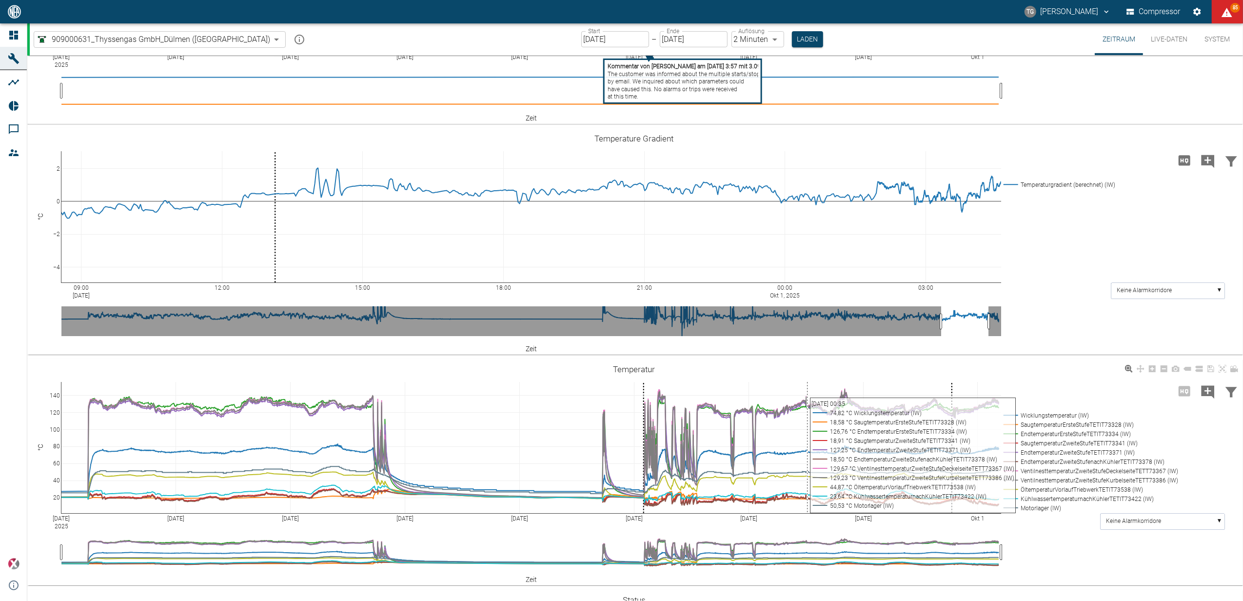
scroll to position [585, 0]
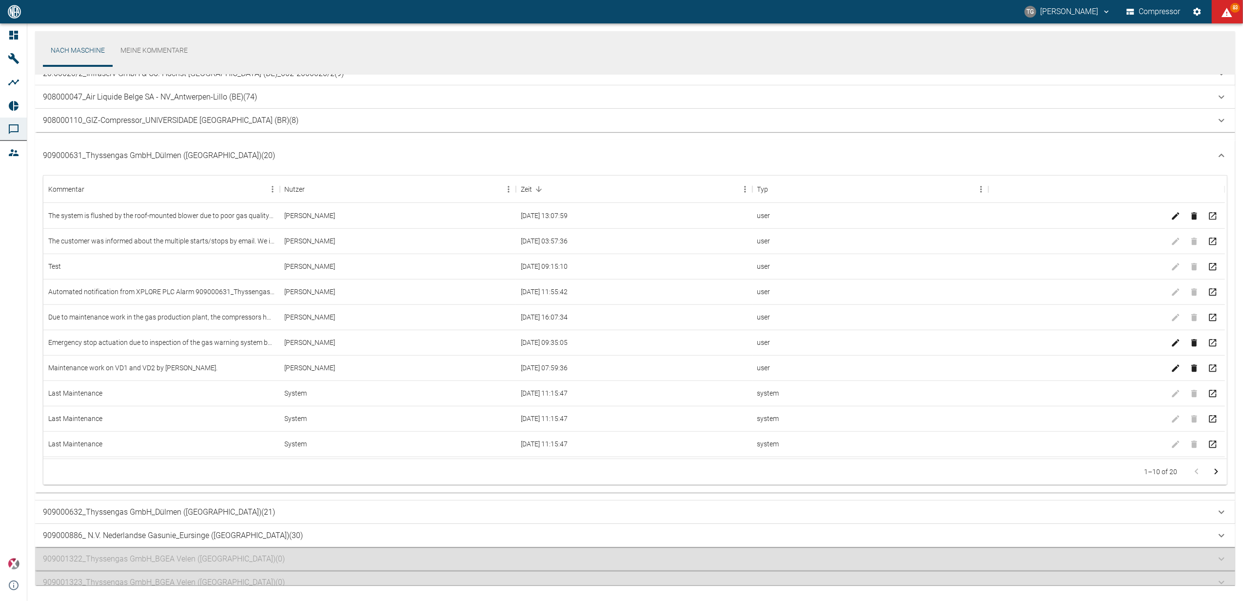
scroll to position [338, 0]
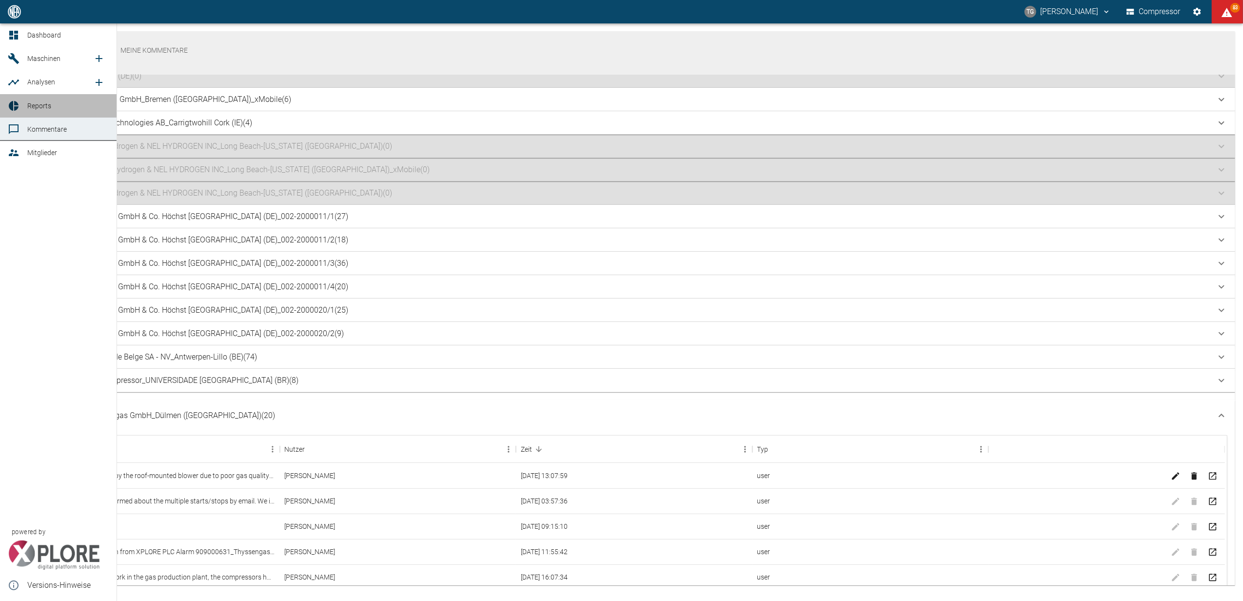
click at [34, 99] on link "Reports" at bounding box center [58, 105] width 117 height 23
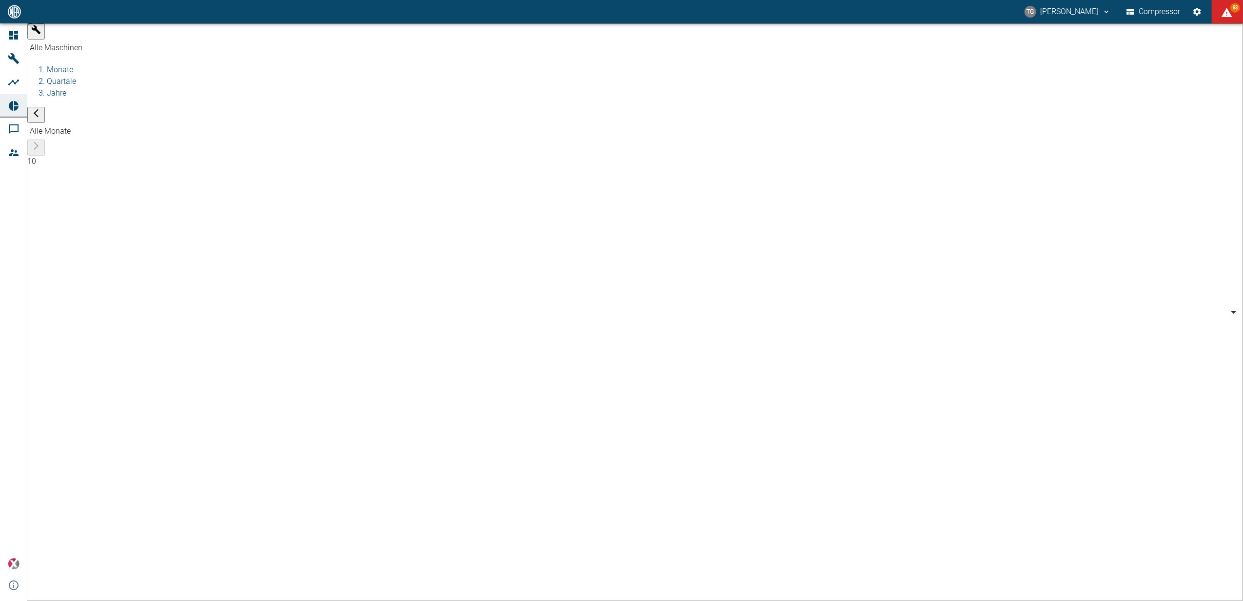
click at [106, 32] on body "TG Thomas Gregoir Compressor 83 Dashboard Maschinen Analysen Reports Kommentare…" at bounding box center [621, 300] width 1243 height 601
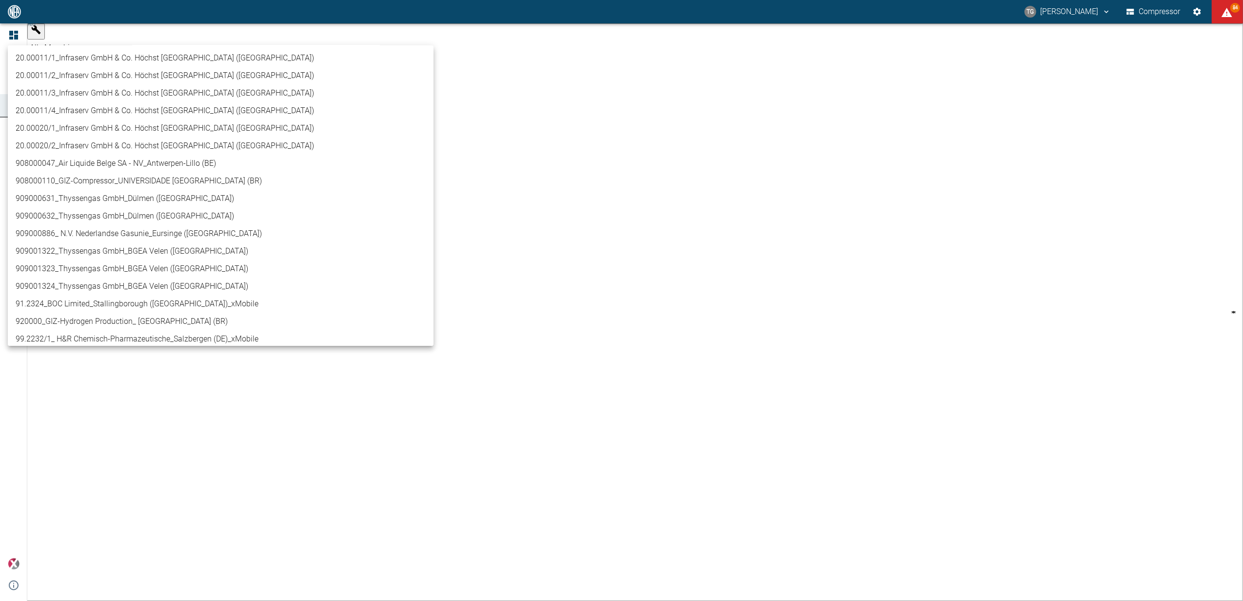
scroll to position [390, 0]
click at [39, 174] on li "909000631_Thyssengas GmbH_Dülmen ([GEOGRAPHIC_DATA])" at bounding box center [221, 177] width 426 height 18
type input "a6252582-01dd-49cb-8dbe-0742b28bc007"
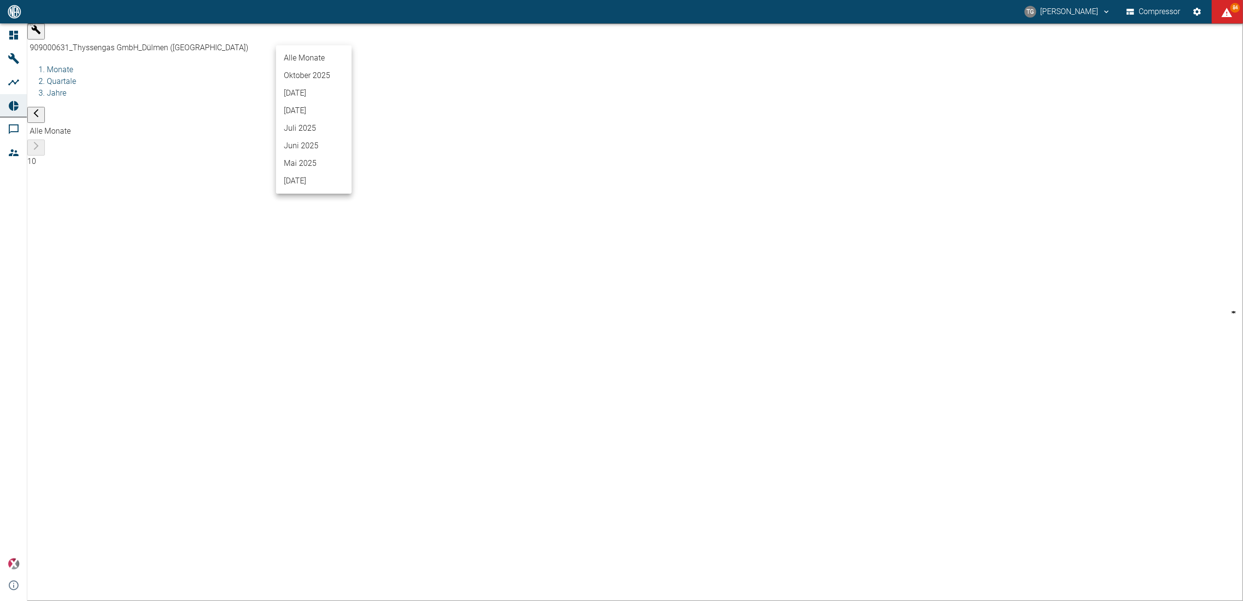
click at [340, 38] on body "TG Thomas Gregoir Compressor 84 Dashboard Maschinen Analysen Reports Kommentare…" at bounding box center [621, 300] width 1243 height 601
click at [359, 237] on div at bounding box center [621, 300] width 1243 height 601
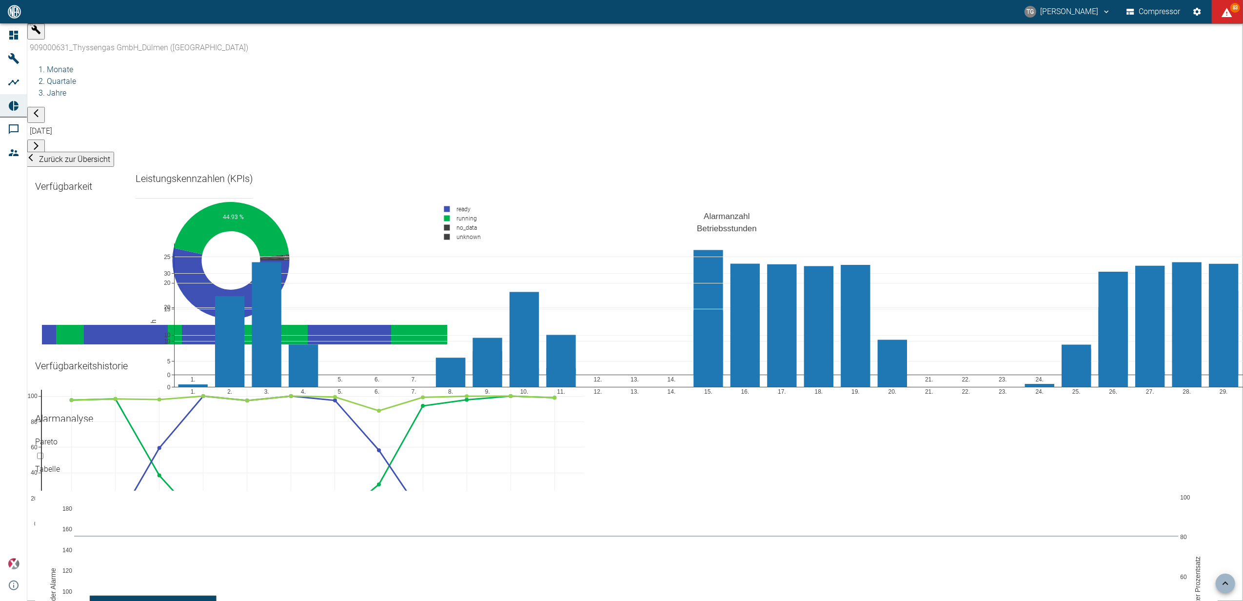
scroll to position [650, 0]
click at [43, 452] on input "checkbox" at bounding box center [40, 455] width 6 height 6
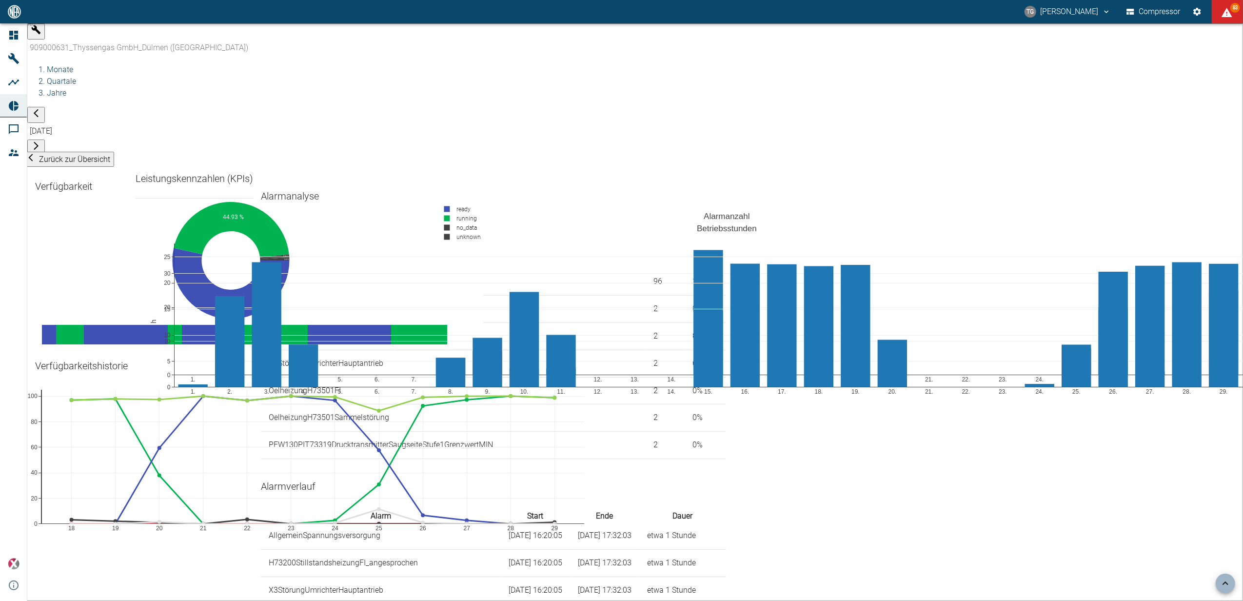
click at [263, 230] on input "checkbox" at bounding box center [266, 233] width 6 height 6
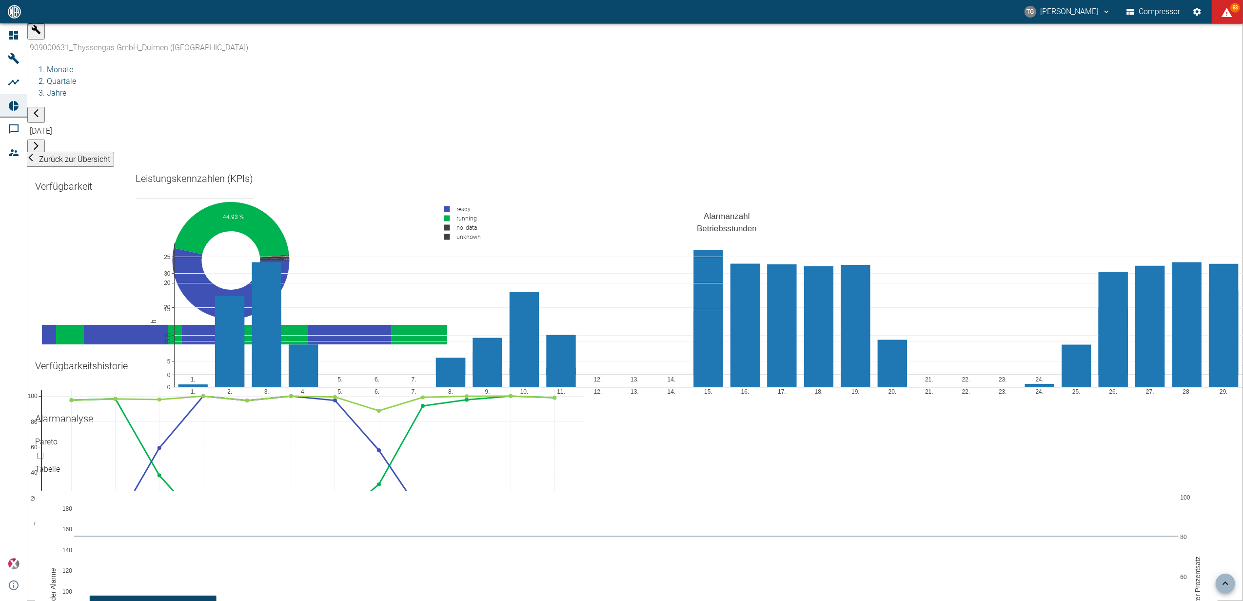
click at [43, 452] on input "checkbox" at bounding box center [40, 455] width 6 height 6
checkbox input "true"
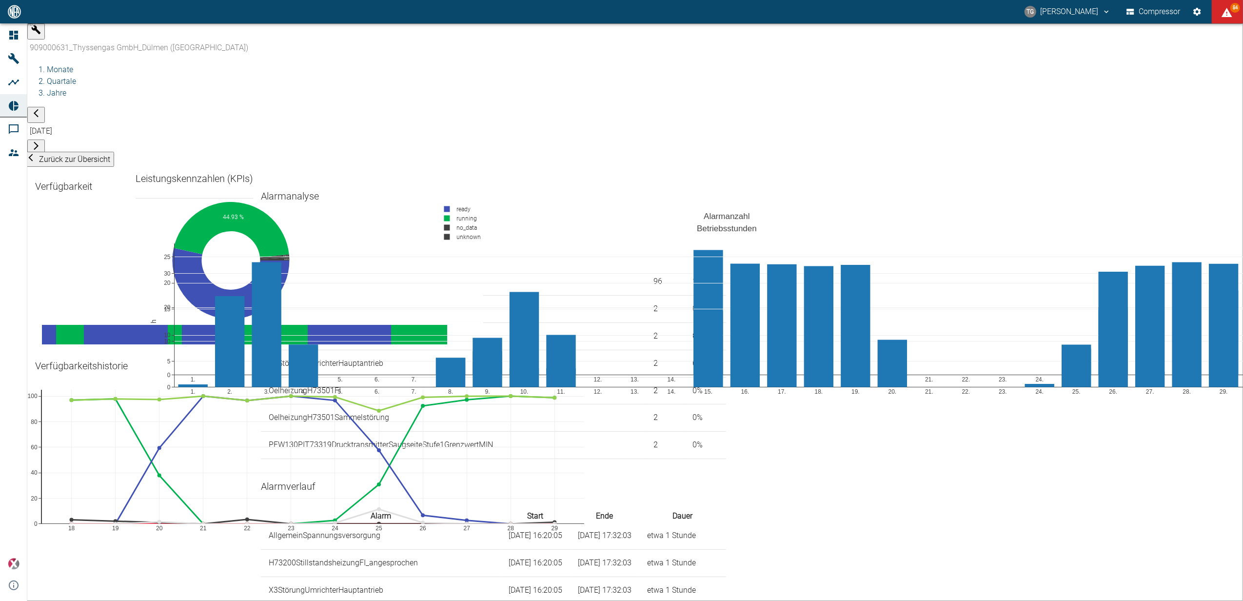
scroll to position [1105, 0]
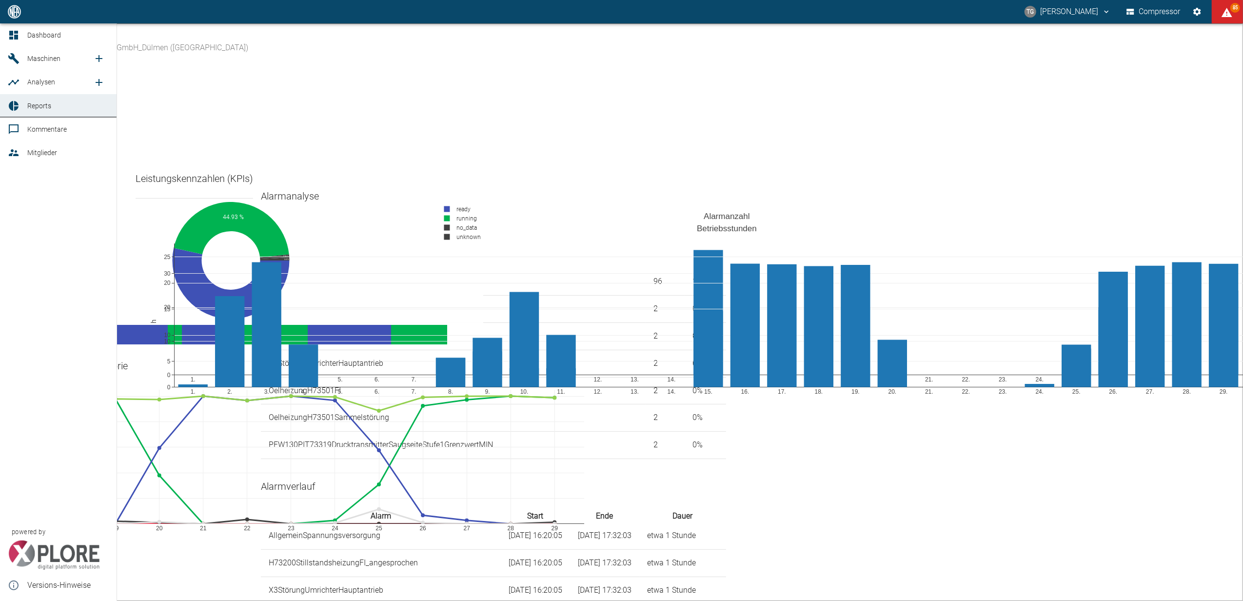
click at [18, 29] on icon at bounding box center [14, 35] width 12 height 12
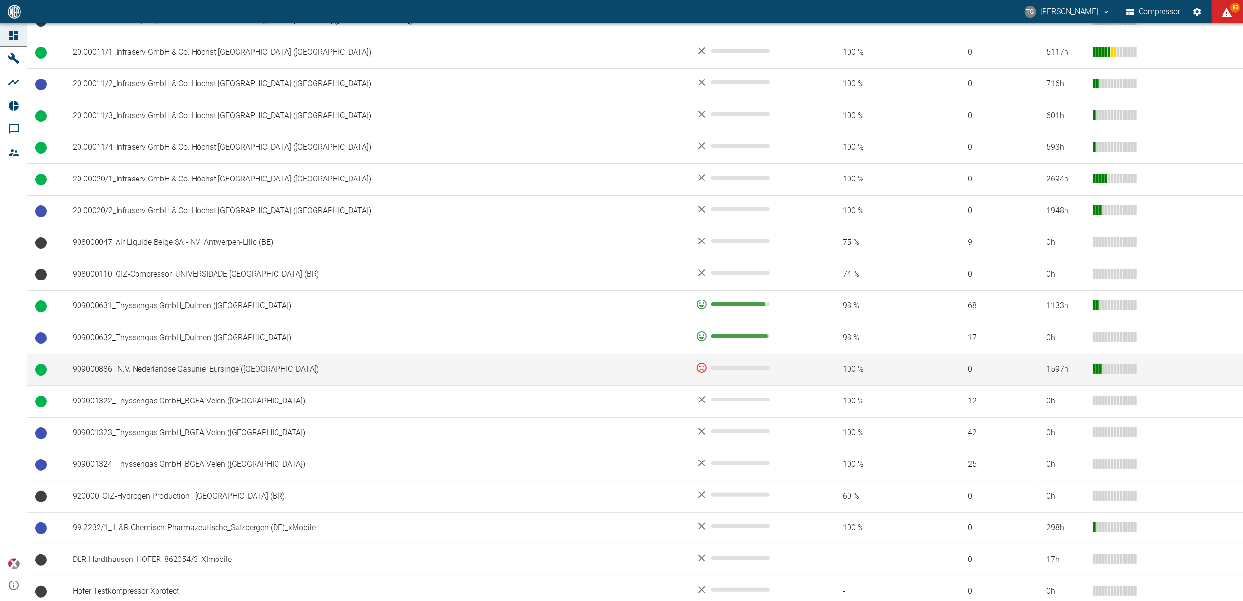
scroll to position [585, 0]
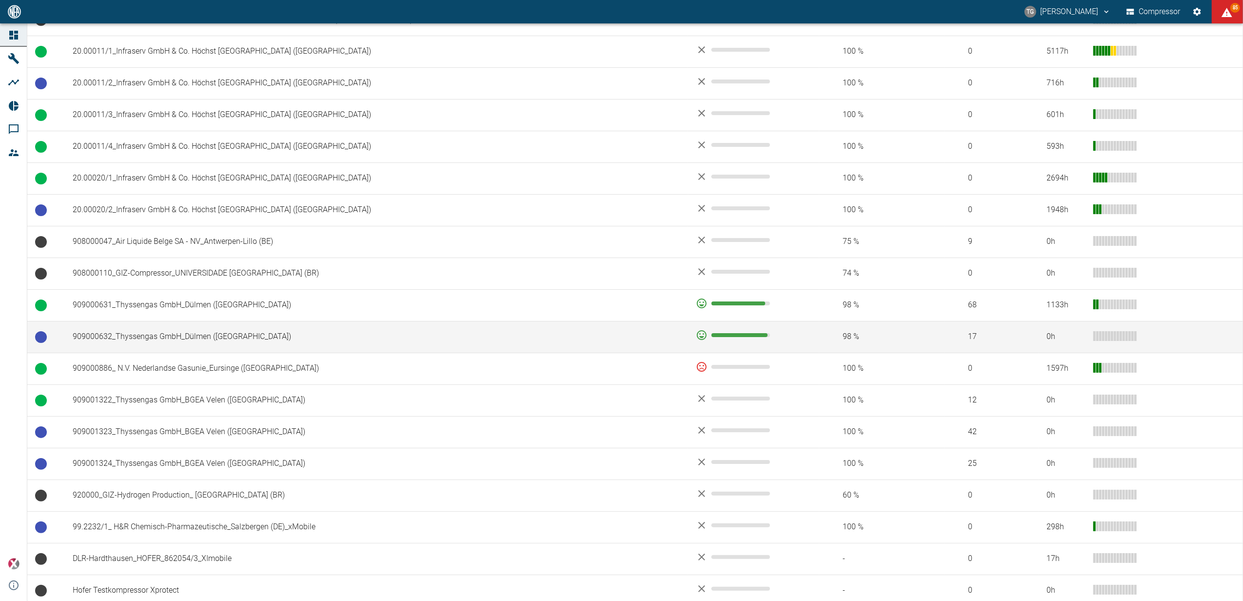
click at [99, 341] on td "909000632_Thyssengas GmbH_Dülmen ([GEOGRAPHIC_DATA])" at bounding box center [376, 337] width 623 height 32
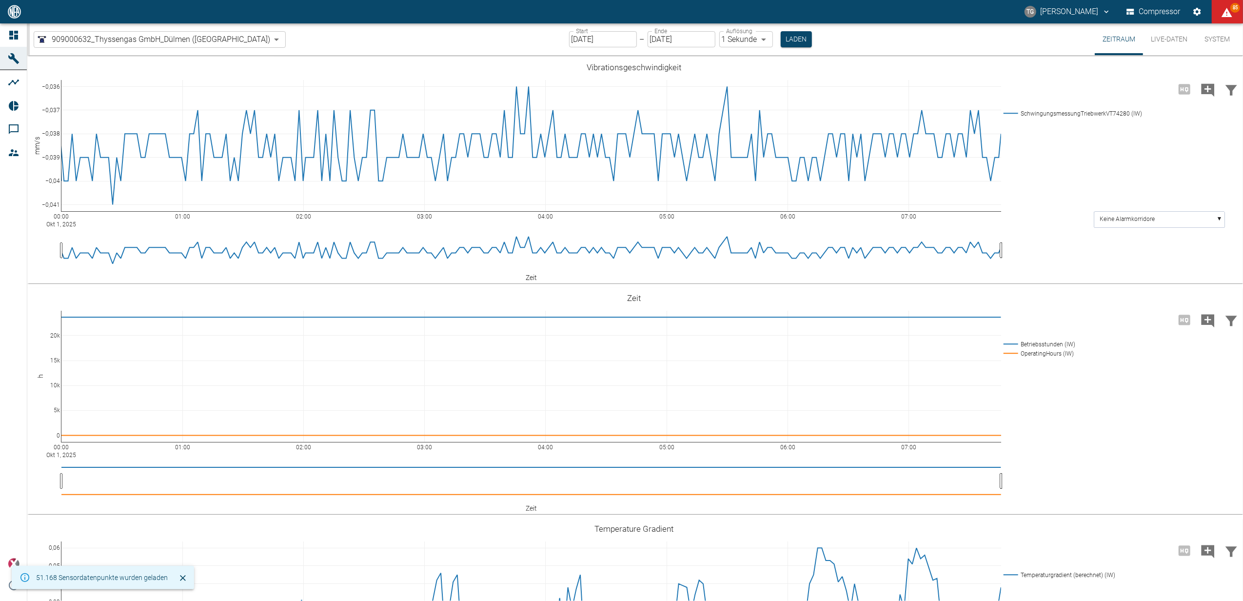
click at [572, 42] on input "01.10.2025" at bounding box center [603, 39] width 68 height 16
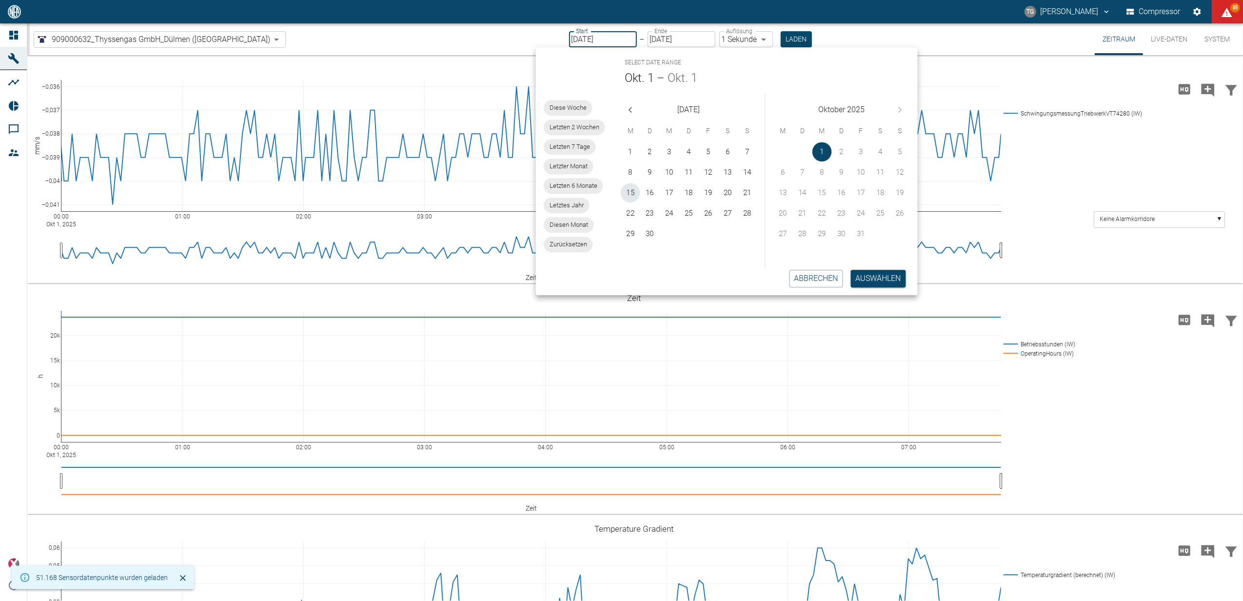
click at [628, 188] on button "15" at bounding box center [631, 193] width 20 height 20
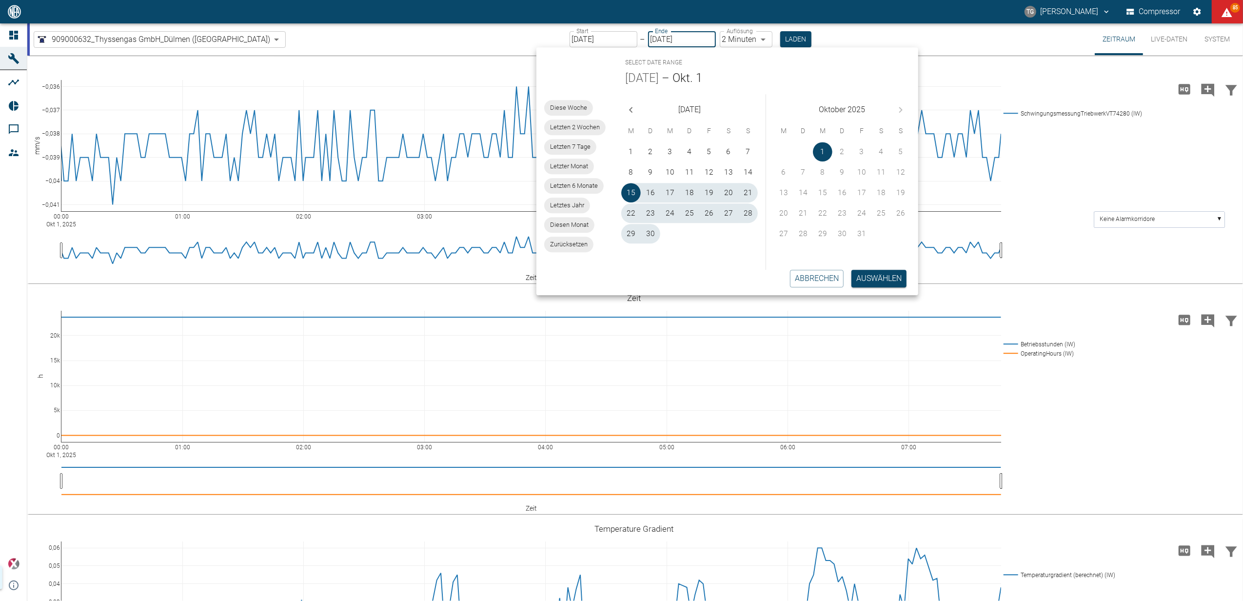
type input "15.09.2025"
type input "2min"
click at [874, 280] on button "Auswählen" at bounding box center [878, 279] width 55 height 18
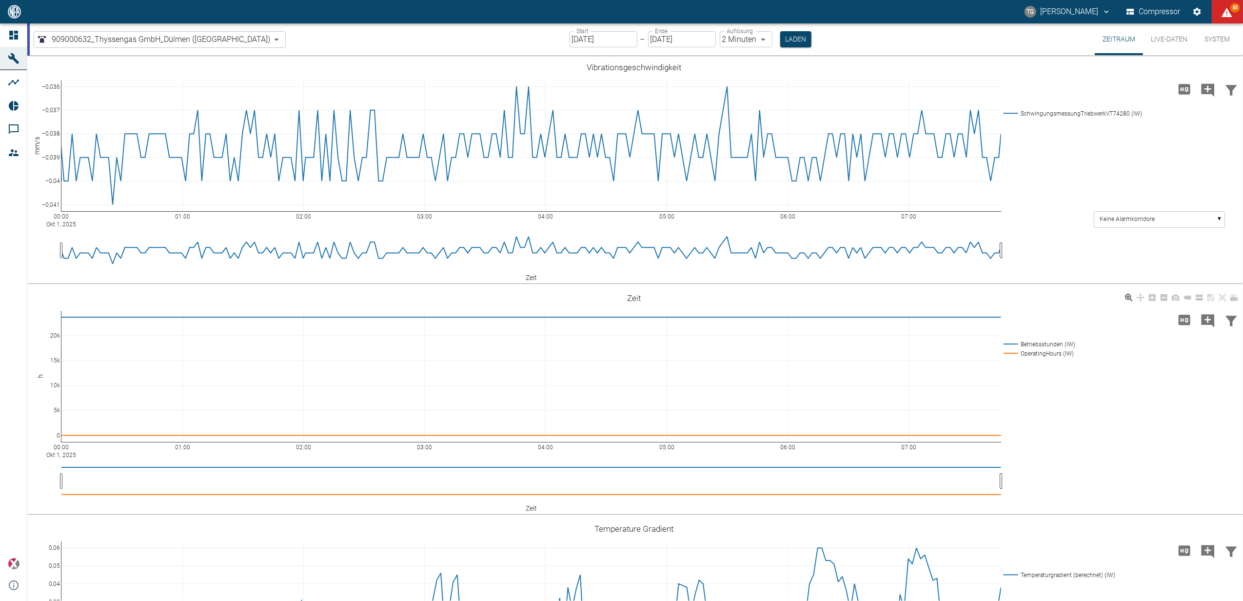
click at [1159, 41] on button "Live-Daten" at bounding box center [1169, 39] width 52 height 32
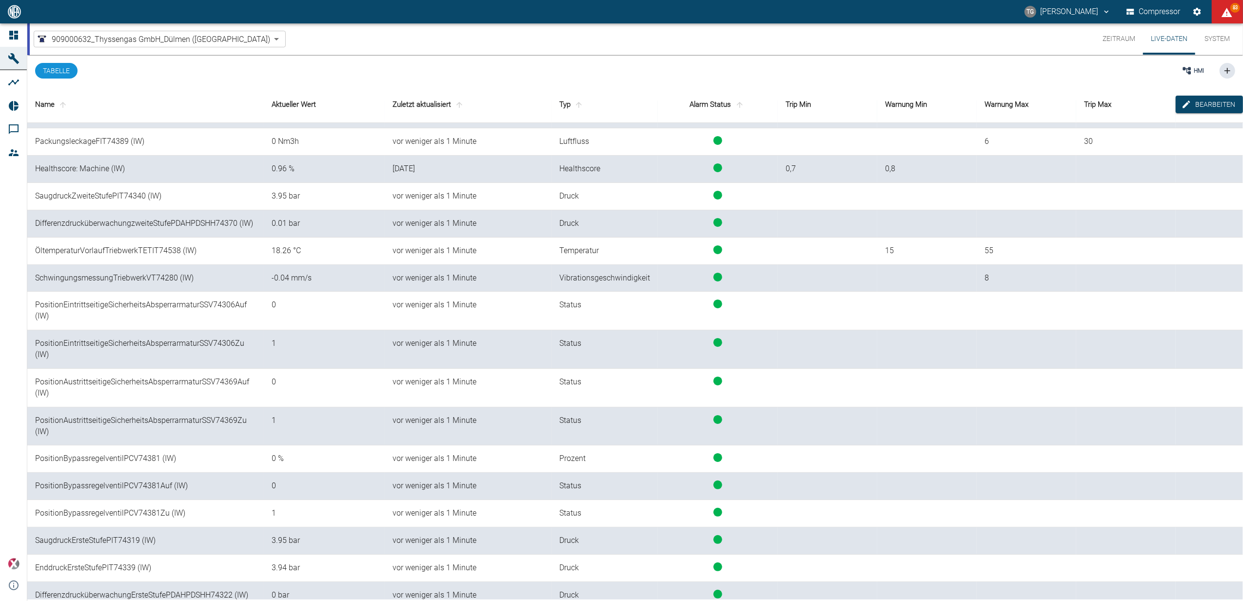
scroll to position [195, 0]
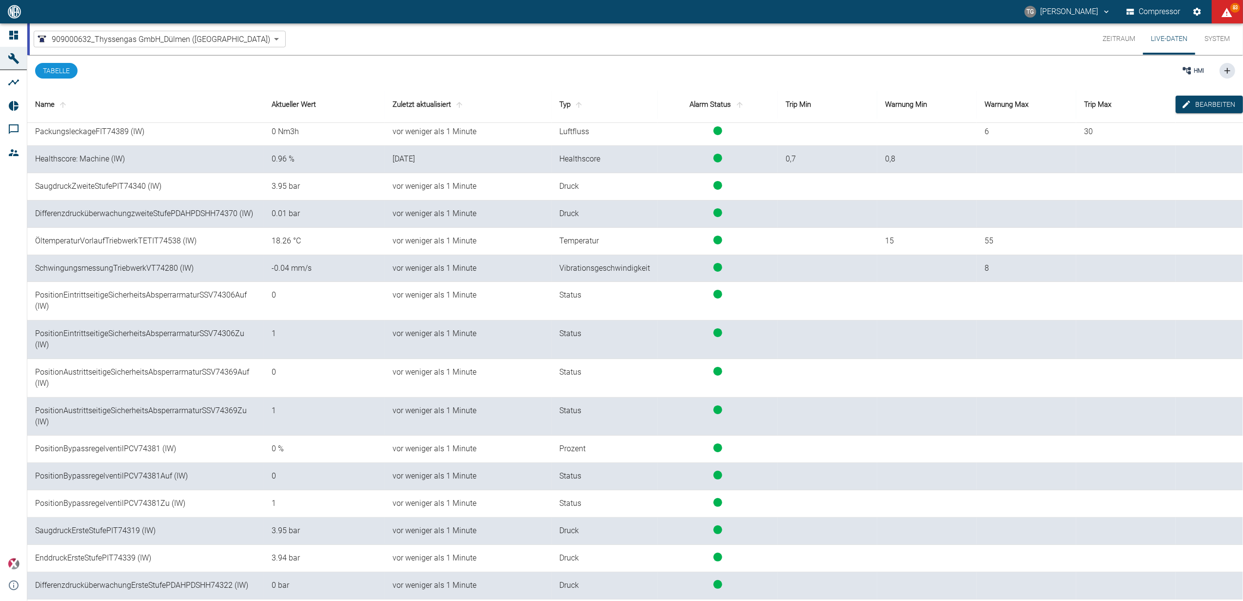
click at [1114, 39] on button "Zeitraum" at bounding box center [1119, 38] width 48 height 31
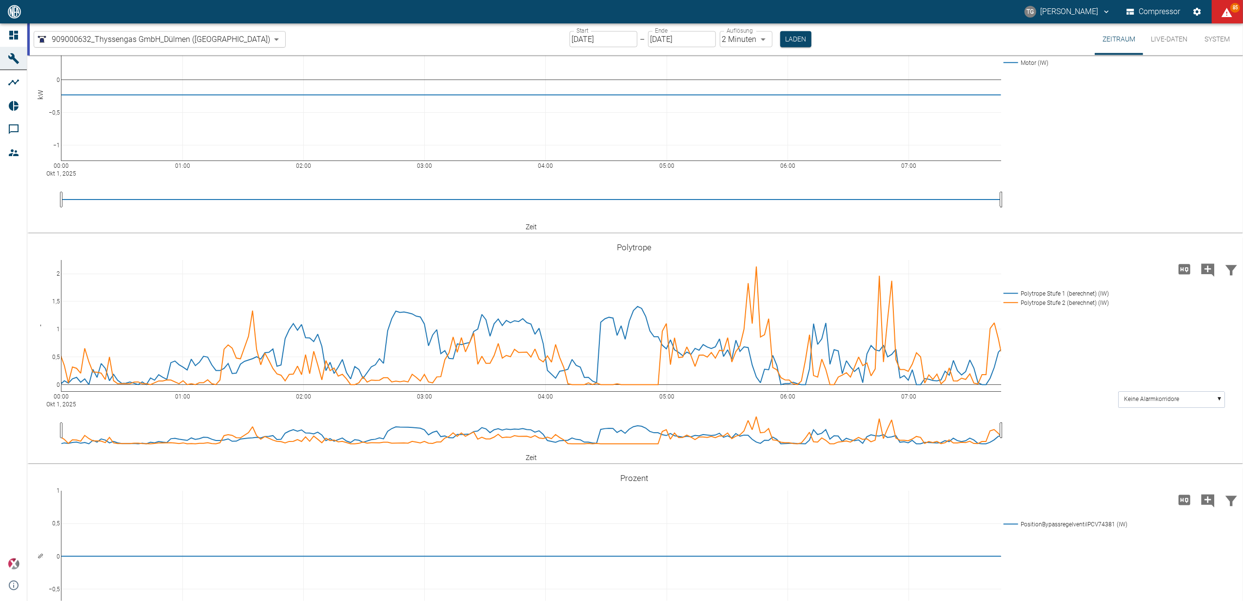
scroll to position [1170, 0]
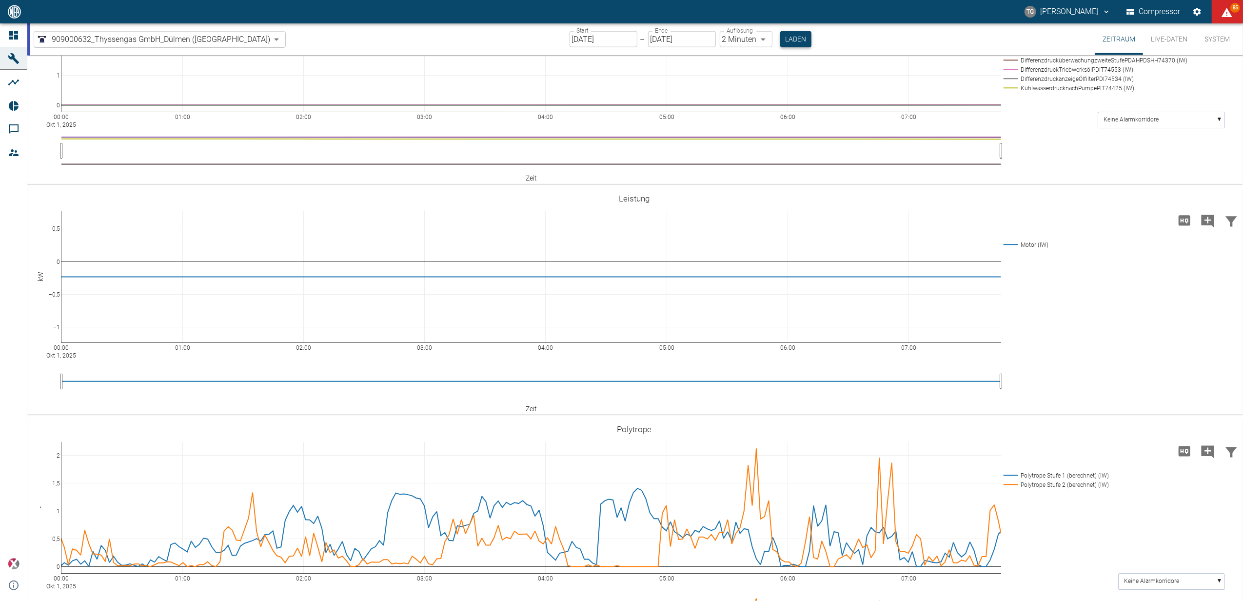
click at [780, 44] on button "Laden" at bounding box center [795, 39] width 31 height 16
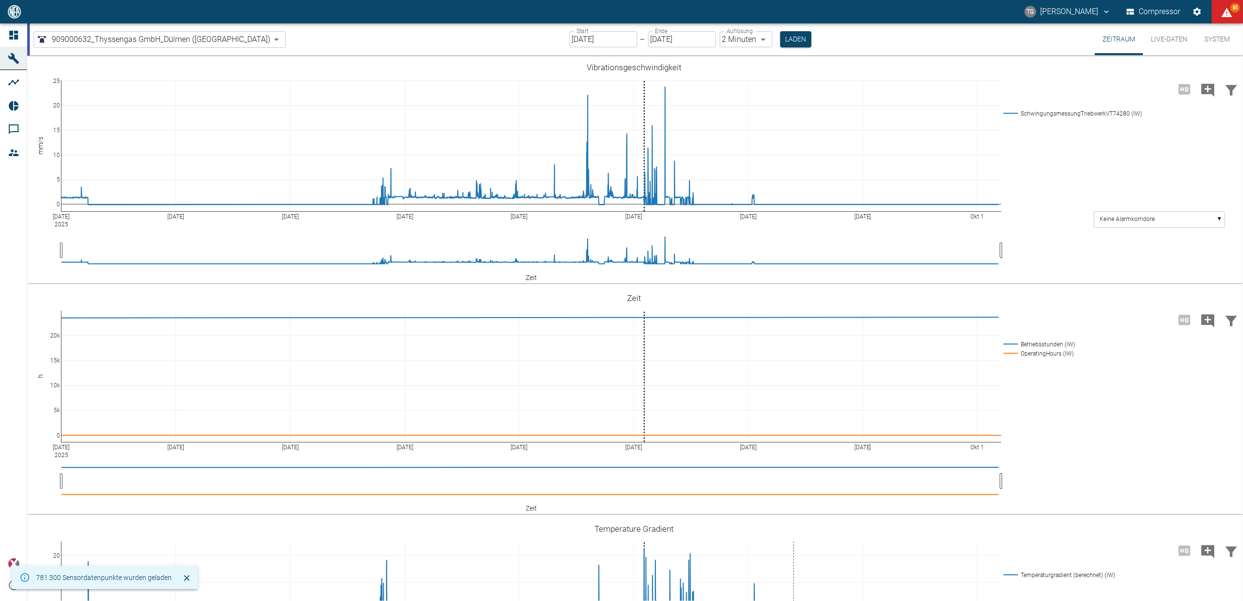
scroll to position [455, 0]
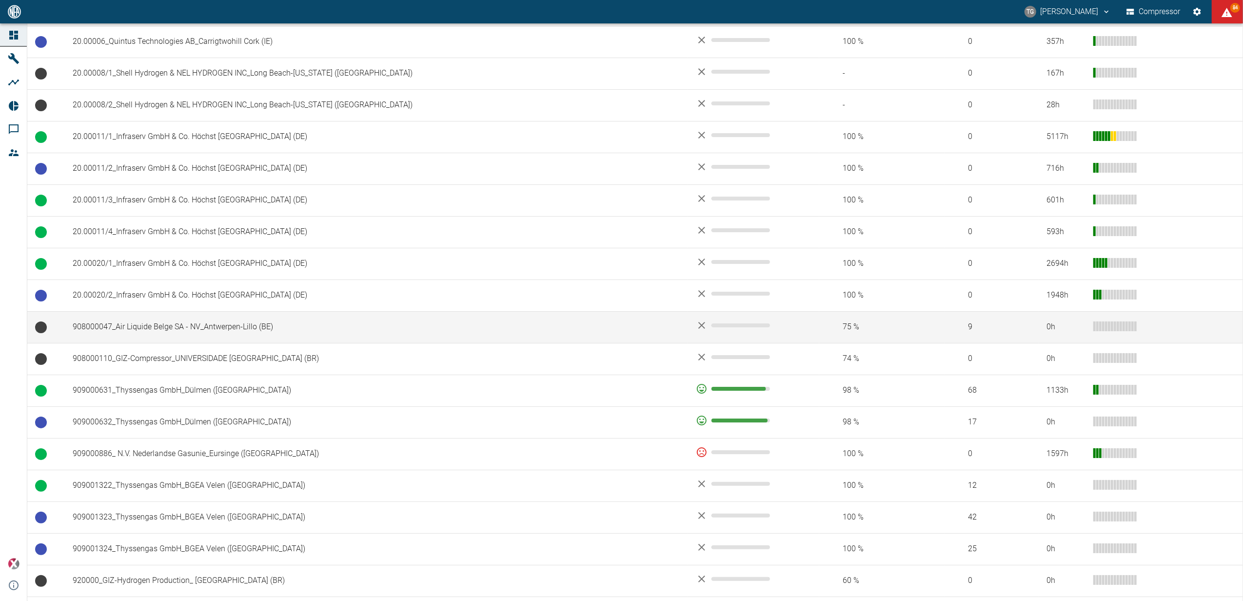
scroll to position [585, 0]
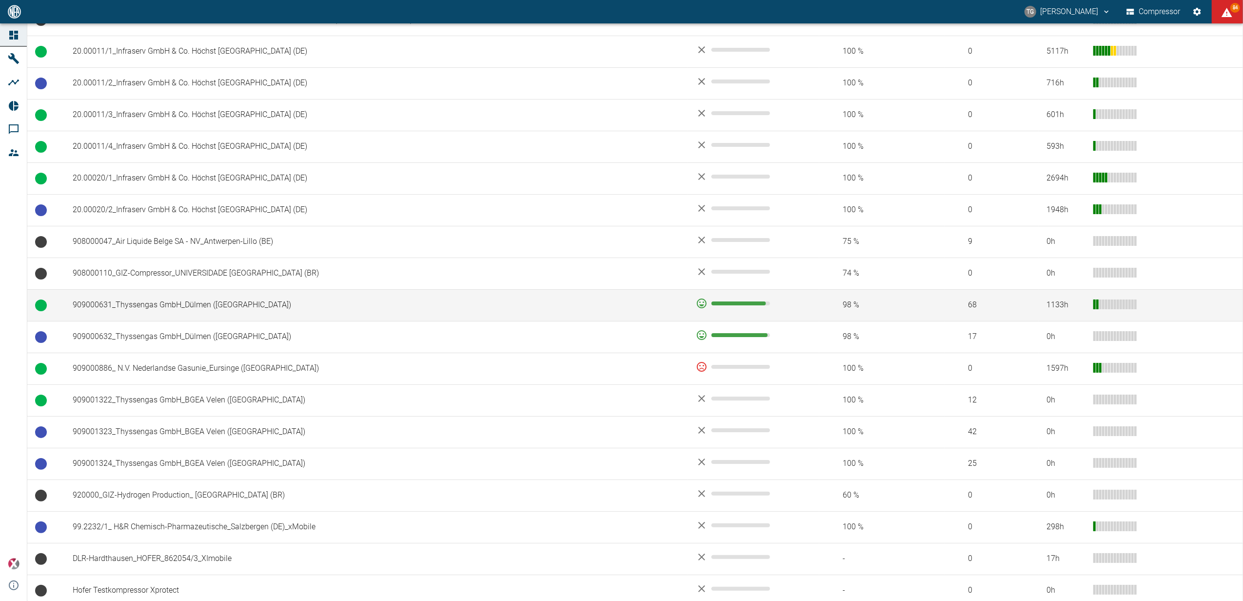
click at [127, 313] on td "909000631_Thyssengas GmbH_Dülmen ([GEOGRAPHIC_DATA])" at bounding box center [376, 305] width 623 height 32
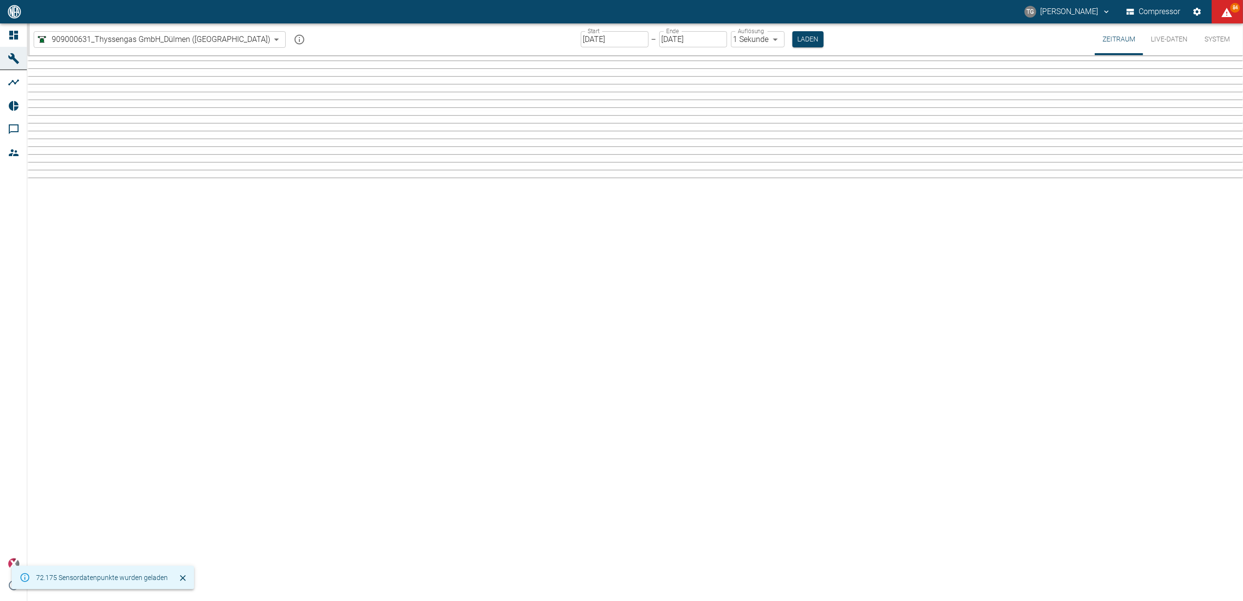
click at [581, 42] on input "[DATE]" at bounding box center [615, 39] width 68 height 16
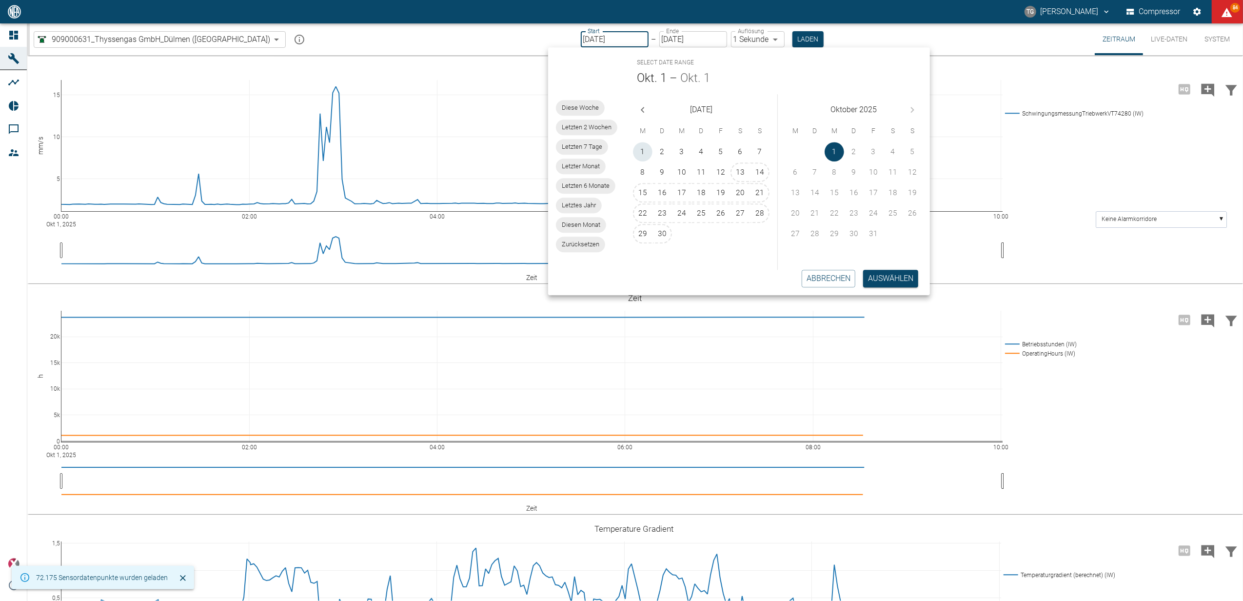
click at [646, 150] on button "1" at bounding box center [643, 152] width 20 height 20
click at [894, 279] on button "Auswählen" at bounding box center [890, 279] width 55 height 18
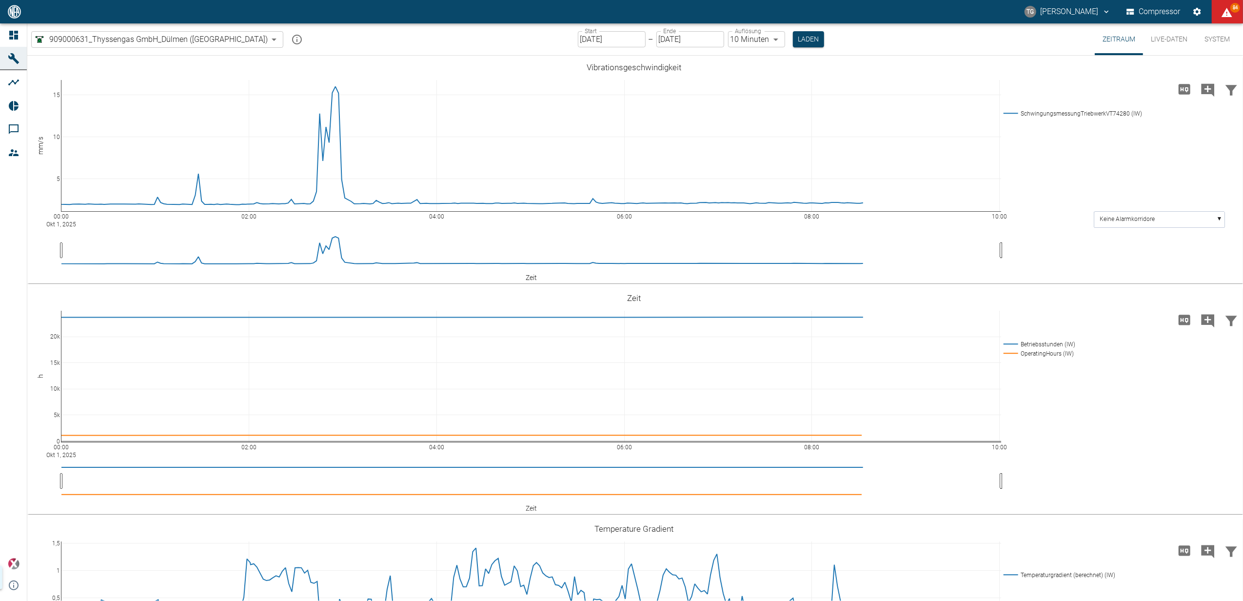
type input "01.09.2025"
type input "10min"
click at [793, 38] on button "Laden" at bounding box center [808, 39] width 31 height 16
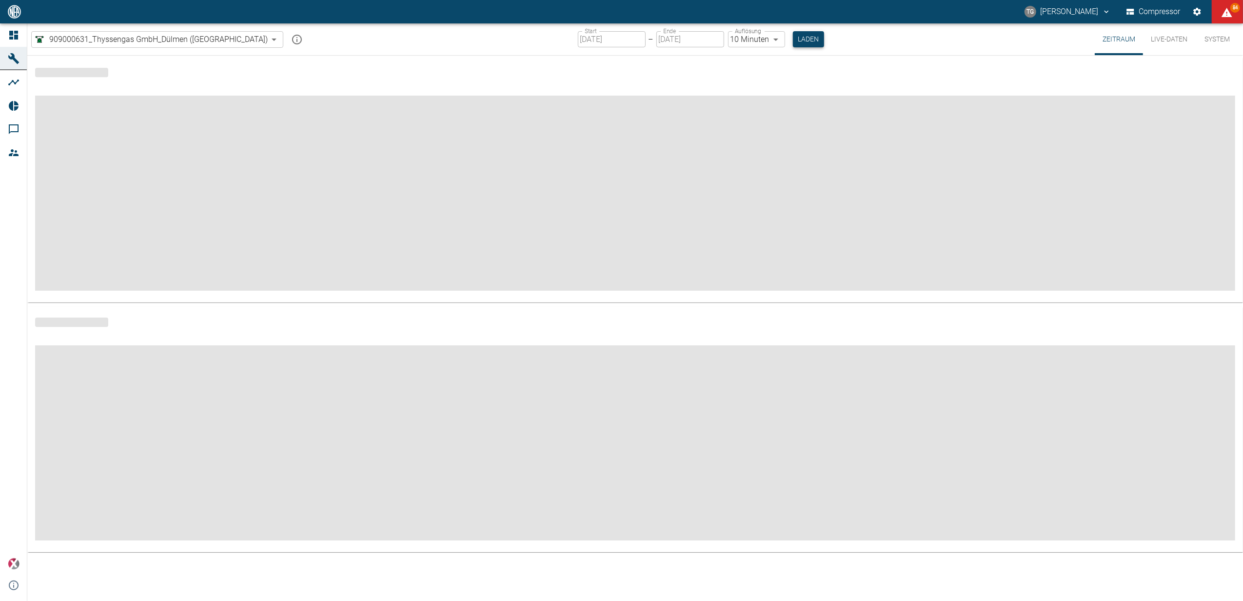
click at [793, 41] on button "Laden" at bounding box center [808, 39] width 31 height 16
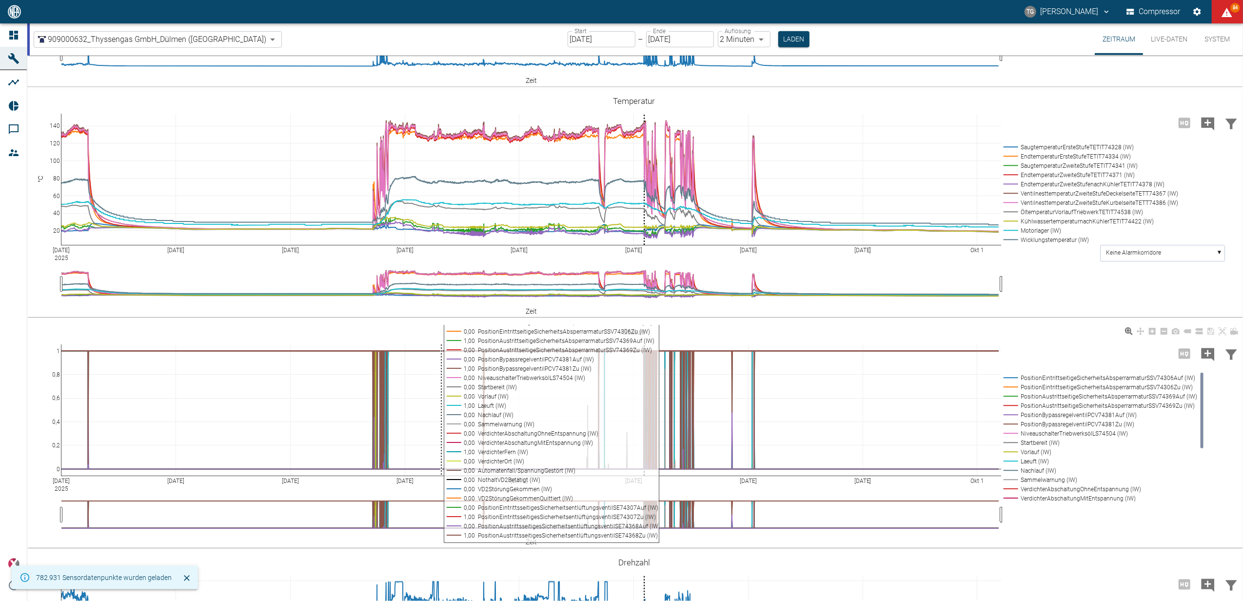
scroll to position [650, 0]
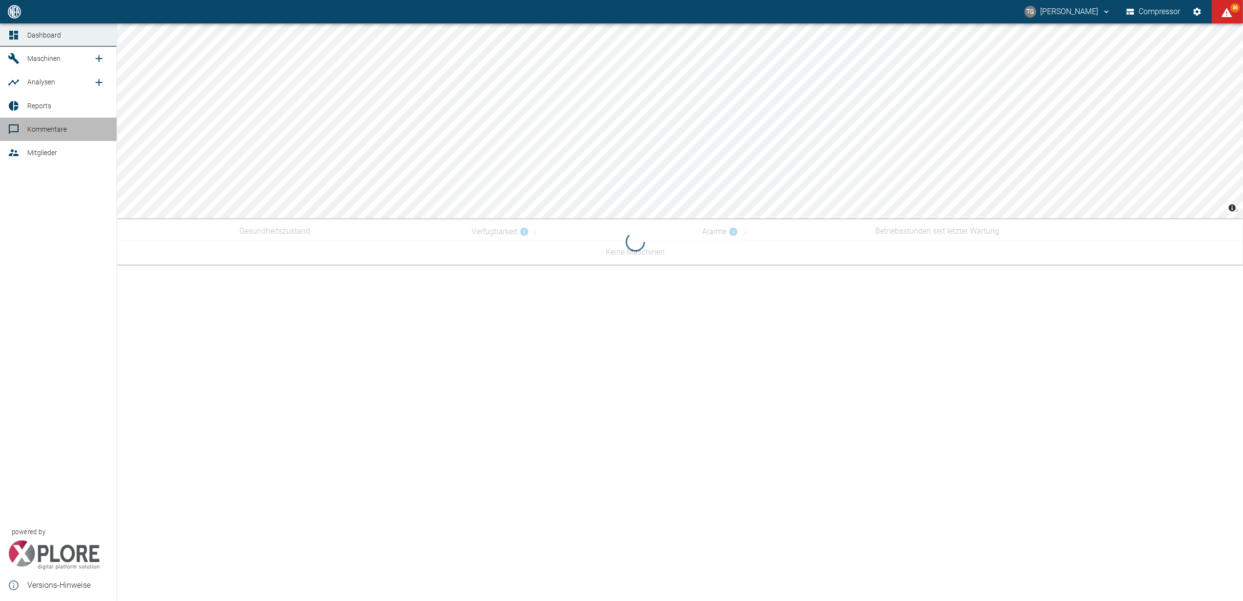
click at [48, 129] on span "Kommentare" at bounding box center [46, 129] width 39 height 8
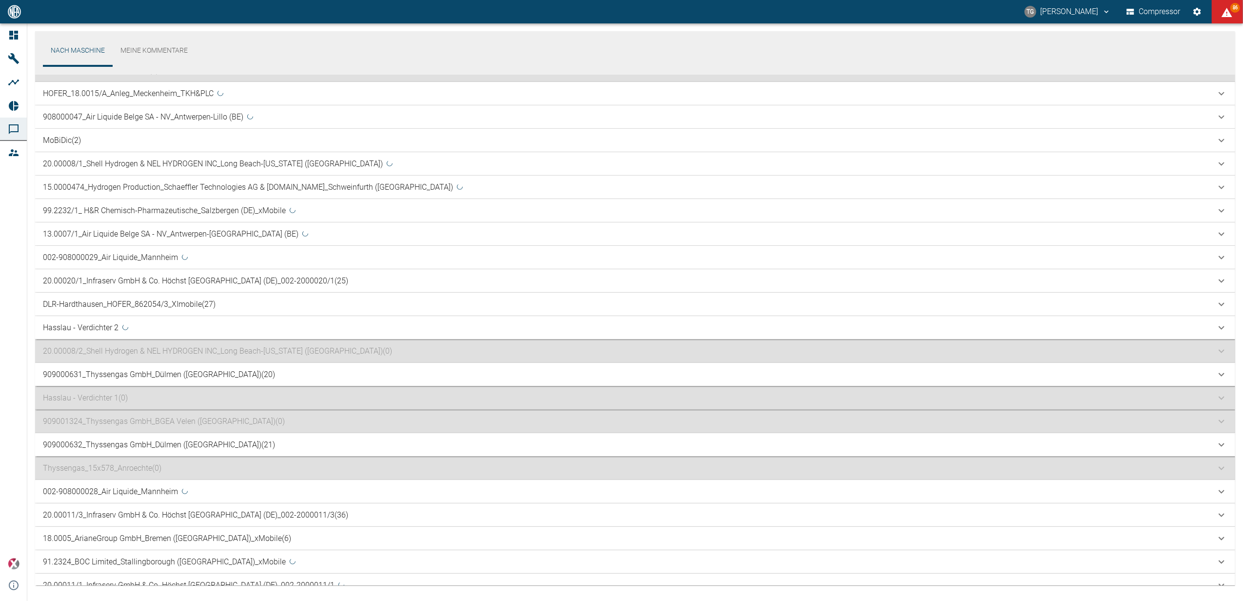
scroll to position [706, 0]
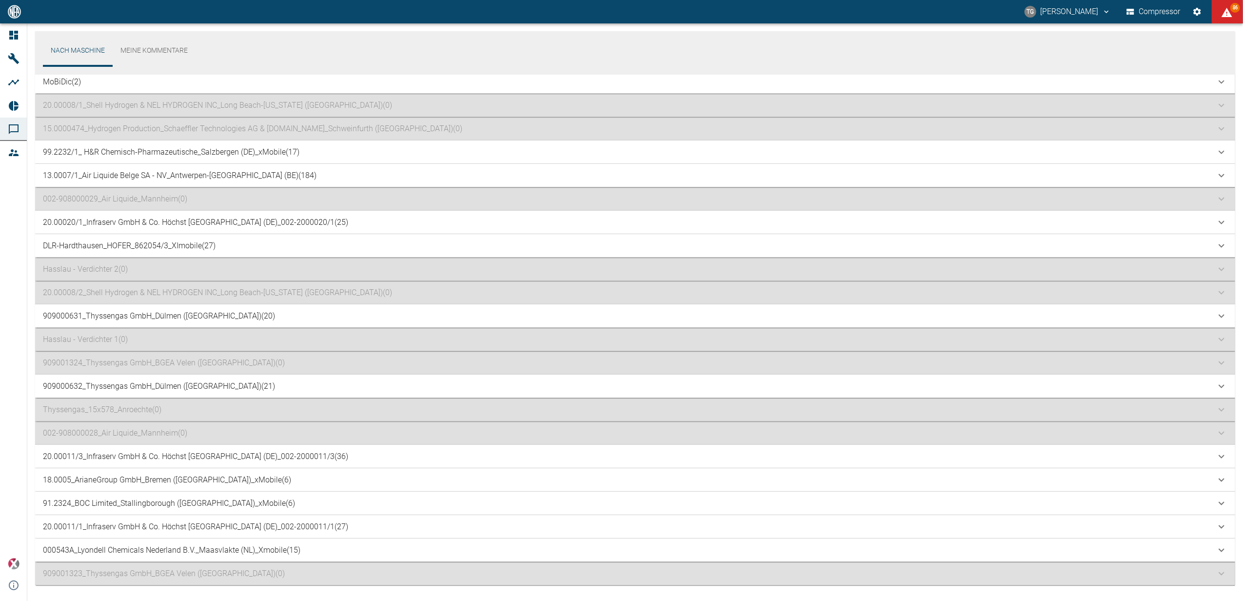
drag, startPoint x: 92, startPoint y: 314, endPoint x: 98, endPoint y: 321, distance: 9.3
click at [93, 314] on p "909000631_Thyssengas GmbH_Dülmen (DE) (20)" at bounding box center [159, 316] width 232 height 12
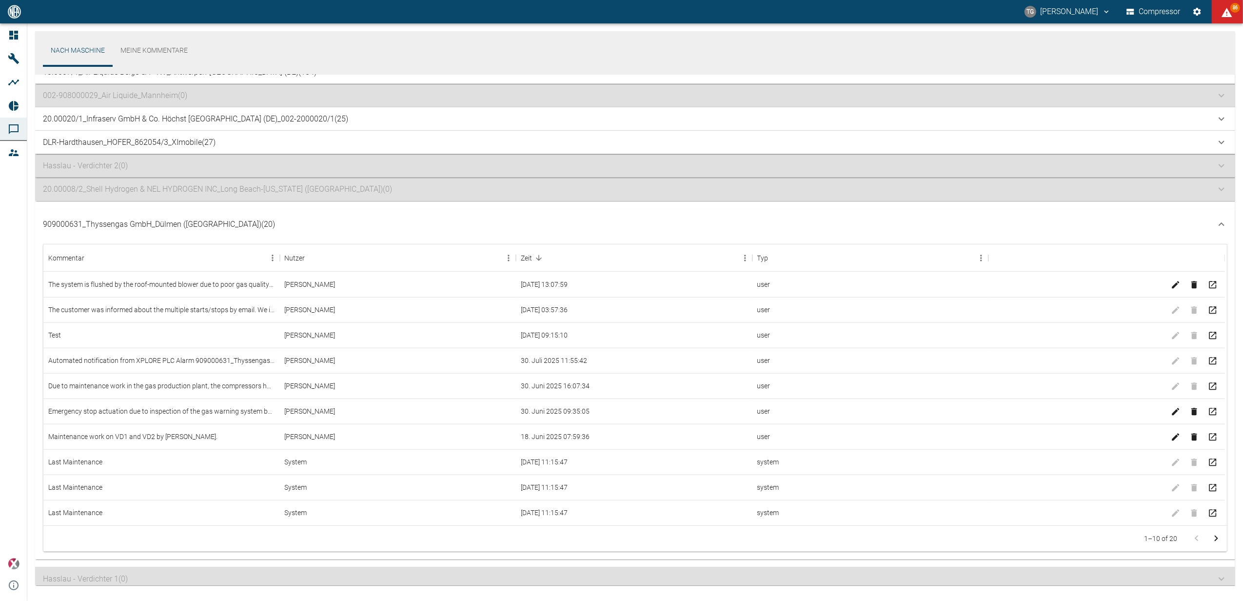
scroll to position [833, 0]
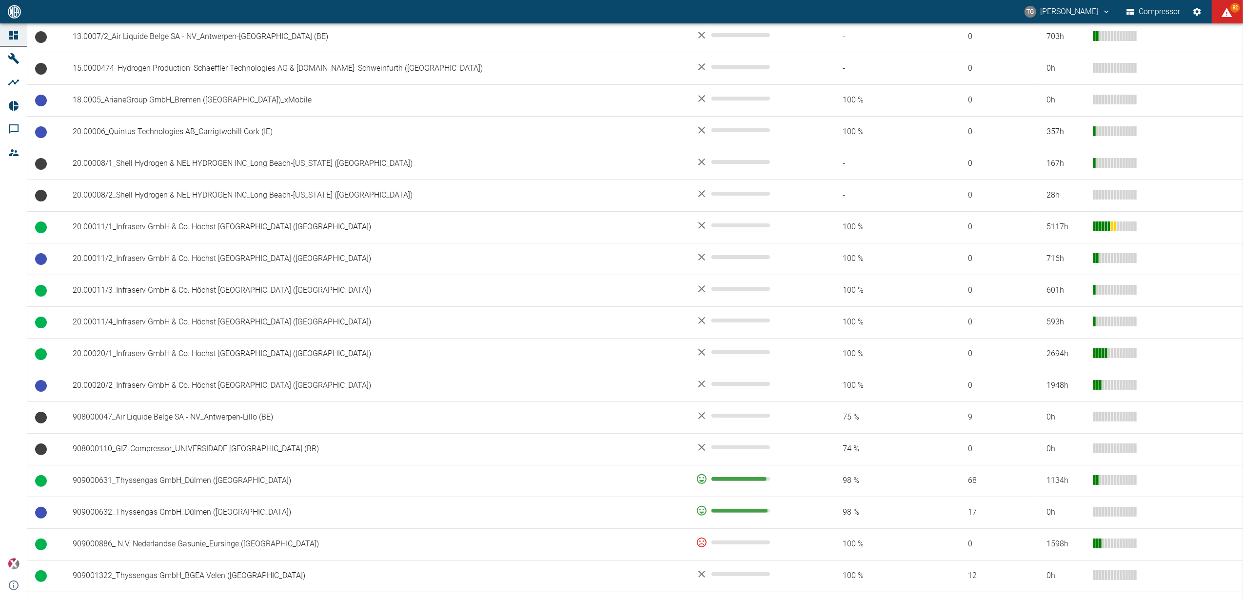
scroll to position [520, 0]
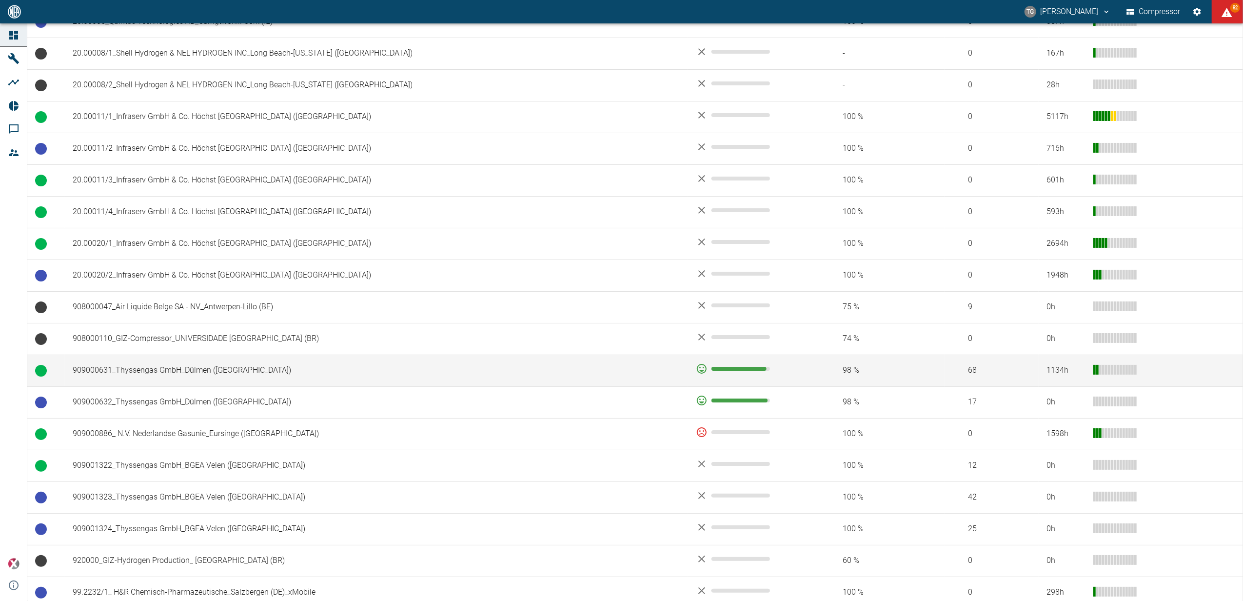
click at [114, 372] on td "909000631_Thyssengas GmbH_Dülmen ([GEOGRAPHIC_DATA])" at bounding box center [376, 370] width 623 height 32
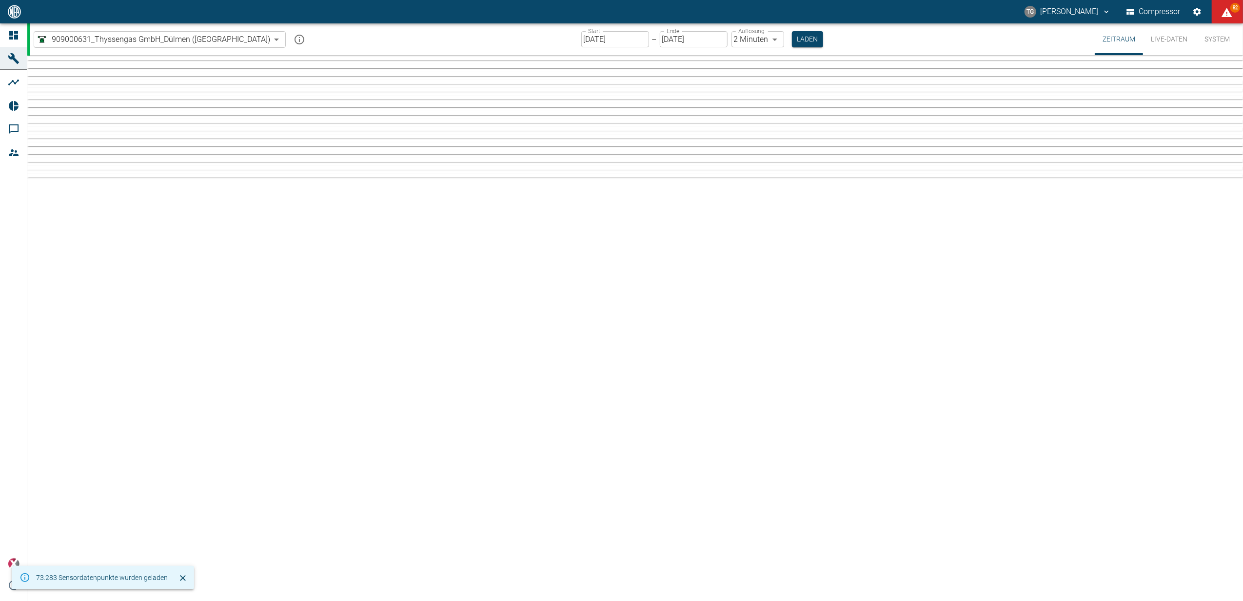
type input "2min"
click at [581, 43] on input "[DATE]" at bounding box center [615, 39] width 68 height 16
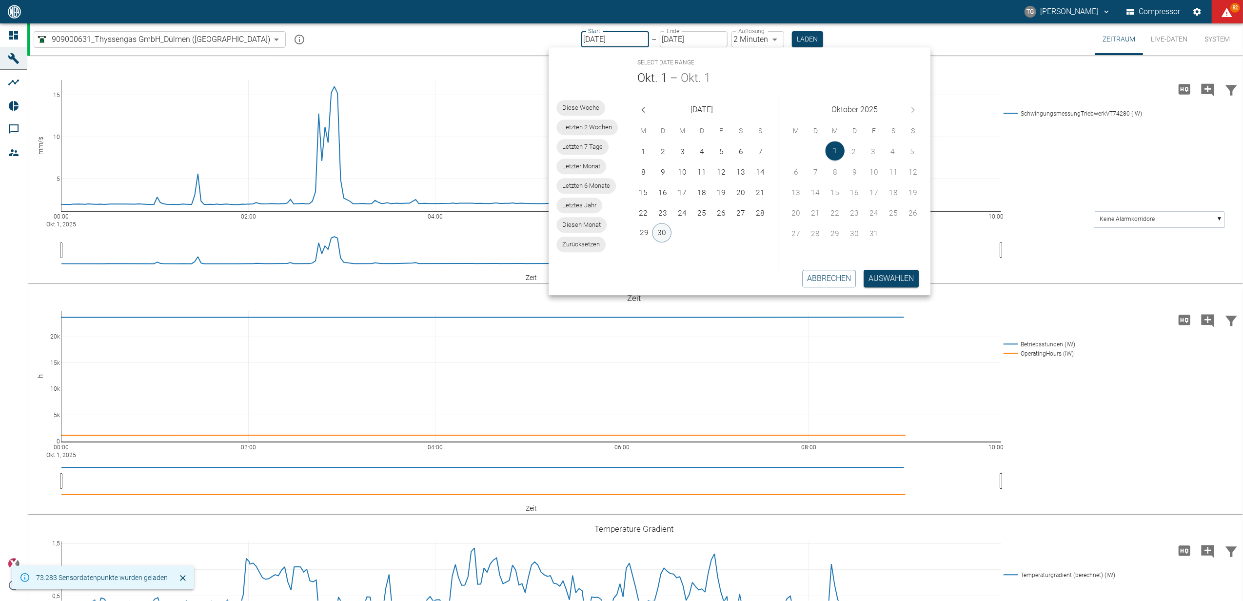
click at [664, 227] on button "30" at bounding box center [662, 233] width 20 height 20
type input "30.09.2025"
click at [884, 274] on button "Auswählen" at bounding box center [890, 279] width 55 height 18
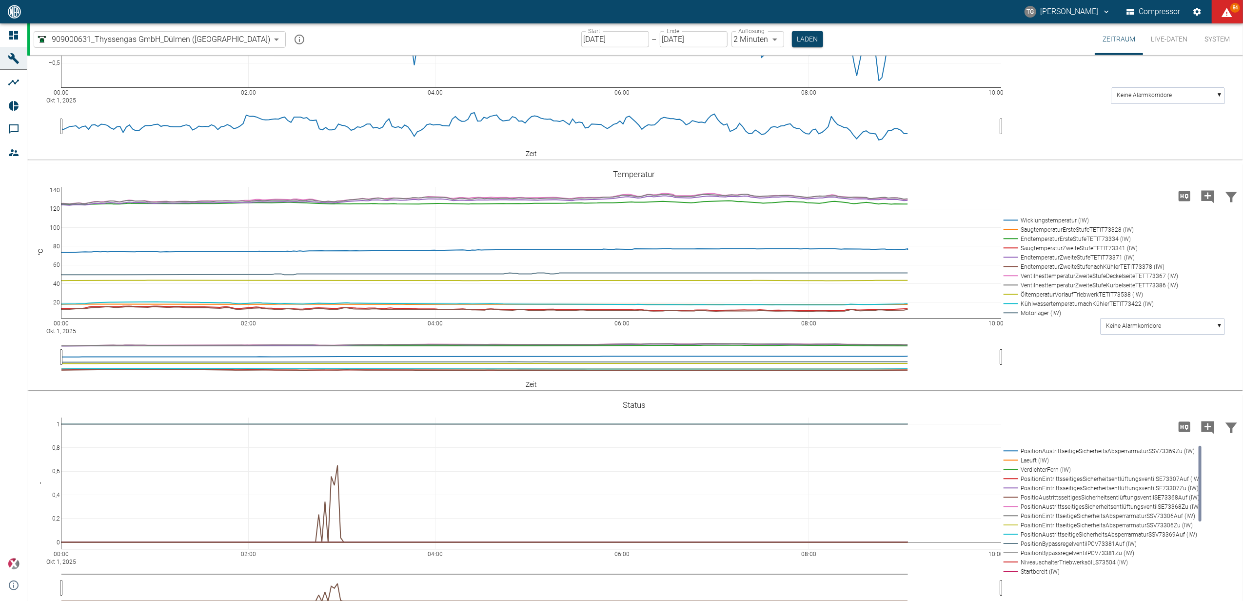
scroll to position [780, 0]
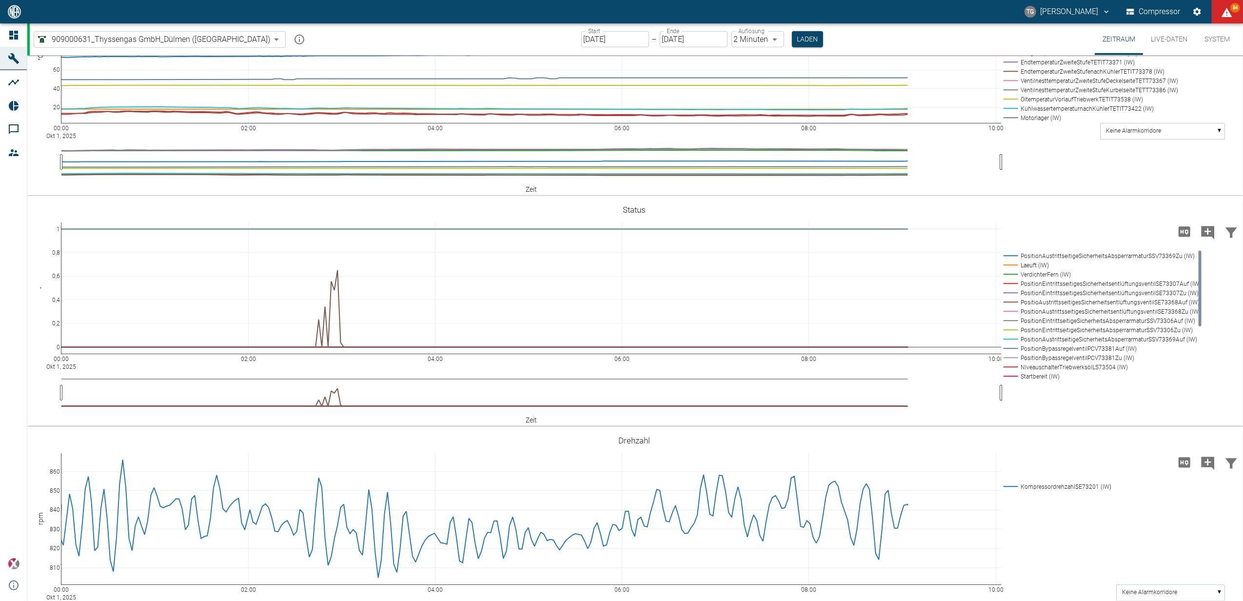
click at [766, 48] on div "Start 30.09.2025 Start – Ende 30.09.2025 Ende Auflösung 2 Minuten 2min Auflösun…" at bounding box center [702, 39] width 242 height 32
click at [792, 31] on button "Laden" at bounding box center [807, 39] width 31 height 16
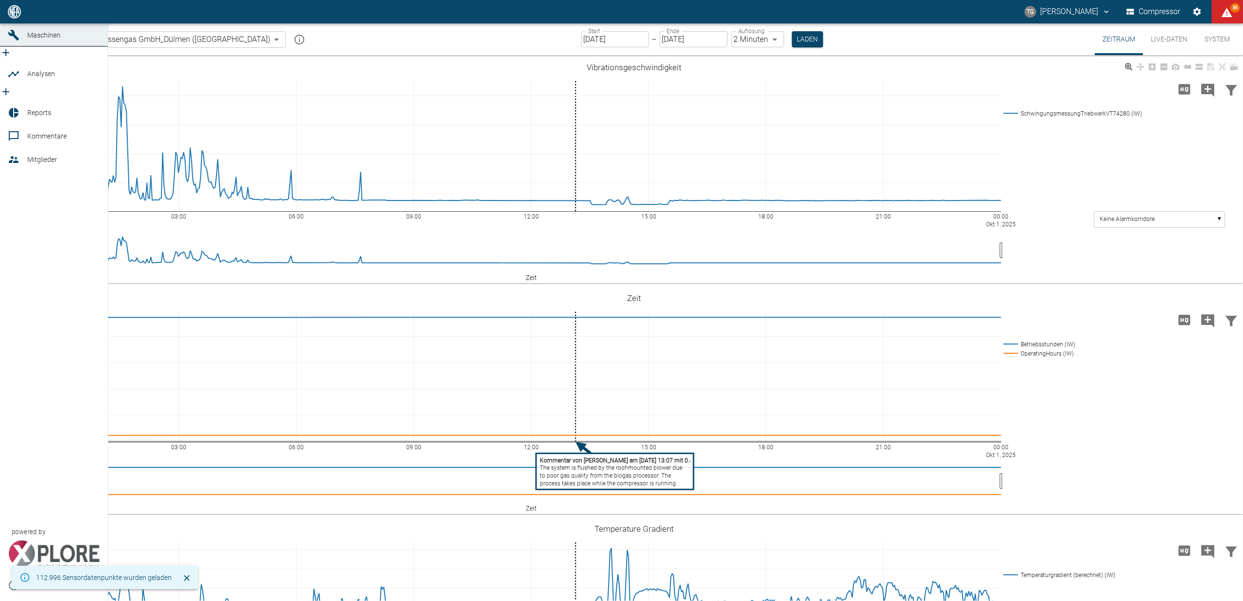
drag, startPoint x: 10, startPoint y: 28, endPoint x: 181, endPoint y: 227, distance: 262.0
click at [10, 23] on link "Dashboard" at bounding box center [54, 11] width 108 height 23
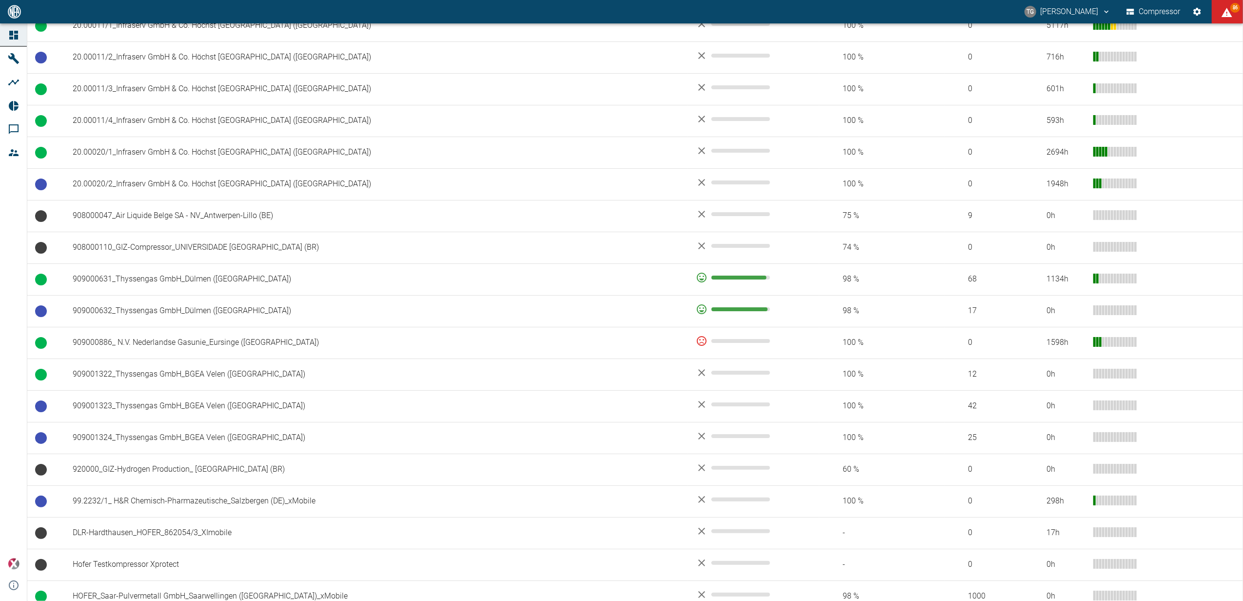
scroll to position [650, 0]
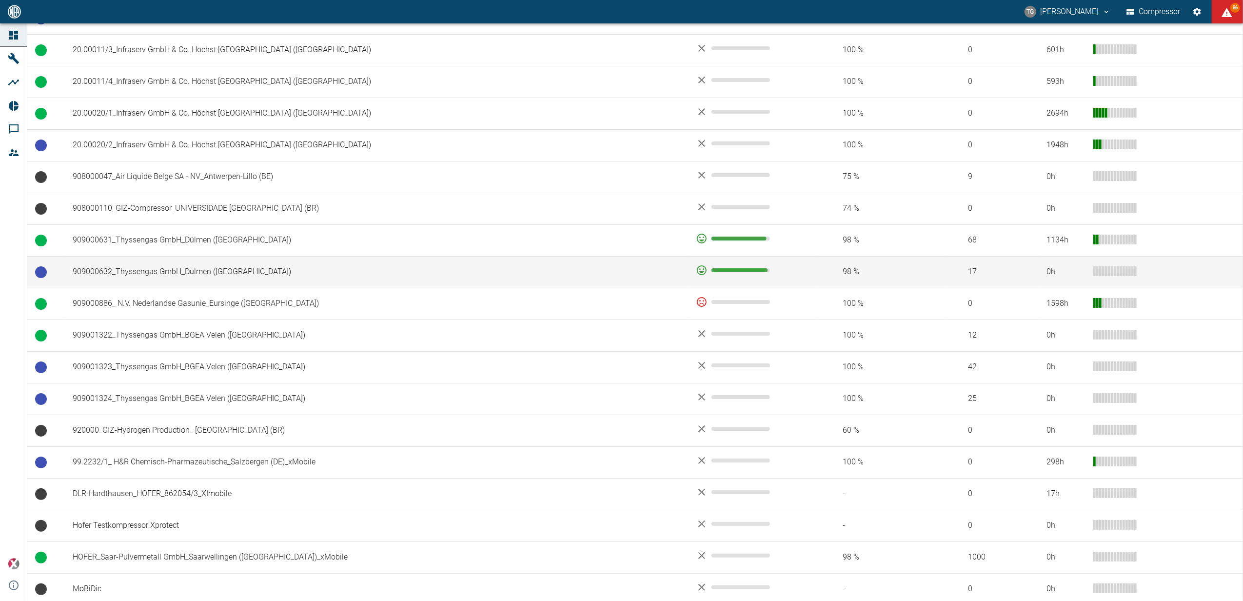
click at [177, 270] on td "909000632_Thyssengas GmbH_Dülmen ([GEOGRAPHIC_DATA])" at bounding box center [376, 272] width 623 height 32
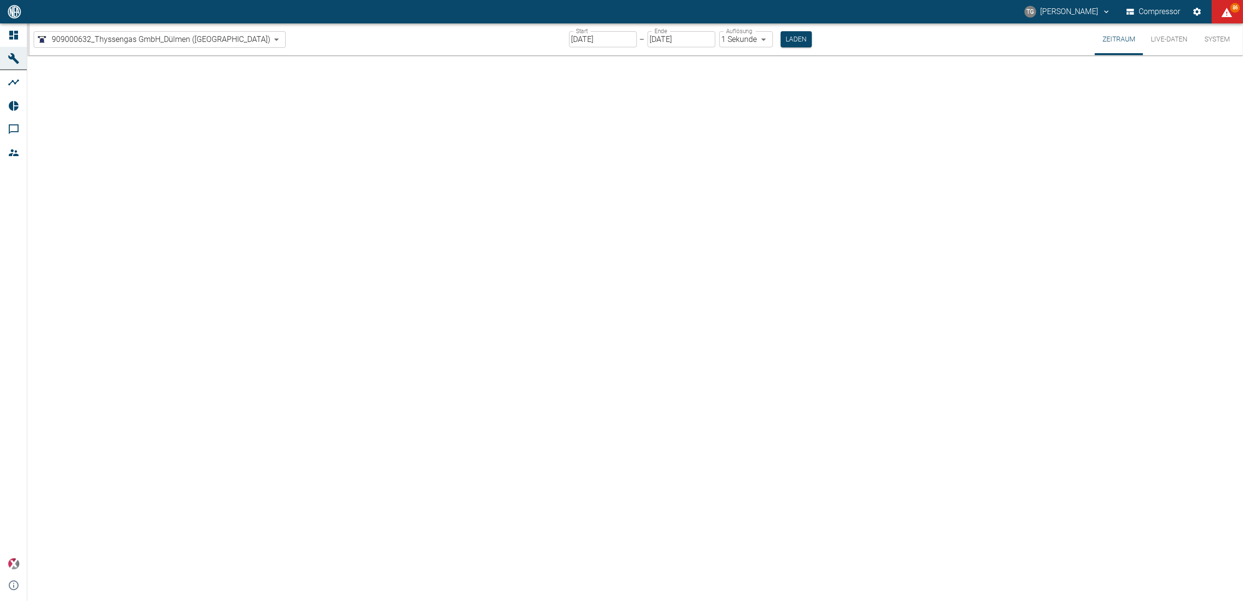
type input "2min"
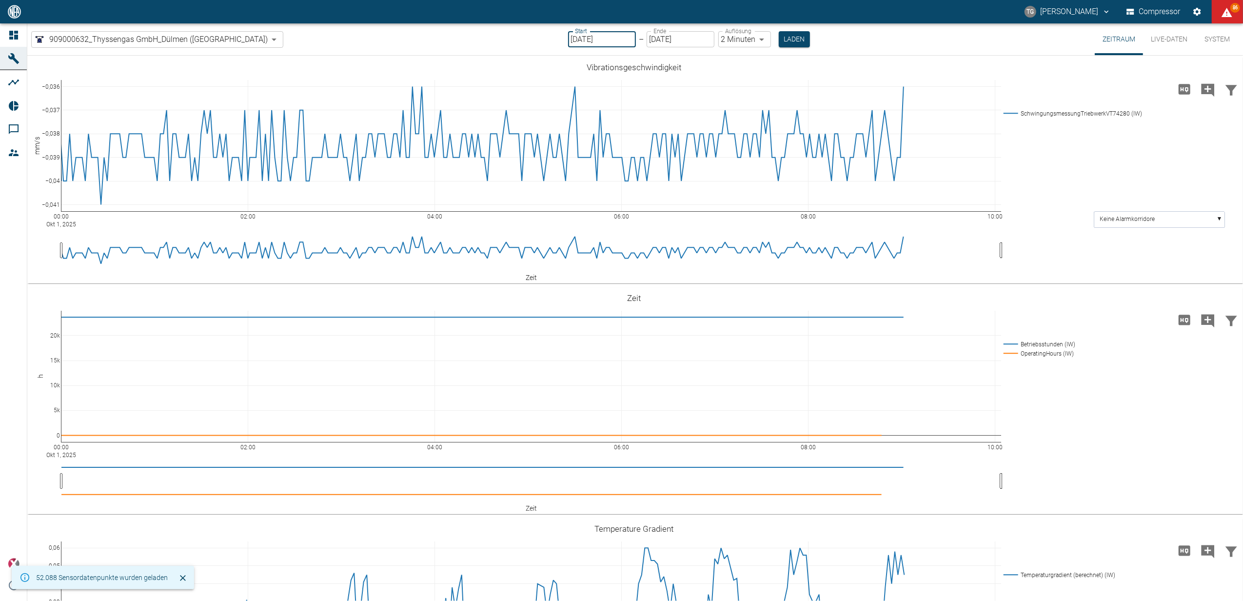
click at [574, 35] on input "01.10.2025" at bounding box center [602, 39] width 68 height 16
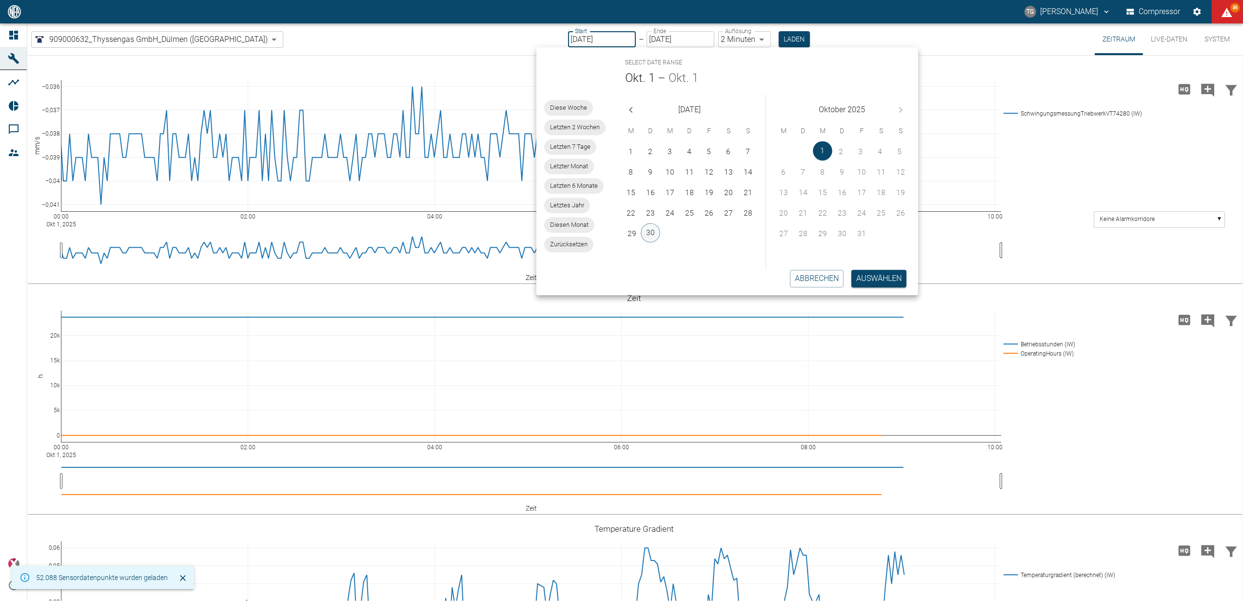
click at [653, 225] on button "30" at bounding box center [651, 233] width 20 height 20
click at [654, 225] on button "30" at bounding box center [651, 233] width 20 height 20
type input "30.09.2025"
click at [865, 287] on div "Auswählen" at bounding box center [874, 274] width 63 height 25
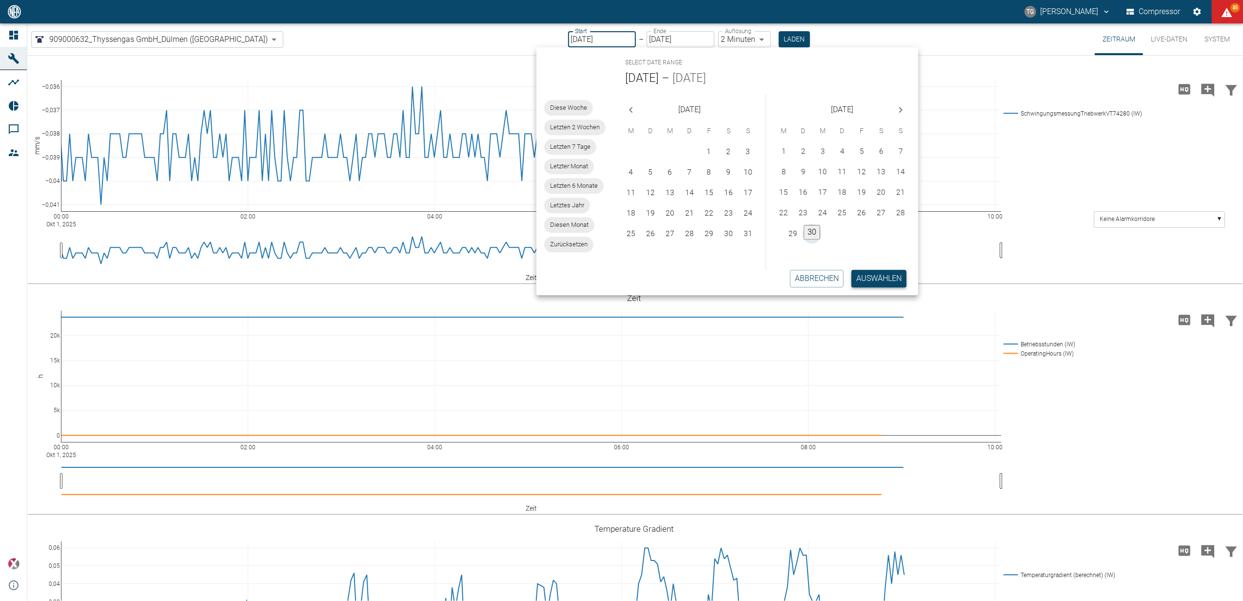
click at [871, 281] on button "Auswählen" at bounding box center [878, 279] width 55 height 18
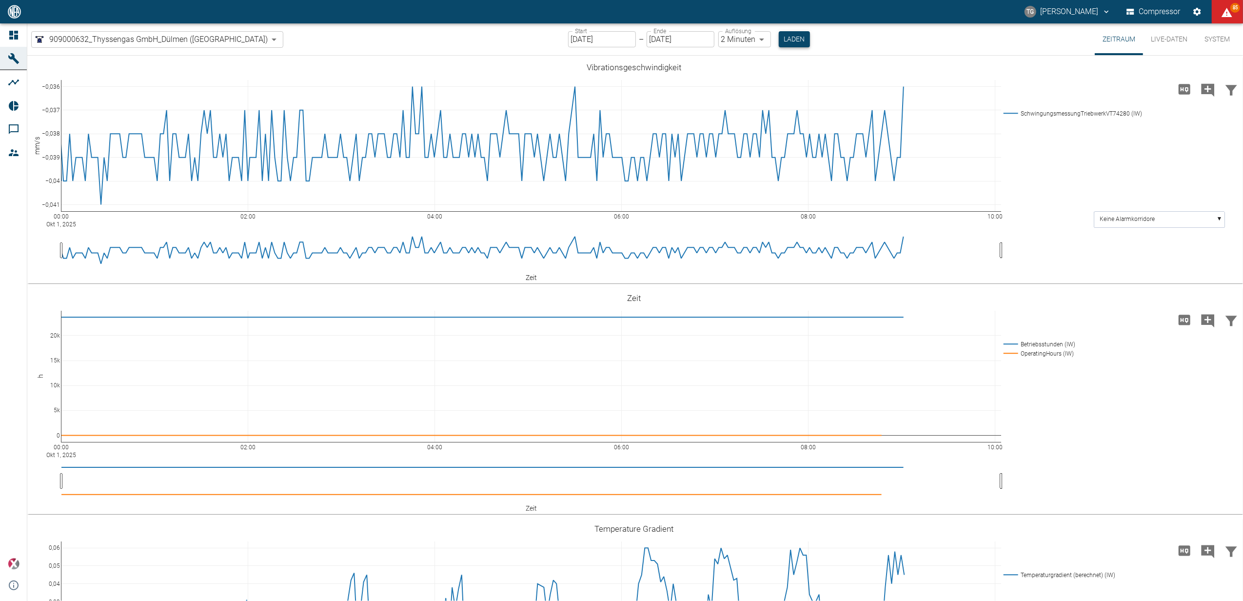
click at [779, 42] on button "Laden" at bounding box center [794, 39] width 31 height 16
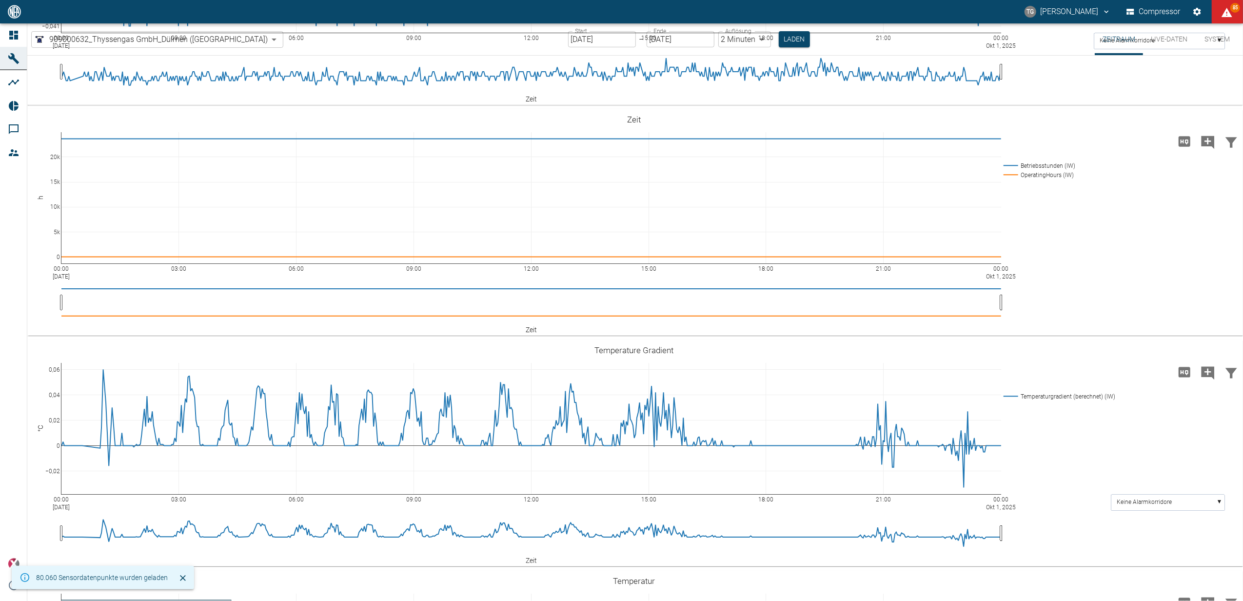
scroll to position [195, 0]
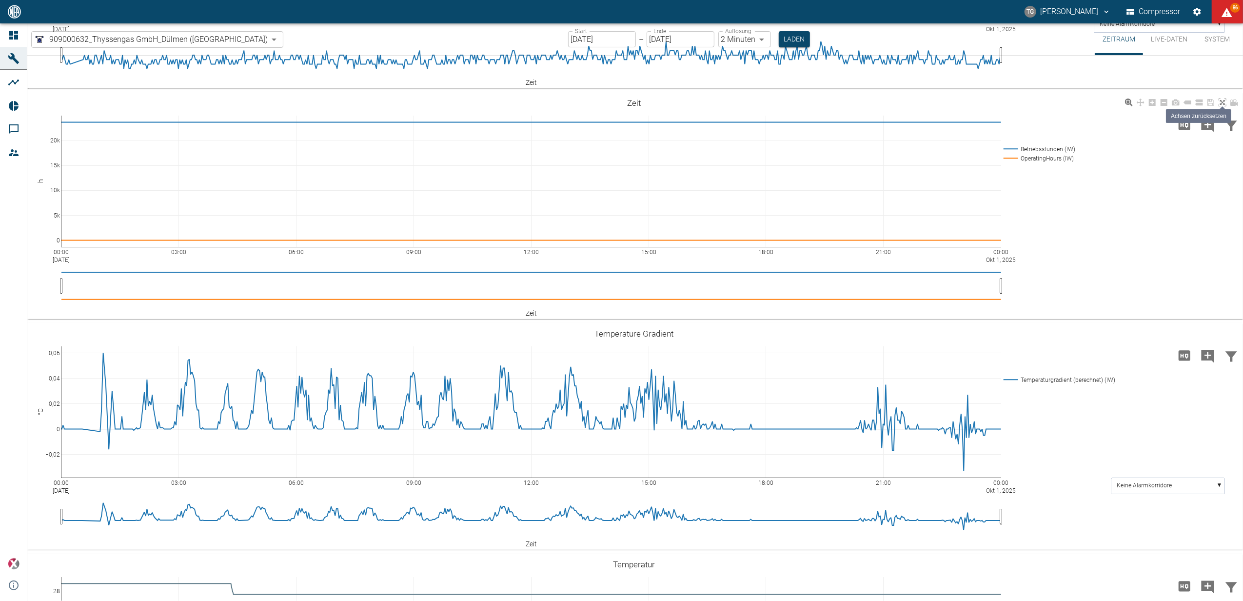
click at [1220, 104] on icon at bounding box center [1222, 102] width 8 height 8
click at [1204, 124] on icon "Kommentar hinzufügen" at bounding box center [1208, 126] width 16 height 16
click at [568, 38] on input "30.09.2025" at bounding box center [602, 39] width 68 height 16
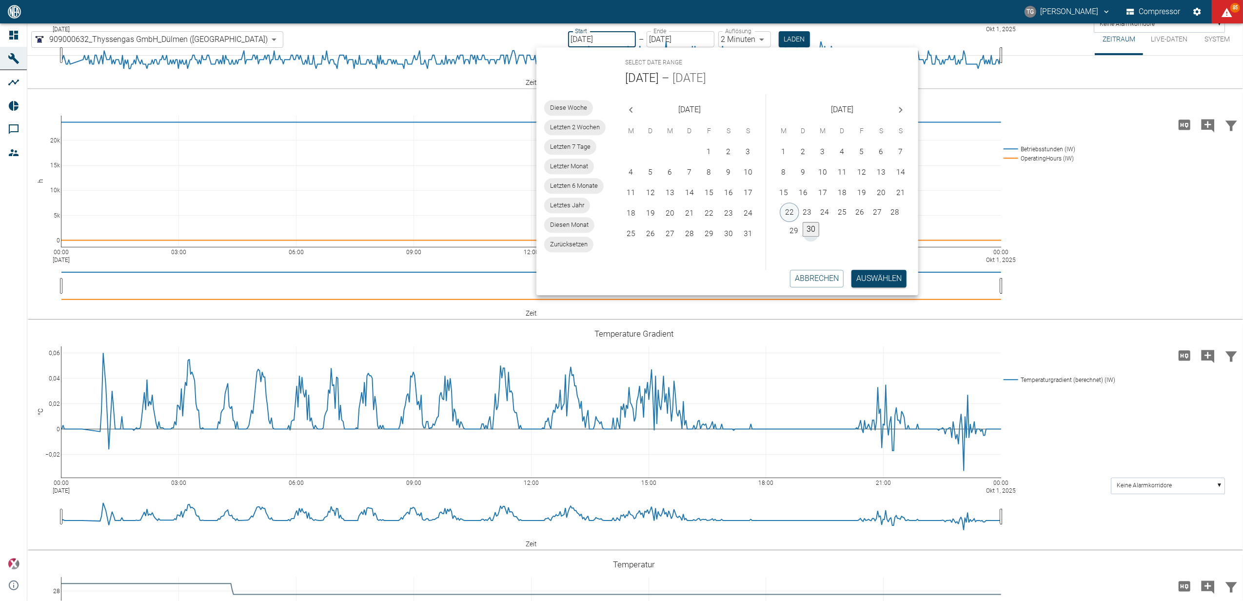
click at [781, 207] on button "22" at bounding box center [790, 212] width 20 height 20
type input "22.09.2025"
click at [877, 279] on button "Auswählen" at bounding box center [878, 279] width 55 height 18
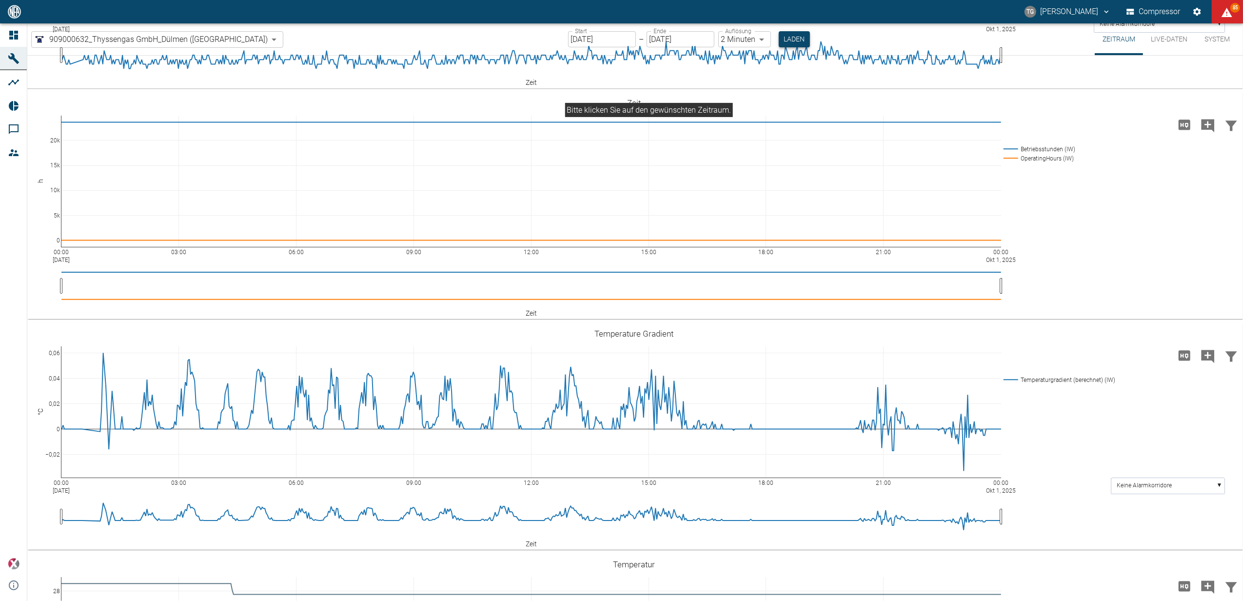
click at [779, 40] on button "Laden" at bounding box center [794, 39] width 31 height 16
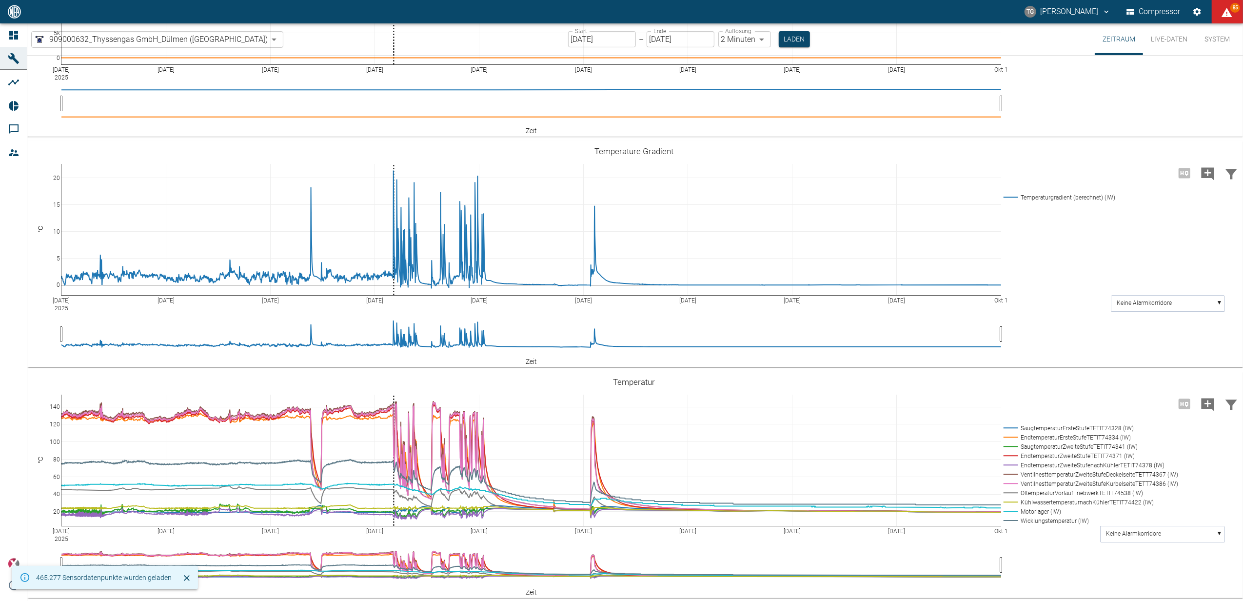
scroll to position [455, 0]
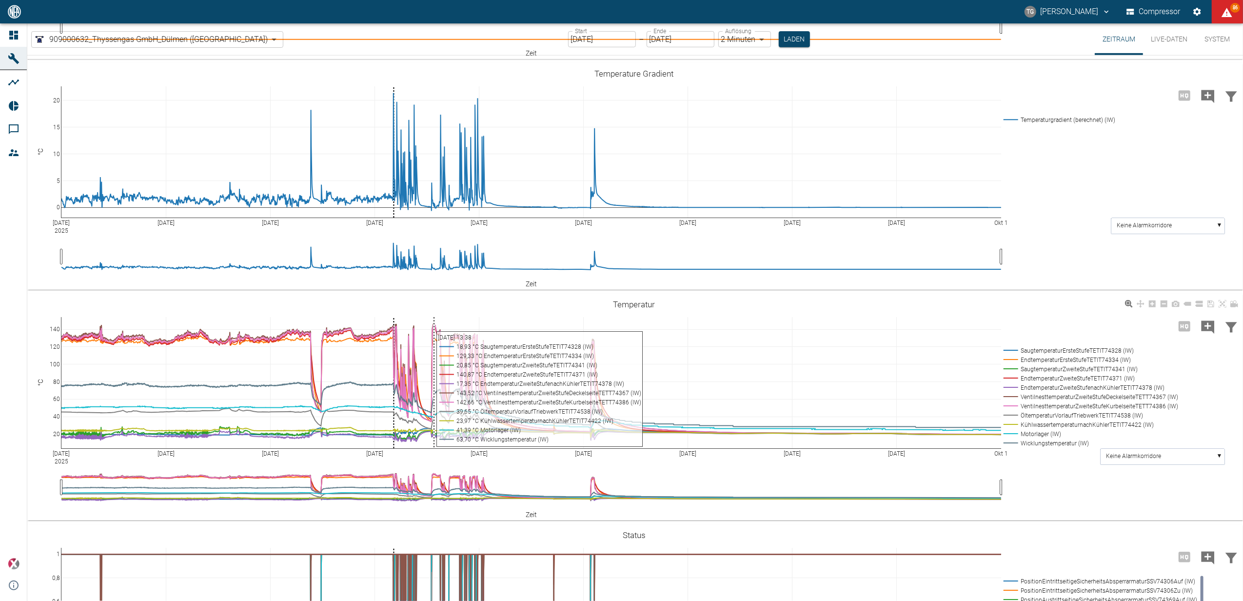
drag, startPoint x: 414, startPoint y: 371, endPoint x: 396, endPoint y: 356, distance: 23.2
click at [414, 396] on div "Sep 22 2025 Sep 23 Sep 24 Sep 25 Sep 26 Sep 27 Sep 28 Sep 29 Sep 30 Okt 1 20 40…" at bounding box center [633, 406] width 1213 height 219
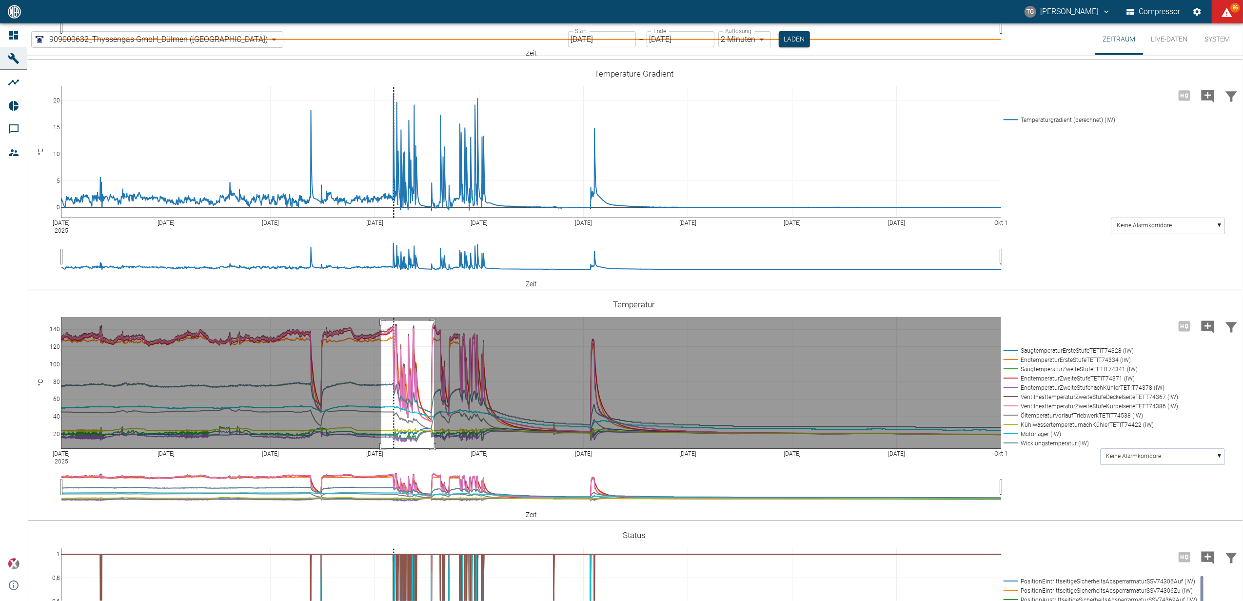
drag, startPoint x: 381, startPoint y: 320, endPoint x: 434, endPoint y: 467, distance: 155.9
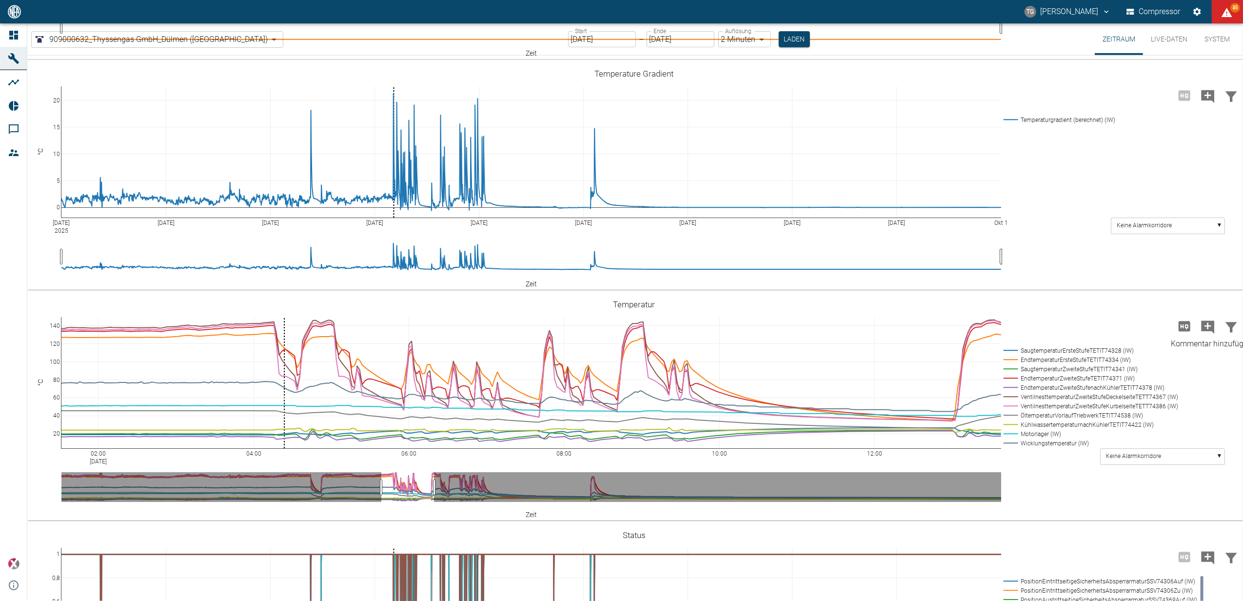
click at [1208, 328] on icon "Kommentar hinzufügen" at bounding box center [1207, 326] width 13 height 13
click at [1152, 325] on button "Weiter" at bounding box center [1157, 325] width 29 height 15
paste textarea "The system is flushed by the roof-mounted blower due to poor gas quality from t…"
type textarea "The system is flushed by the roof-mounted blower due to poor gas quality from t…"
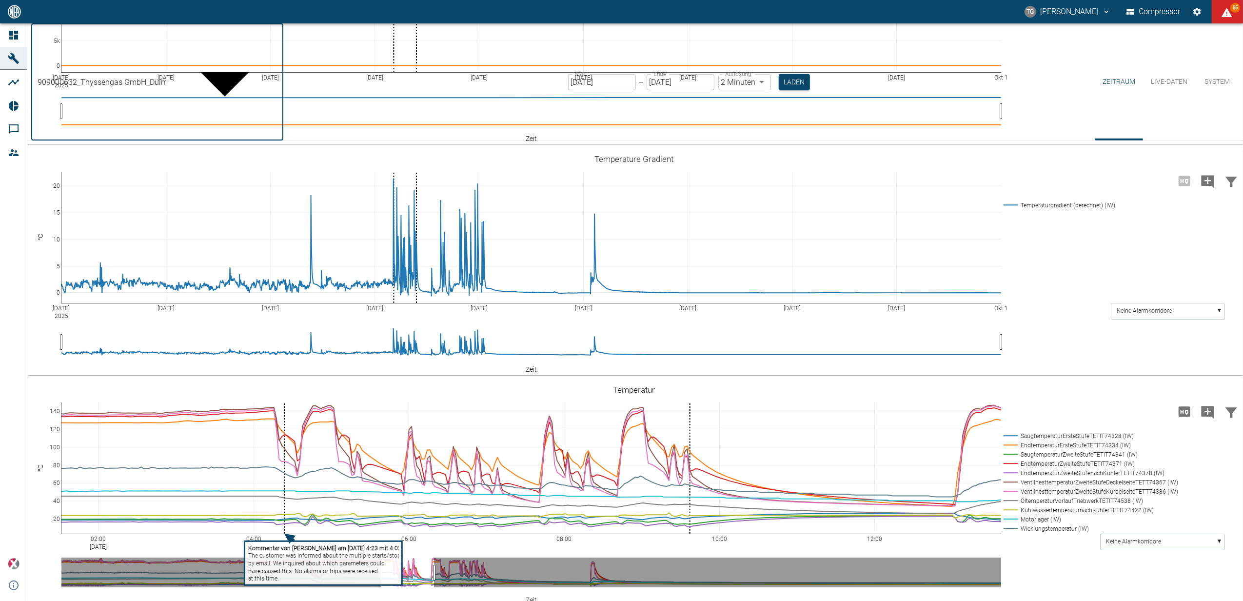
click at [145, 36] on body "TG Thomas Gregoir Compressor 85 Dashboard Maschinen Analysen Reports Kommentare…" at bounding box center [621, 300] width 1243 height 601
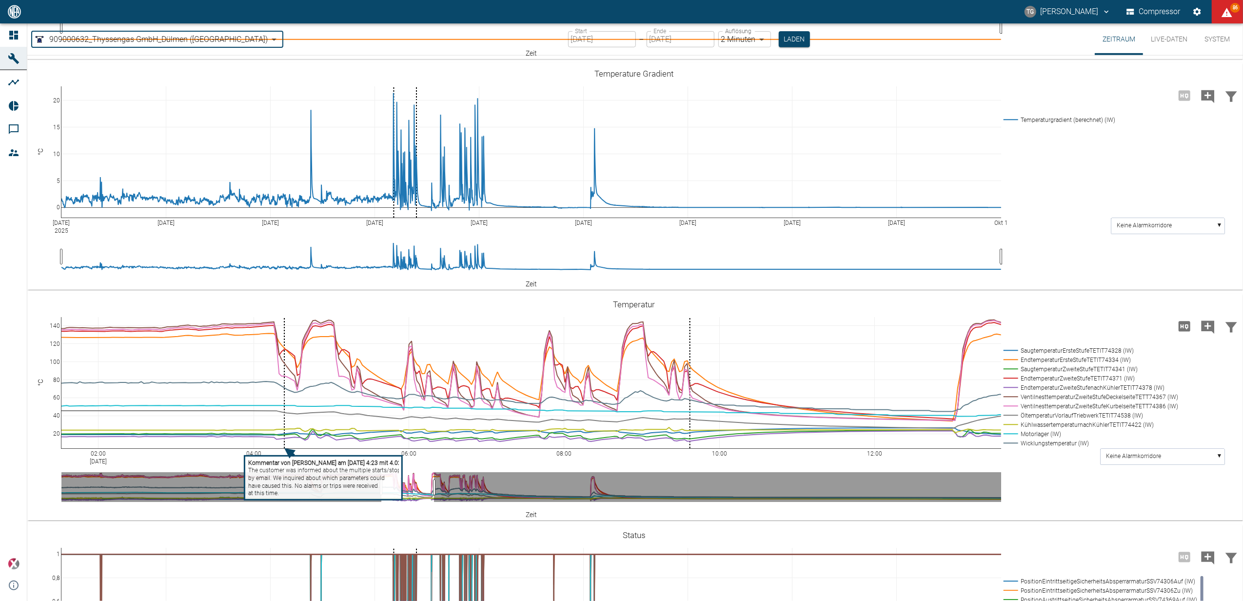
type input "a6252582-01dd-49cb-8dbe-0742b28bc007"
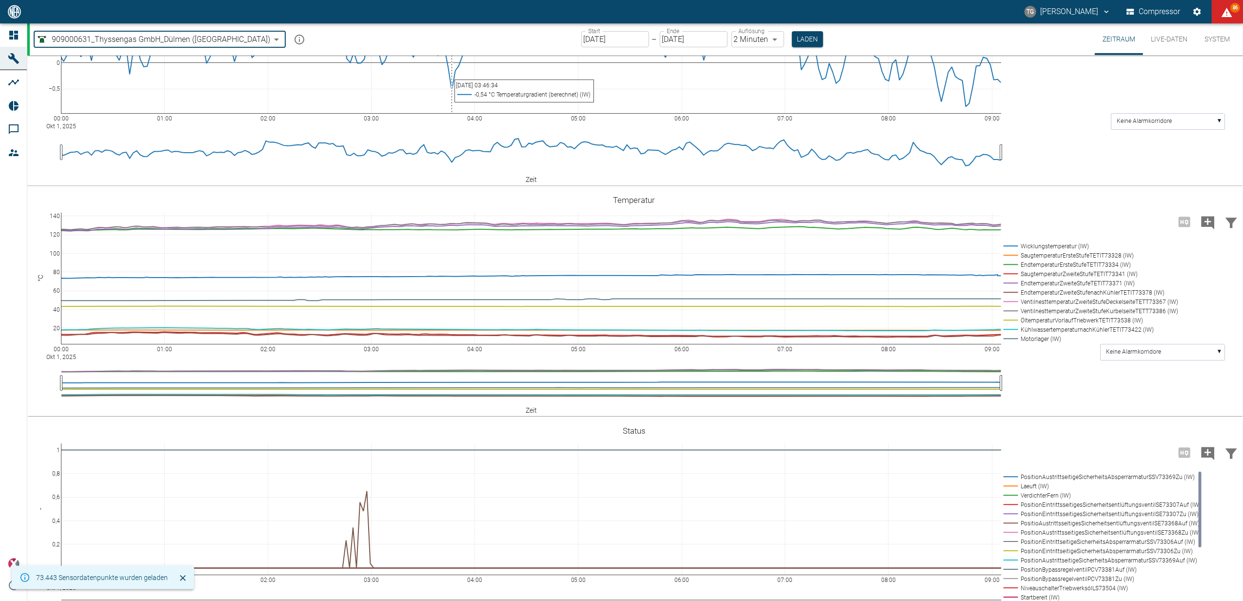
type input "01.10.2025"
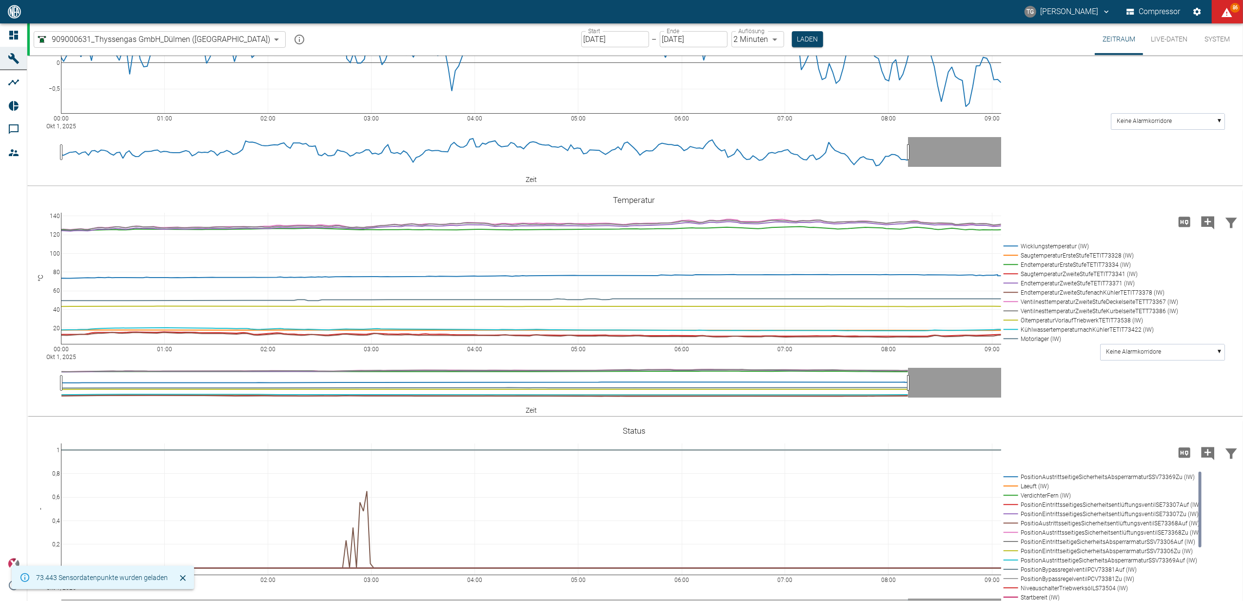
click at [586, 30] on div "Start 01.10.2025 Start – Ende 01.10.2025 Ende Auflösung 2 Minuten 2min Auflösun…" at bounding box center [702, 39] width 242 height 32
click at [590, 38] on input "01.10.2025" at bounding box center [615, 39] width 68 height 16
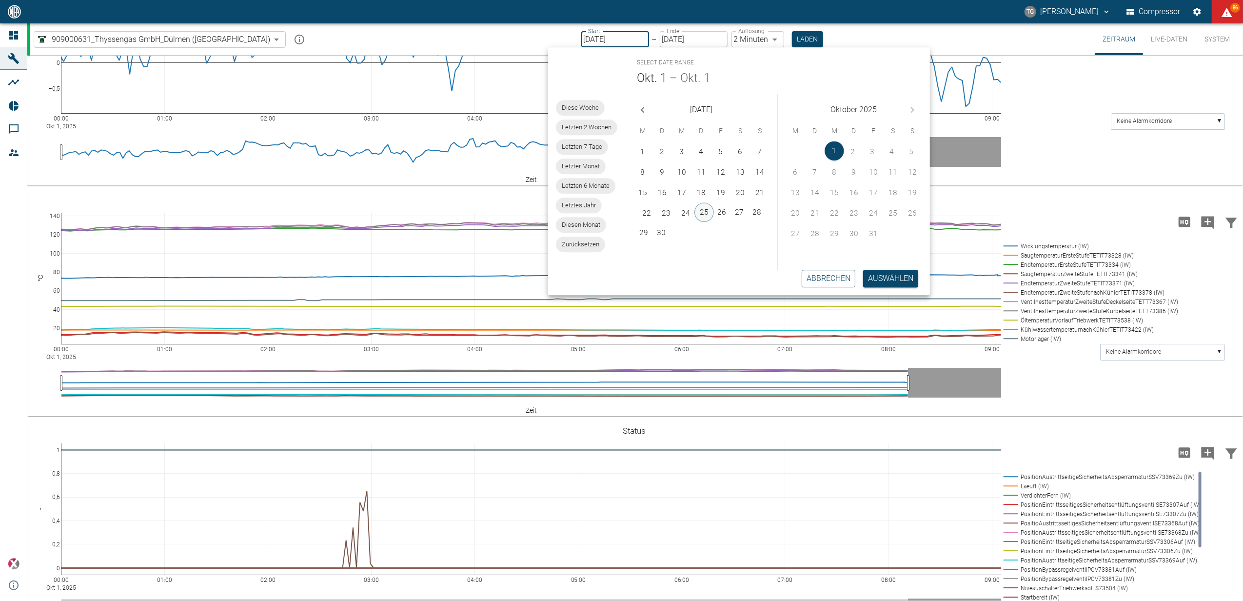
click at [706, 210] on button "25" at bounding box center [704, 212] width 20 height 20
type input "25.09.2025"
click at [706, 210] on button "25" at bounding box center [701, 211] width 17 height 15
type input "25.09.2025"
click at [888, 278] on button "Auswählen" at bounding box center [890, 279] width 55 height 18
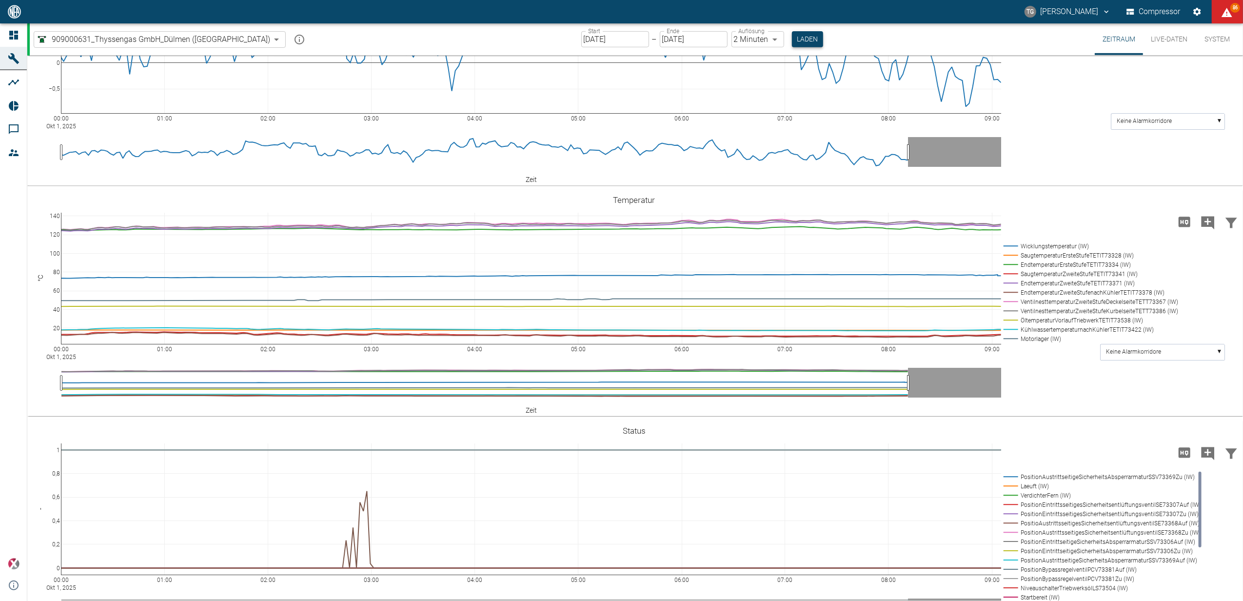
click at [792, 39] on button "Laden" at bounding box center [807, 39] width 31 height 16
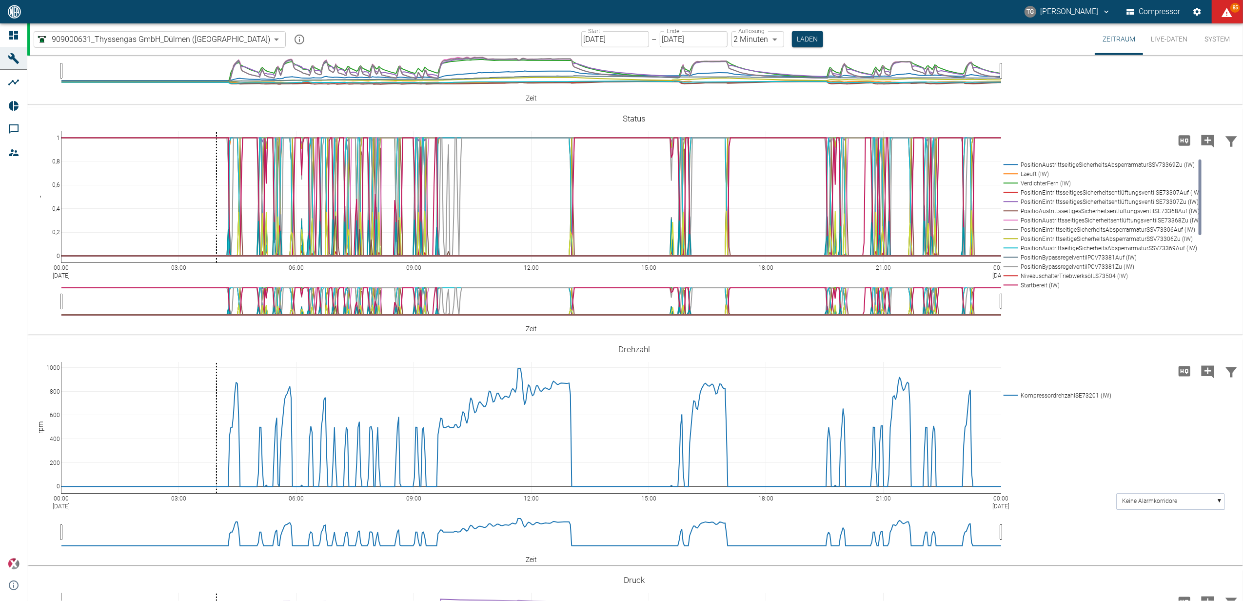
scroll to position [455, 0]
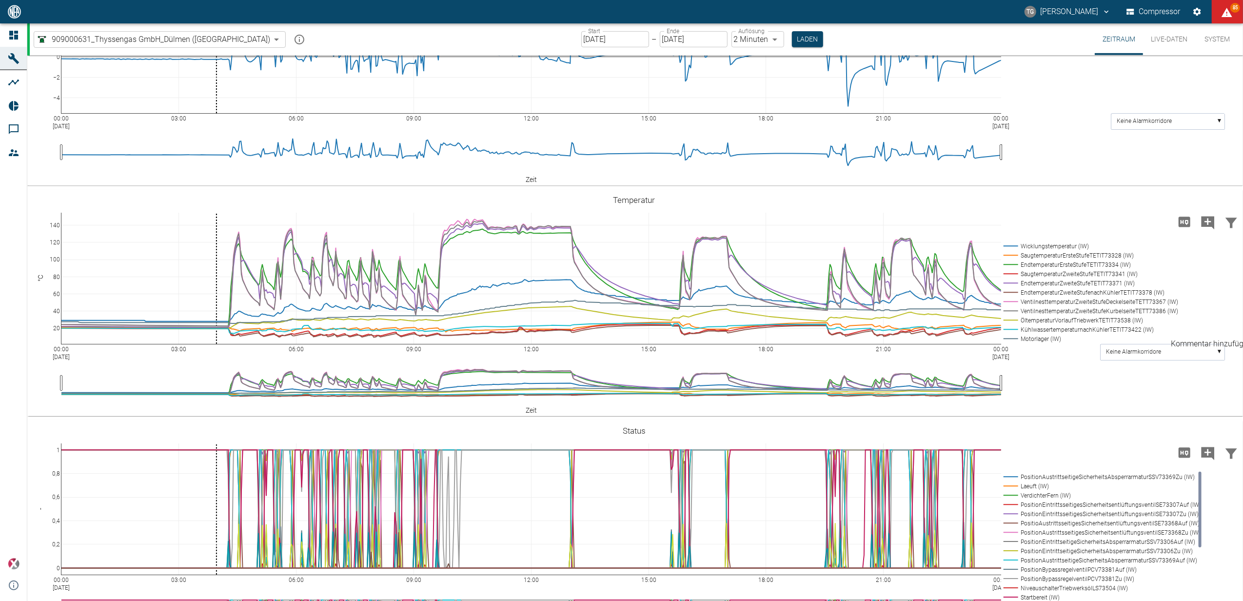
click at [1206, 231] on icon "Kommentar hinzufügen" at bounding box center [1208, 223] width 16 height 16
click at [1210, 229] on icon "Kommentar hinzufügen" at bounding box center [1207, 222] width 13 height 13
click at [1143, 229] on button "Weiter" at bounding box center [1157, 221] width 29 height 15
paste textarea "The system is flushed by the roof-mounted blower due to poor gas quality from t…"
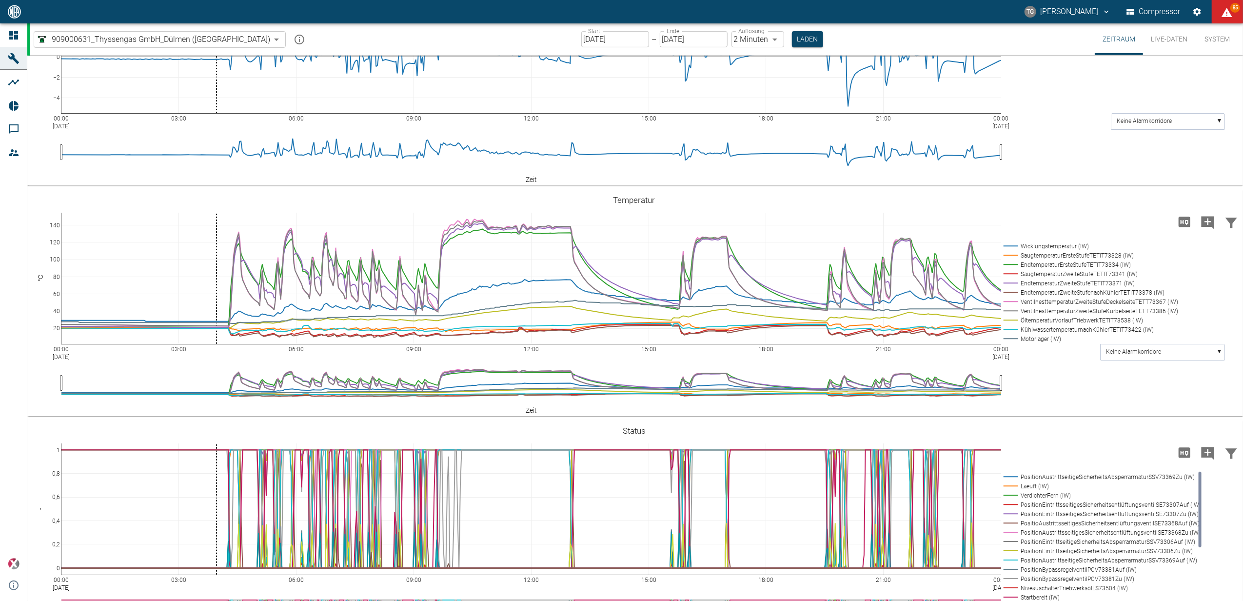
type textarea "The system is flushed by the roof-mounted blower due to poor gas quality from t…"
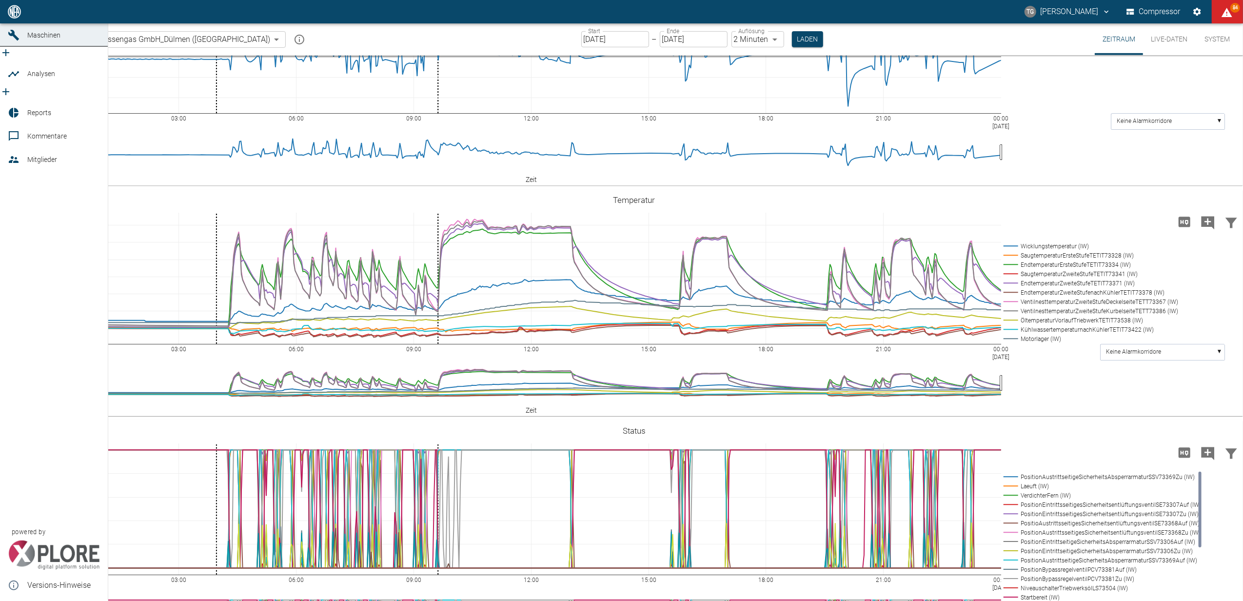
click at [24, 129] on link "Kommentare" at bounding box center [54, 135] width 108 height 23
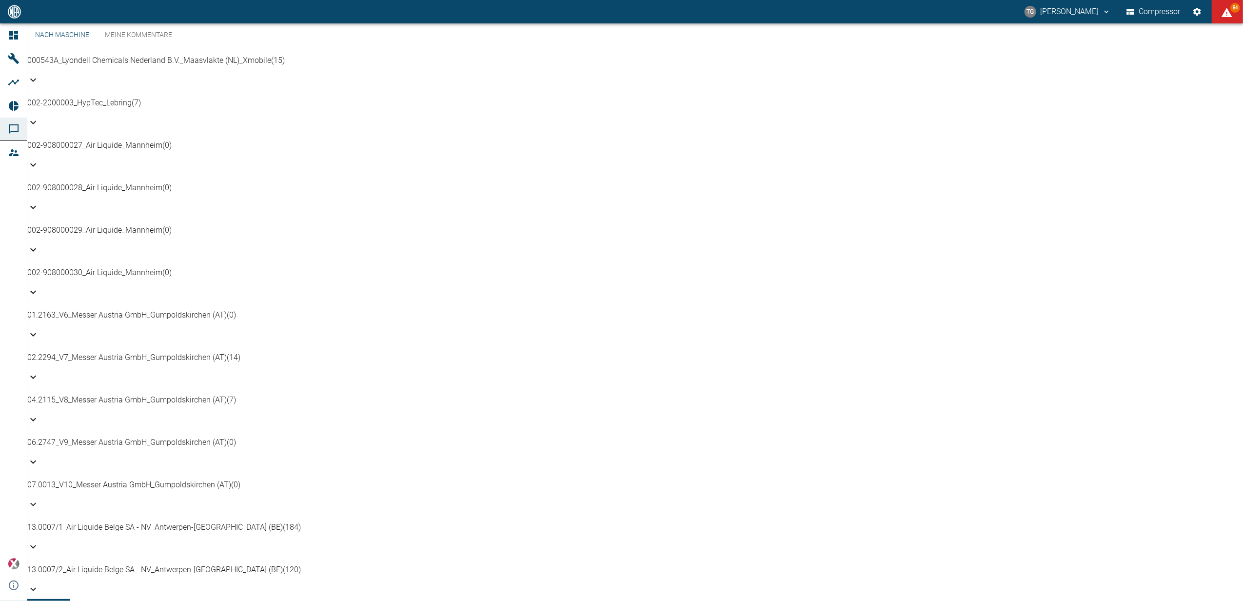
scroll to position [520, 0]
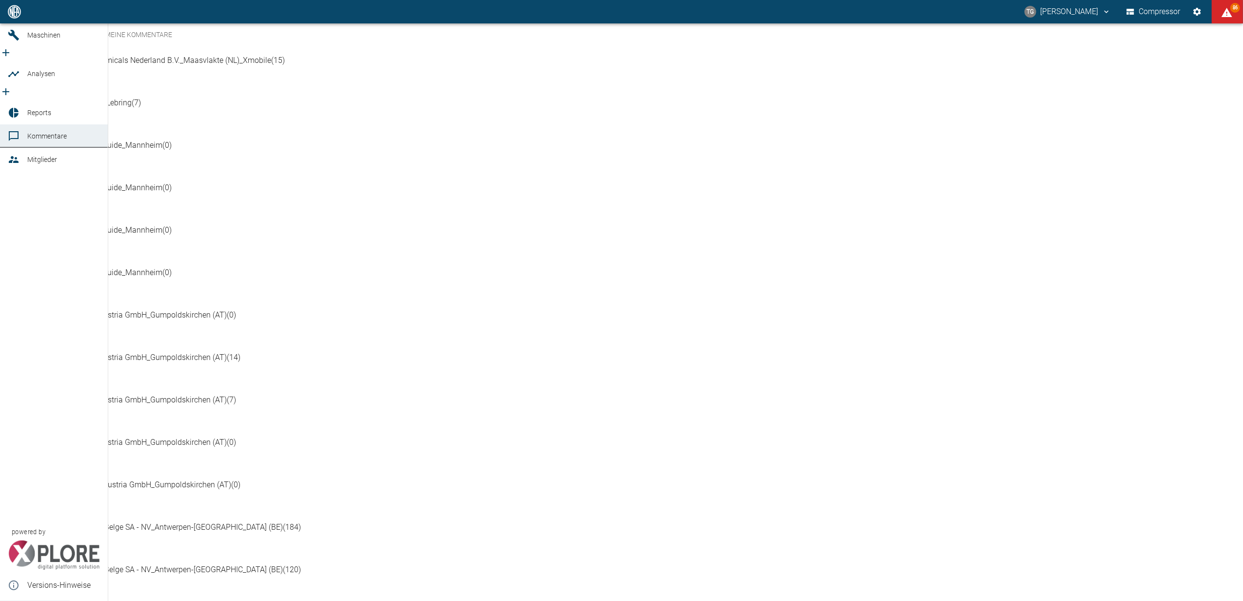
click at [16, 16] on icon at bounding box center [13, 11] width 9 height 9
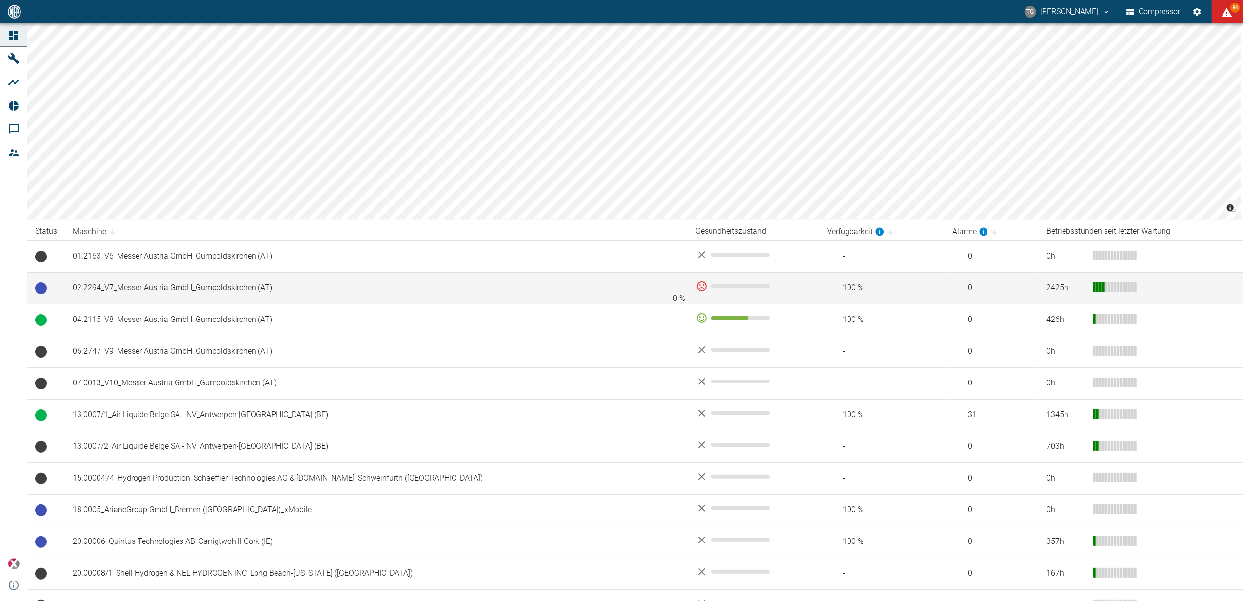
click at [711, 285] on span "0 %" at bounding box center [740, 286] width 59 height 4
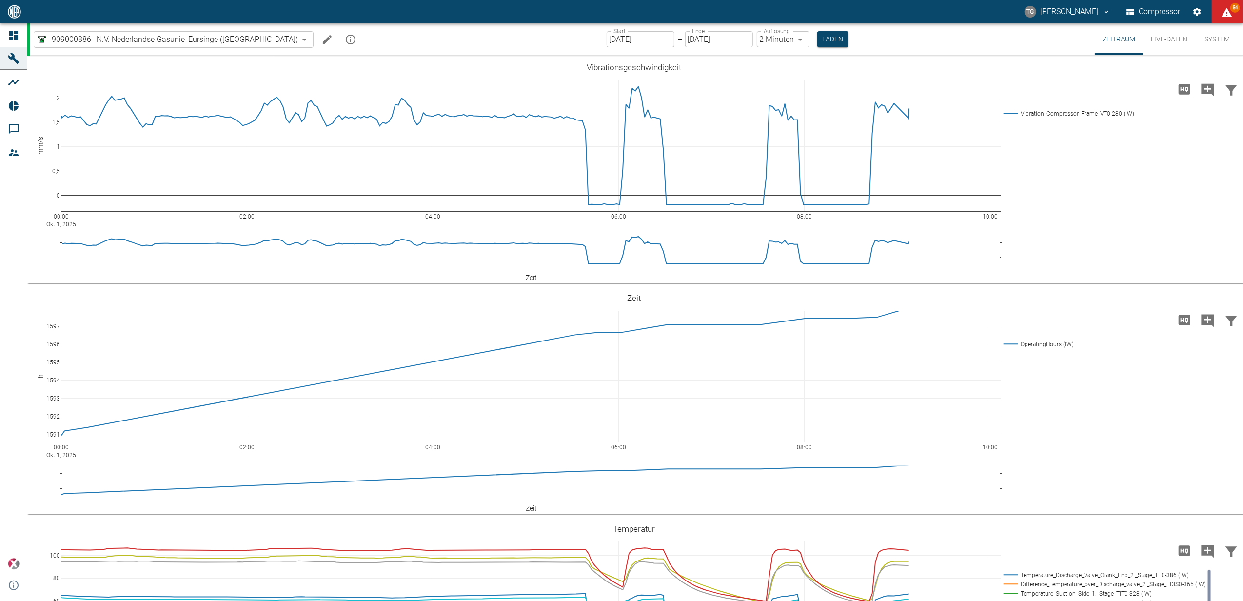
scroll to position [2032, 0]
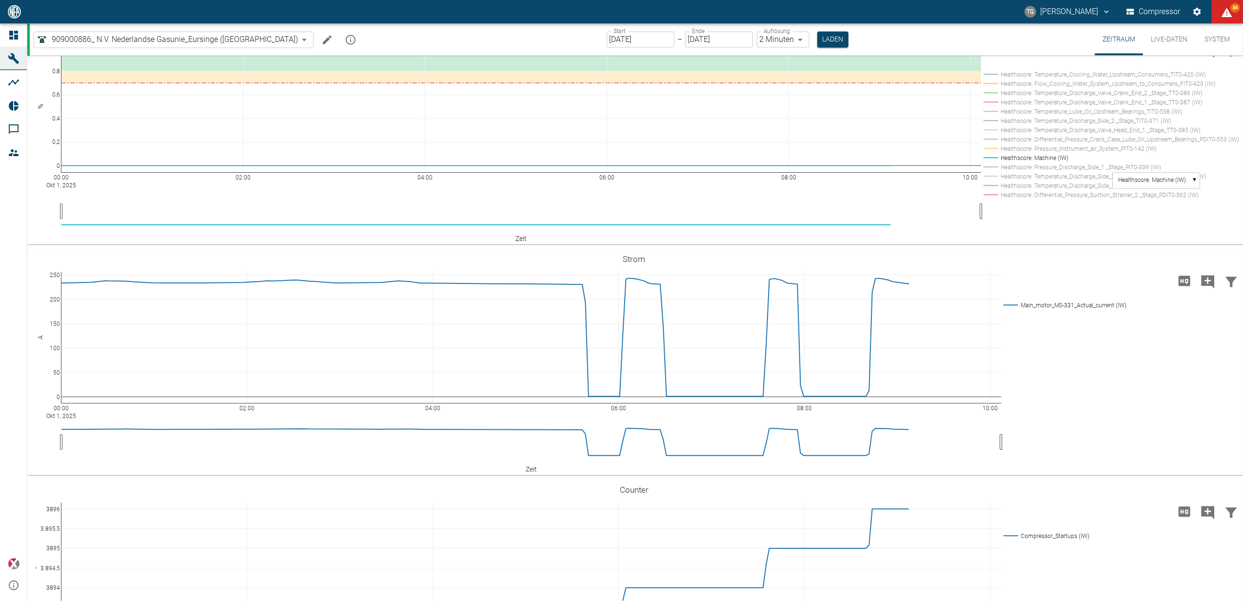
click at [1150, 184] on text "Healthscore: Machine (IW)" at bounding box center [1152, 180] width 68 height 7
click at [1140, 202] on text "Keine Alarmkorridore" at bounding box center [1145, 199] width 55 height 7
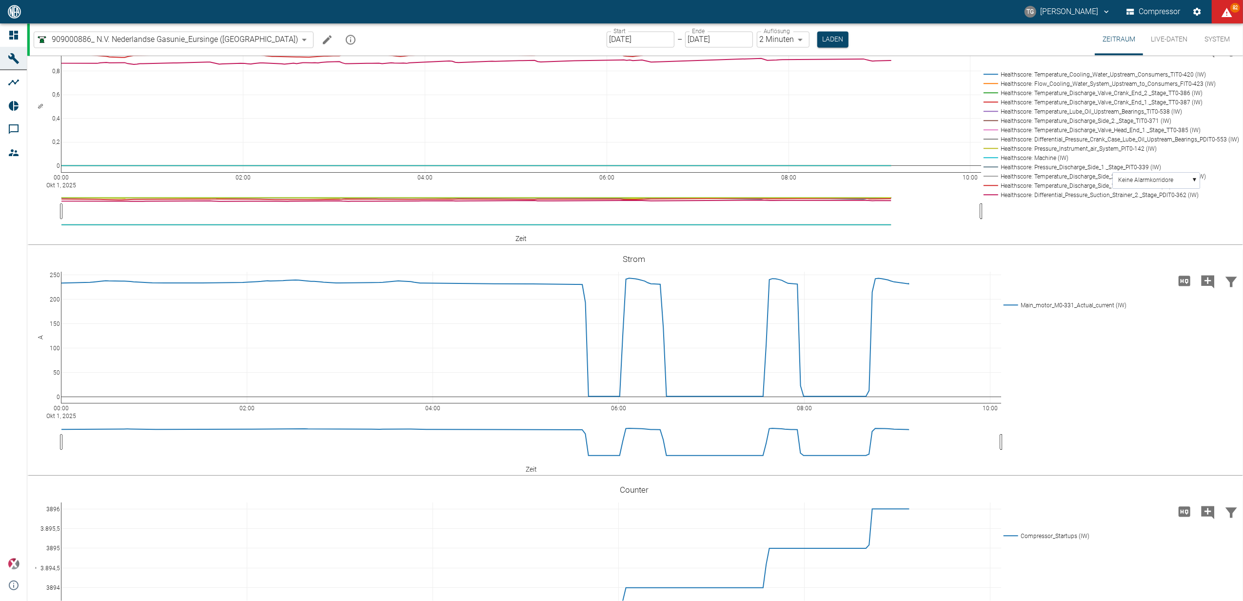
click at [994, 162] on rect at bounding box center [1109, 157] width 257 height 9
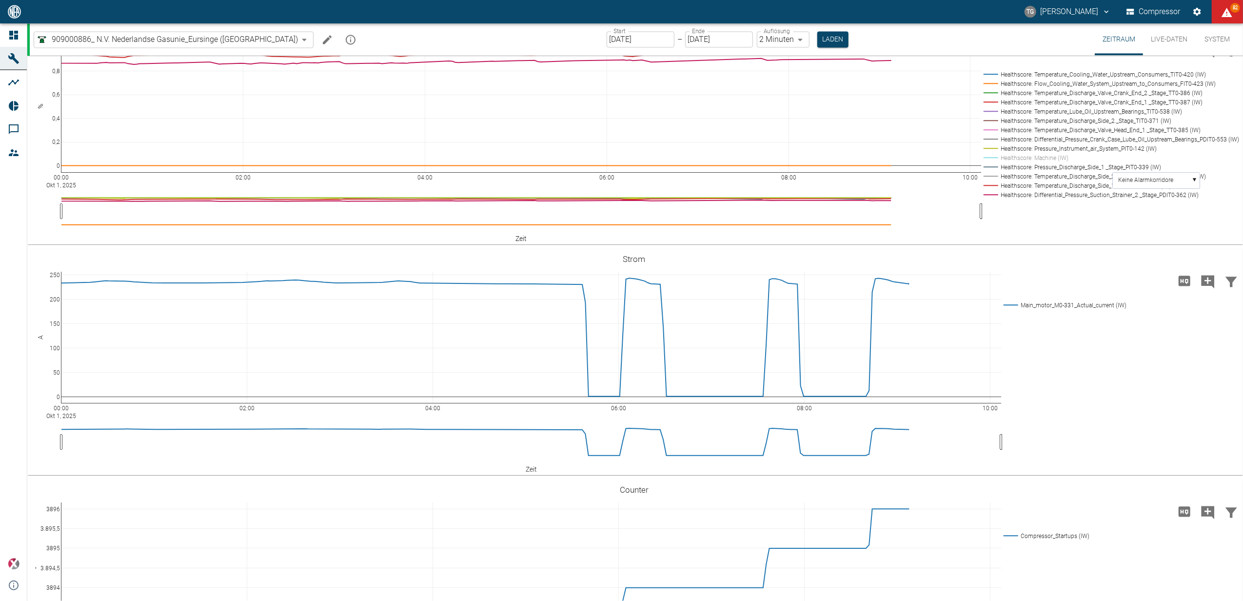
click at [1003, 88] on rect at bounding box center [1109, 83] width 257 height 9
